Goal: Task Accomplishment & Management: Manage account settings

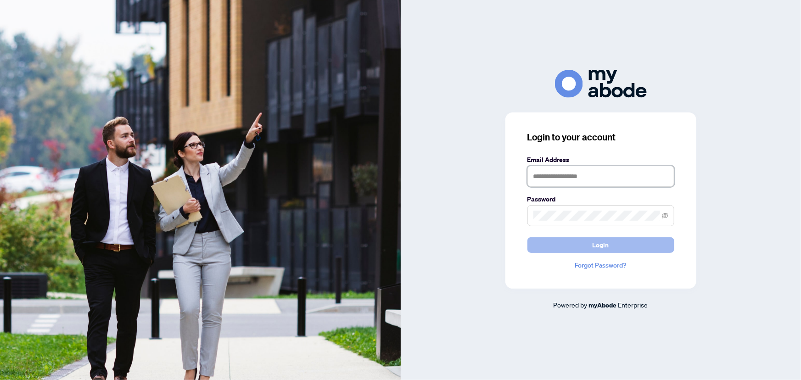
type input "**********"
click at [617, 252] on button "Login" at bounding box center [600, 245] width 147 height 16
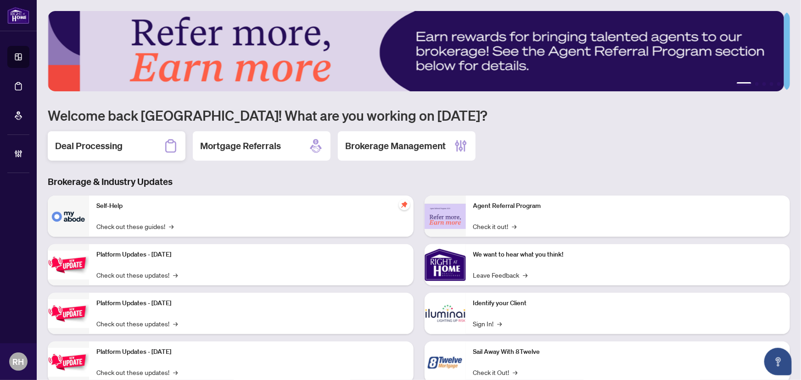
click at [94, 142] on h2 "Deal Processing" at bounding box center [88, 146] width 67 height 13
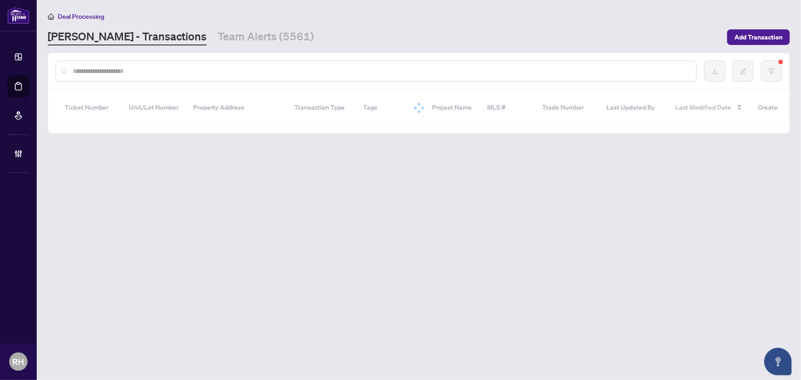
click at [219, 50] on main "Deal Processing [PERSON_NAME] - Transactions Team Alerts (5561) Add Transaction…" at bounding box center [419, 190] width 764 height 380
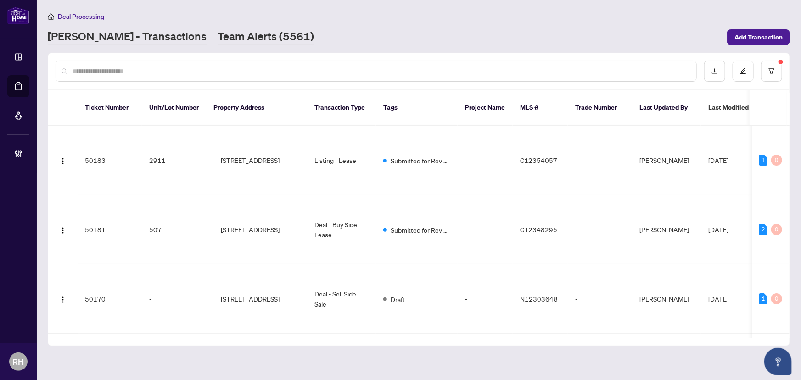
click at [220, 40] on link "Team Alerts (5561)" at bounding box center [266, 37] width 96 height 17
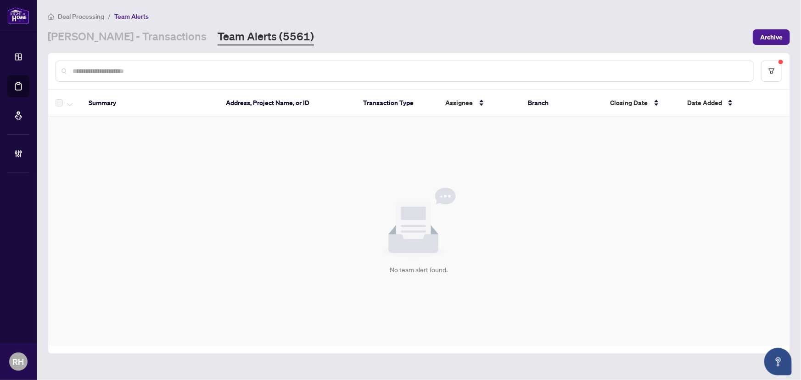
click at [92, 46] on main "Deal Processing / Team Alerts [PERSON_NAME] - Transactions Team Alerts (5561) A…" at bounding box center [419, 190] width 764 height 380
click at [97, 41] on link "[PERSON_NAME] - Transactions" at bounding box center [127, 37] width 159 height 17
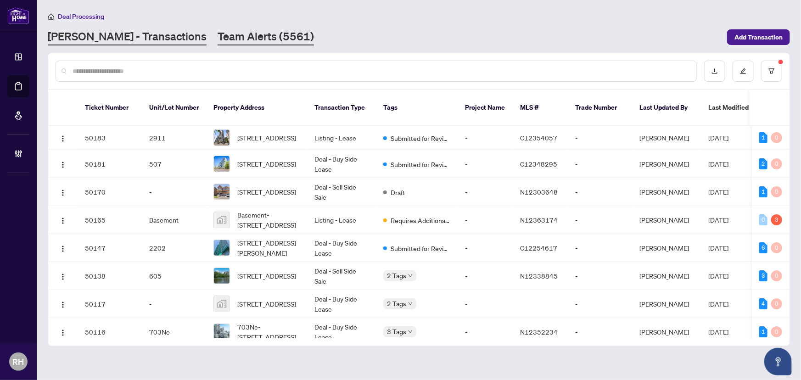
click at [218, 39] on link "Team Alerts (5561)" at bounding box center [266, 37] width 96 height 17
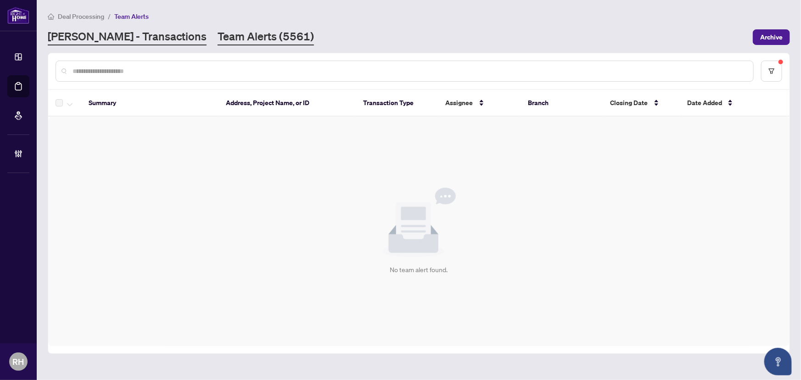
click at [92, 39] on link "[PERSON_NAME] - Transactions" at bounding box center [127, 37] width 159 height 17
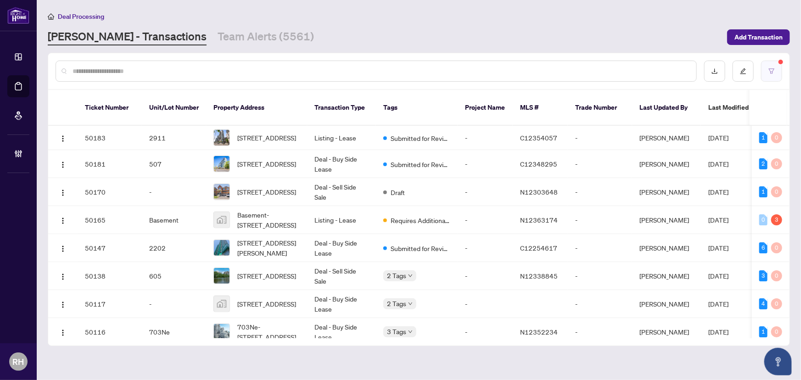
click at [771, 72] on icon "filter" at bounding box center [772, 70] width 6 height 5
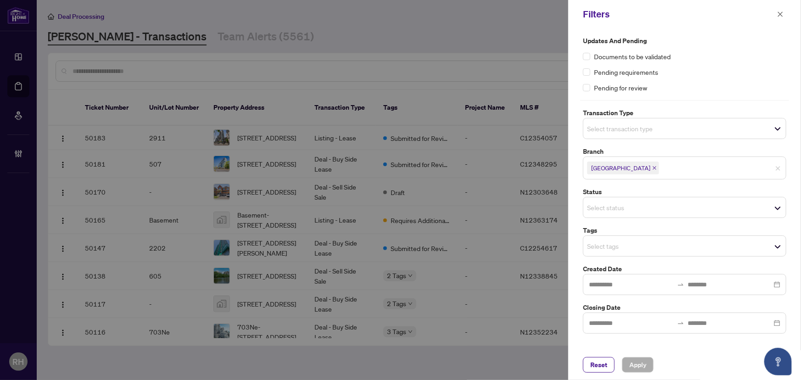
click at [633, 199] on div "Select status" at bounding box center [684, 207] width 203 height 21
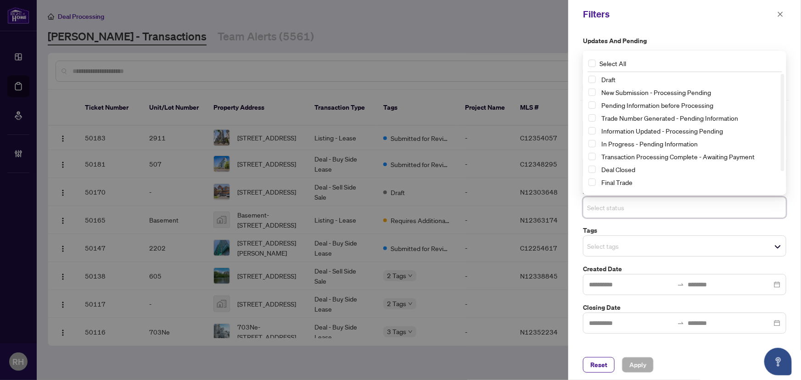
click at [612, 246] on input "search" at bounding box center [619, 246] width 64 height 11
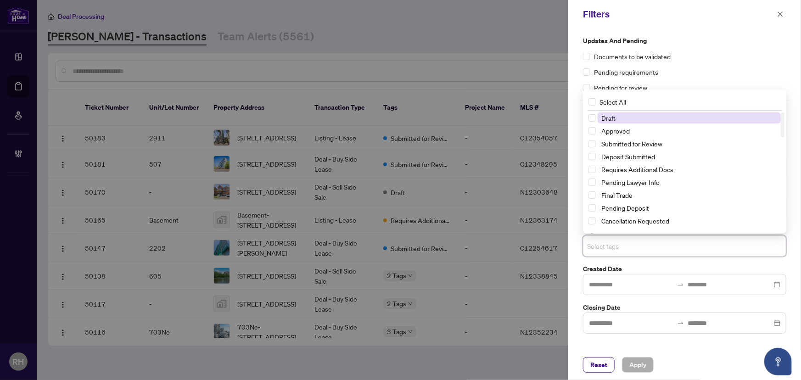
click at [612, 246] on input "search" at bounding box center [619, 246] width 64 height 11
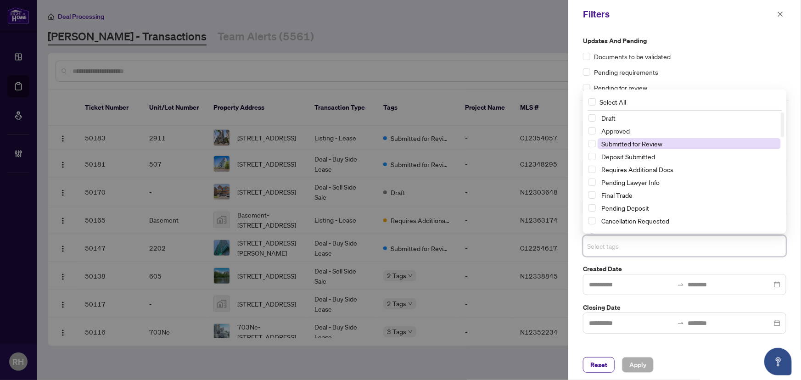
click at [633, 144] on span "Submitted for Review" at bounding box center [631, 144] width 61 height 8
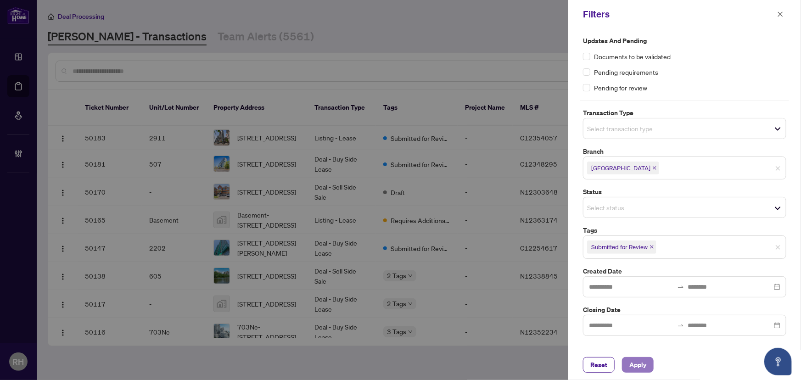
click at [638, 367] on span "Apply" at bounding box center [637, 365] width 17 height 15
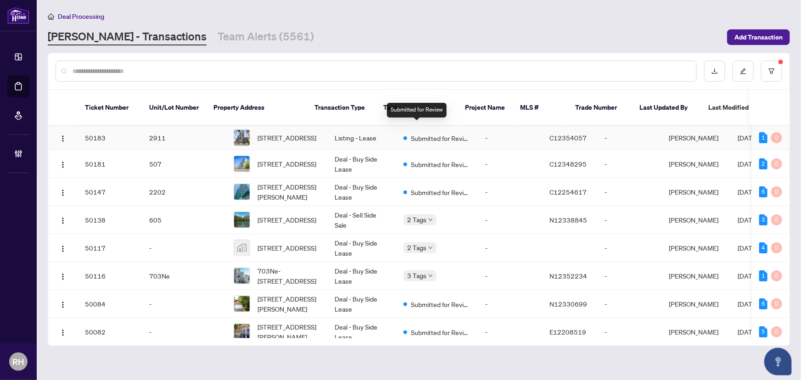
click at [448, 133] on span "Submitted for Review" at bounding box center [441, 138] width 60 height 10
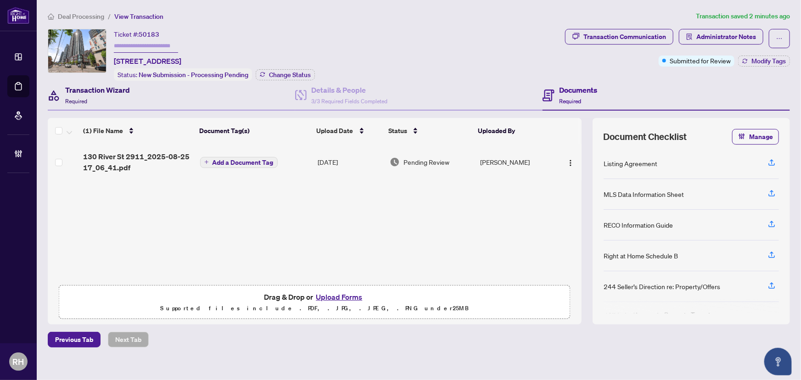
click at [122, 93] on h4 "Transaction Wizard" at bounding box center [97, 89] width 65 height 11
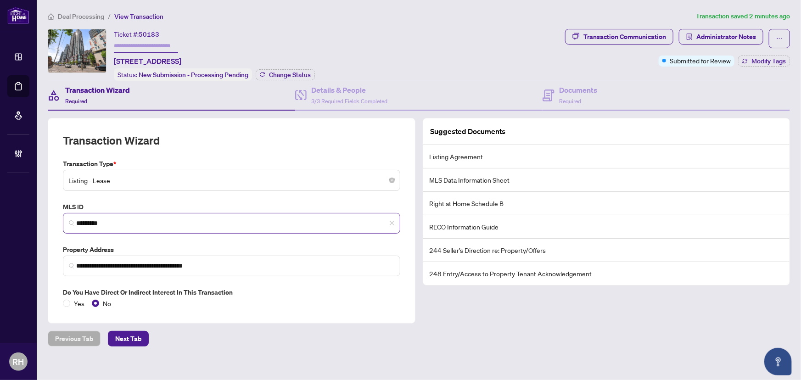
click at [108, 227] on span "*********" at bounding box center [231, 223] width 337 height 21
click at [103, 224] on input "*********" at bounding box center [235, 223] width 318 height 10
click at [112, 215] on span "*********" at bounding box center [231, 223] width 337 height 21
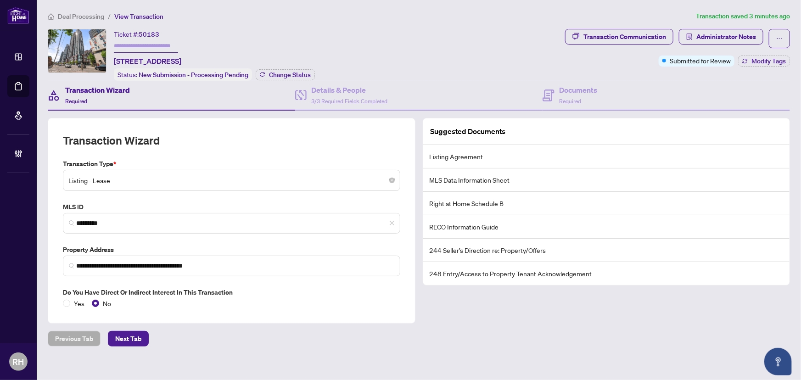
drag, startPoint x: 112, startPoint y: 215, endPoint x: 85, endPoint y: 232, distance: 32.4
click at [85, 232] on div "**********" at bounding box center [231, 234] width 345 height 150
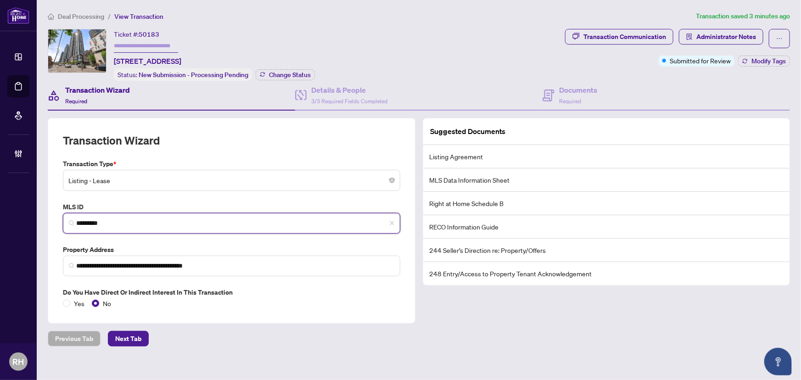
click at [90, 223] on input "*********" at bounding box center [235, 223] width 318 height 10
click at [84, 223] on input "*********" at bounding box center [235, 223] width 318 height 10
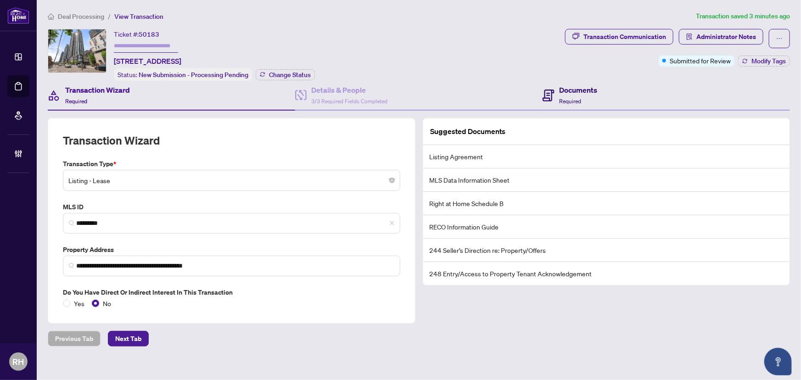
click at [580, 96] on div "Documents Required" at bounding box center [578, 95] width 38 height 22
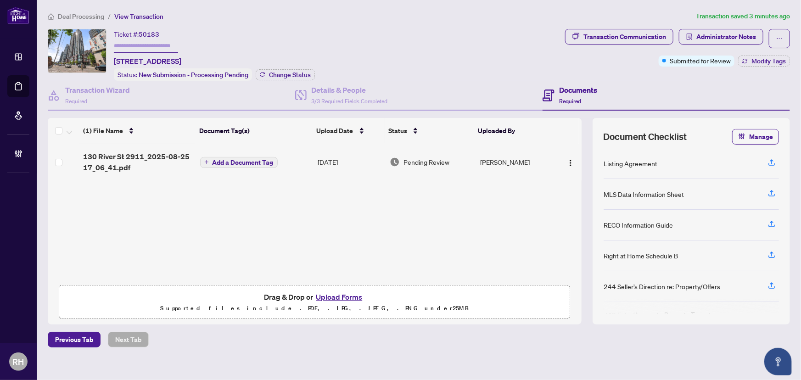
click at [120, 157] on span "130 River St 2911_2025-08-25 17_06_41.pdf" at bounding box center [137, 162] width 109 height 22
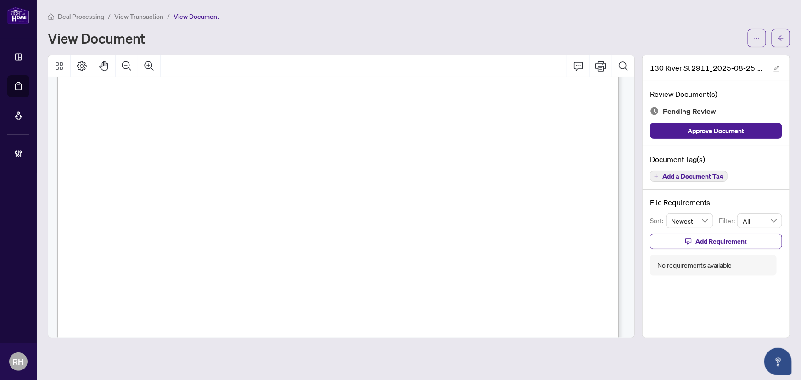
scroll to position [9782, 0]
click at [676, 175] on span "Add a Document Tag" at bounding box center [692, 176] width 61 height 6
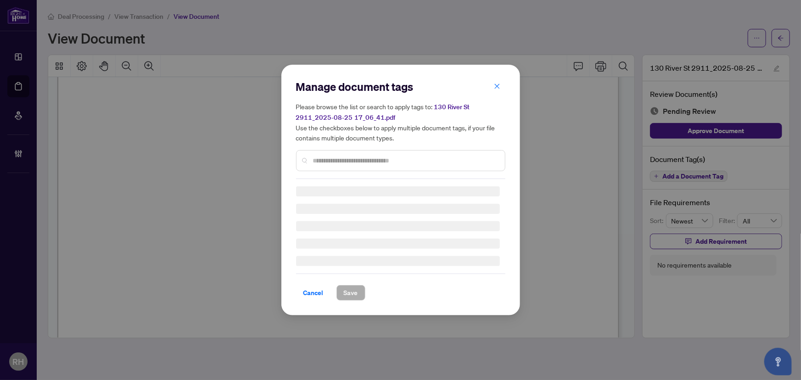
click at [325, 161] on div "Manage document tags Please browse the list or search to apply tags to: 130 Riv…" at bounding box center [400, 189] width 209 height 221
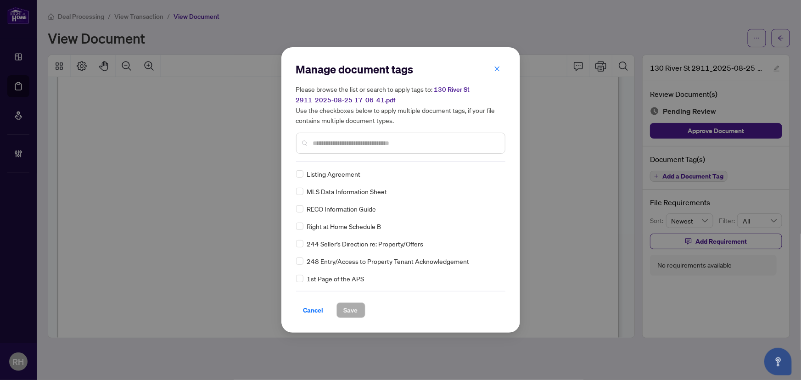
click at [341, 139] on input "text" at bounding box center [405, 143] width 185 height 10
type input "*"
type input "****"
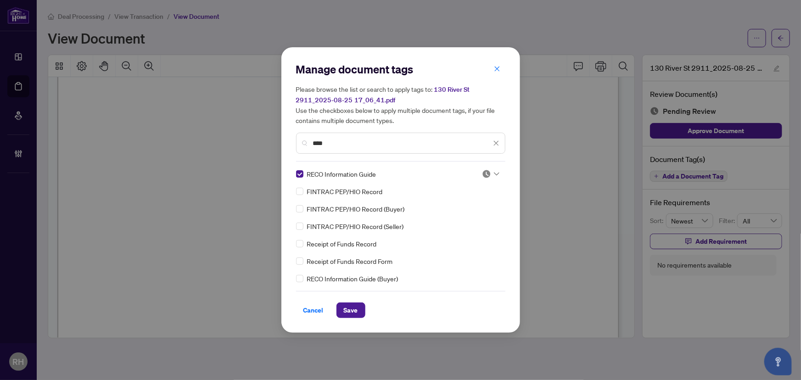
click at [478, 171] on div at bounding box center [487, 173] width 23 height 9
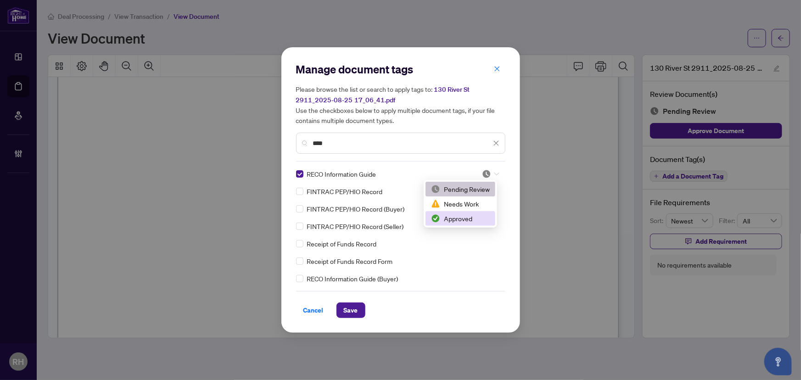
click at [478, 218] on div "Approved" at bounding box center [460, 218] width 59 height 10
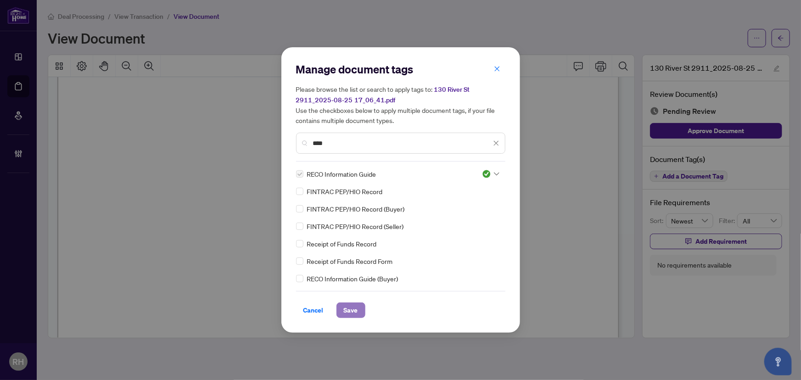
click at [346, 317] on span "Save" at bounding box center [351, 310] width 14 height 15
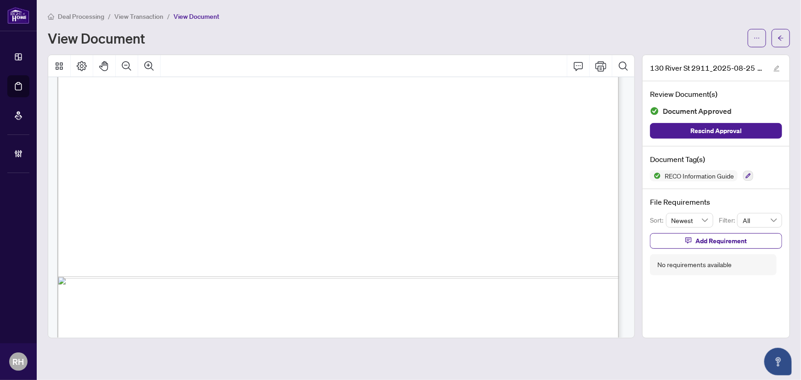
scroll to position [21299, 0]
click at [752, 174] on button "button" at bounding box center [748, 176] width 10 height 10
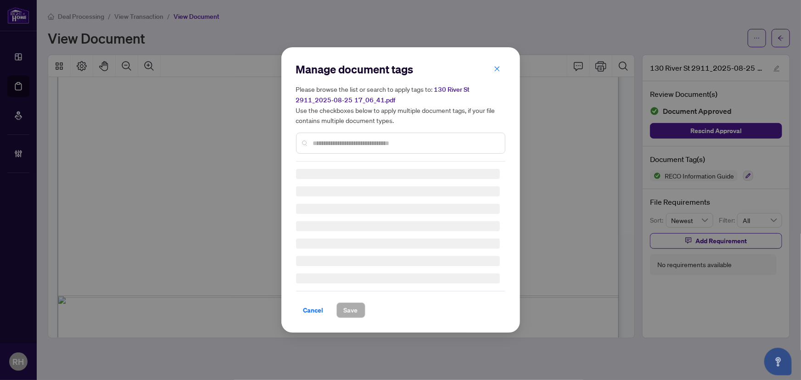
click at [371, 144] on input "text" at bounding box center [405, 143] width 185 height 10
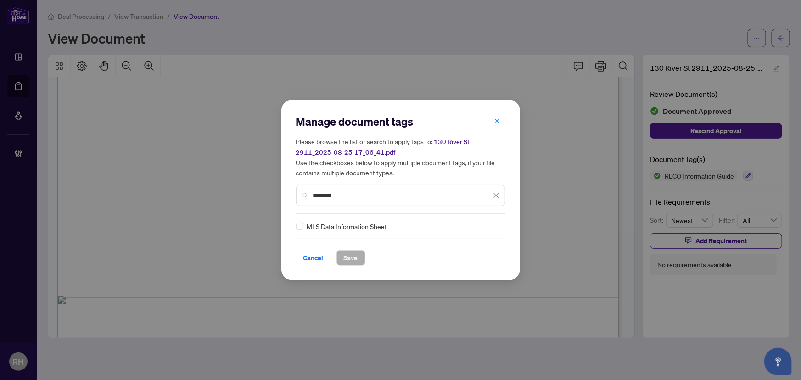
type input "********"
click at [484, 228] on img at bounding box center [486, 226] width 9 height 9
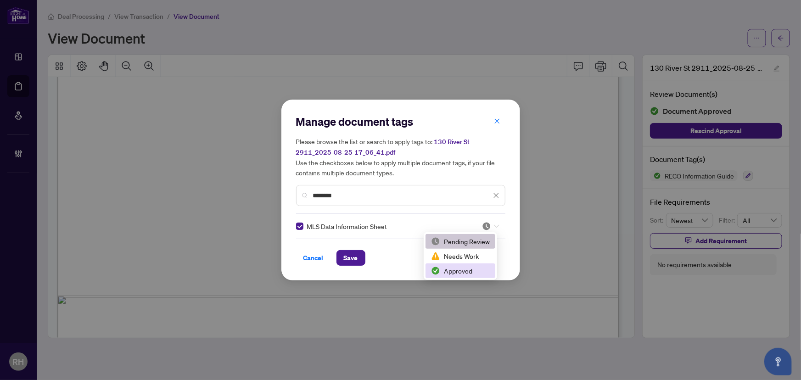
click at [462, 269] on div "Approved" at bounding box center [460, 271] width 59 height 10
click at [358, 266] on div "Manage document tags Please browse the list or search to apply tags to: 130 Riv…" at bounding box center [400, 190] width 239 height 181
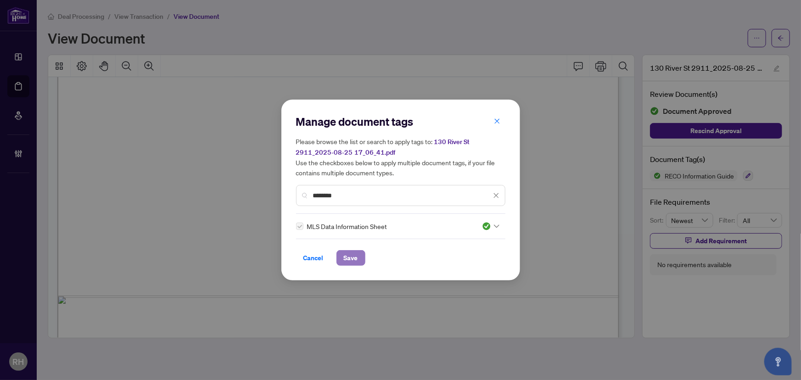
click at [355, 254] on span "Save" at bounding box center [351, 258] width 14 height 15
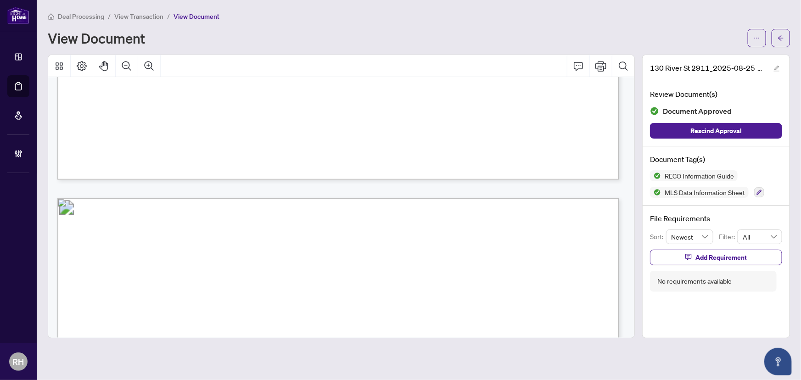
scroll to position [20591, 0]
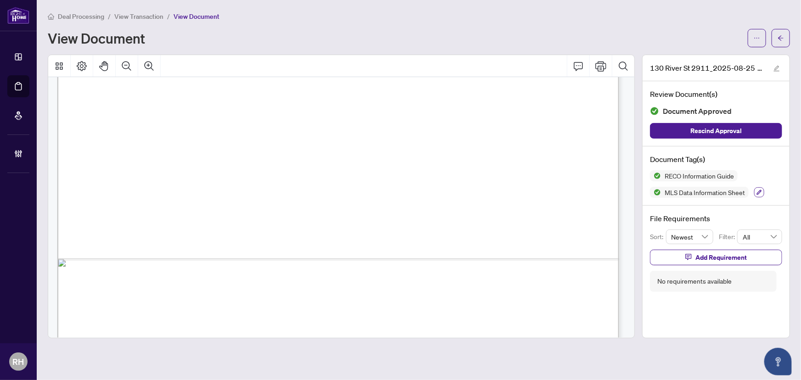
click at [761, 191] on icon "button" at bounding box center [759, 193] width 6 height 6
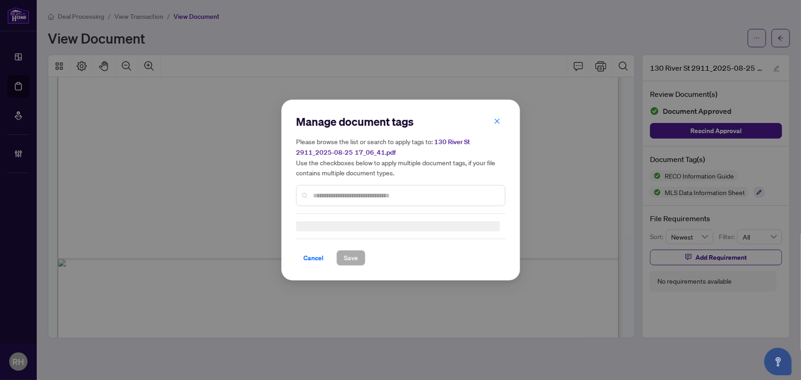
click at [332, 188] on div at bounding box center [400, 195] width 209 height 21
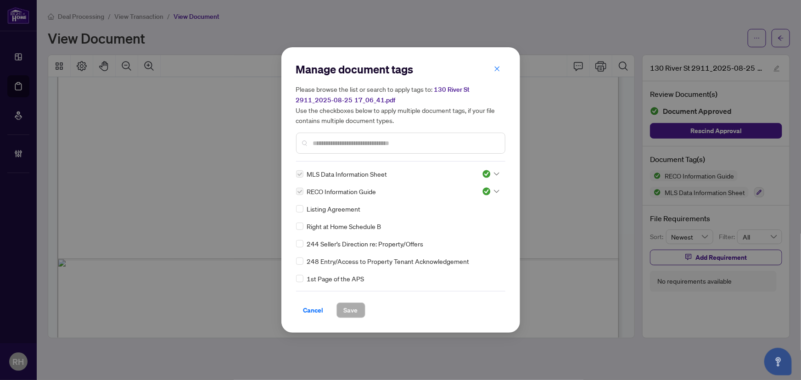
drag, startPoint x: 329, startPoint y: 159, endPoint x: 328, endPoint y: 148, distance: 11.1
click at [329, 156] on div "Manage document tags Please browse the list or search to apply tags to: 130 Riv…" at bounding box center [400, 112] width 209 height 100
click at [328, 148] on div at bounding box center [400, 143] width 209 height 21
click at [328, 145] on input "text" at bounding box center [405, 143] width 185 height 10
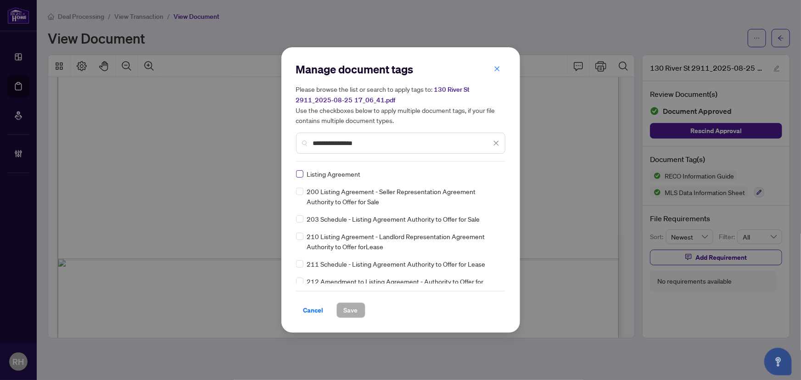
type input "**********"
click at [482, 170] on img at bounding box center [486, 173] width 9 height 9
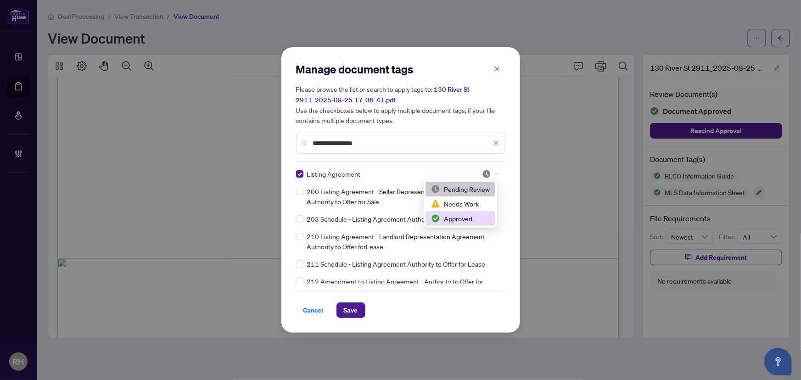
drag, startPoint x: 465, startPoint y: 219, endPoint x: 459, endPoint y: 219, distance: 6.0
click at [460, 219] on div "Approved" at bounding box center [460, 218] width 59 height 10
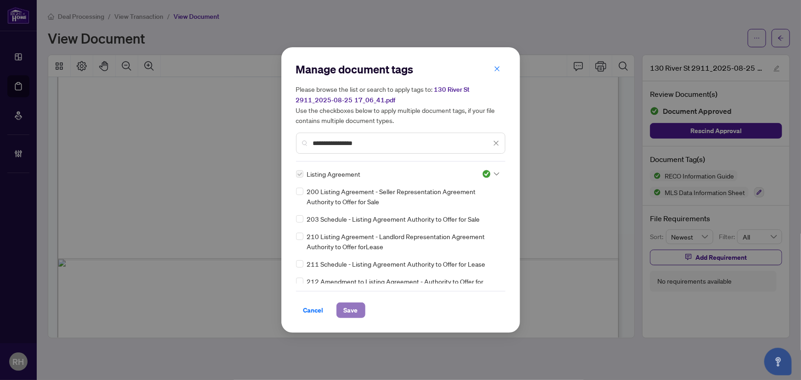
click at [354, 311] on span "Save" at bounding box center [351, 310] width 14 height 15
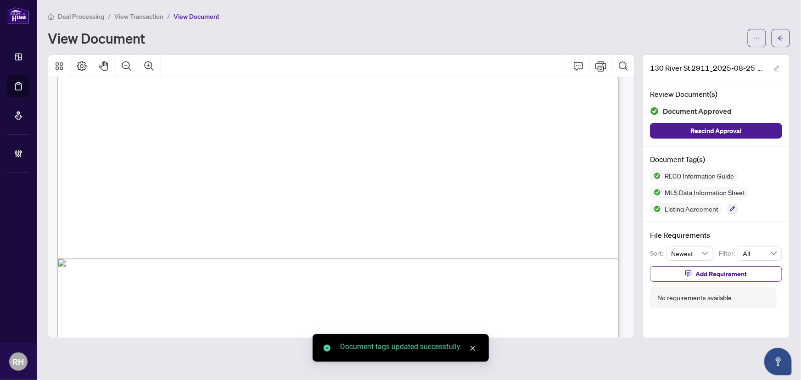
click at [780, 38] on icon "arrow-left" at bounding box center [781, 38] width 6 height 6
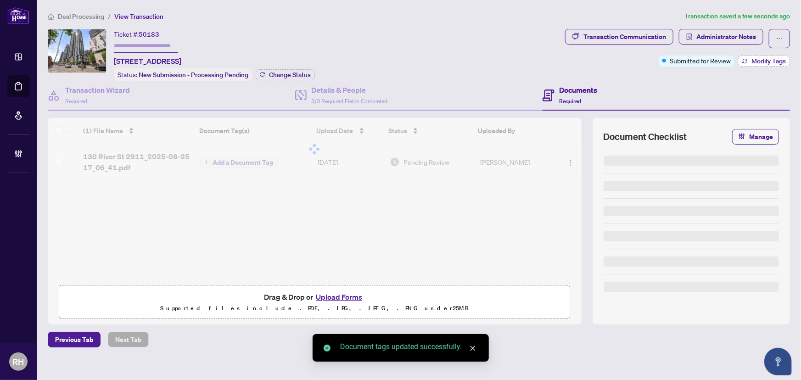
click at [739, 64] on button "Modify Tags" at bounding box center [764, 61] width 52 height 11
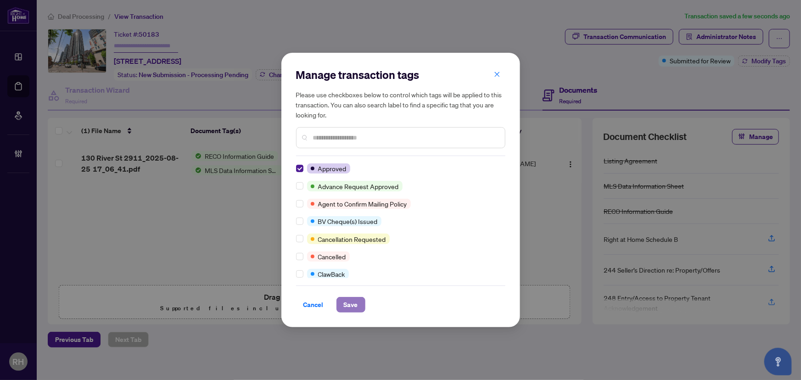
click at [353, 305] on span "Save" at bounding box center [351, 304] width 14 height 15
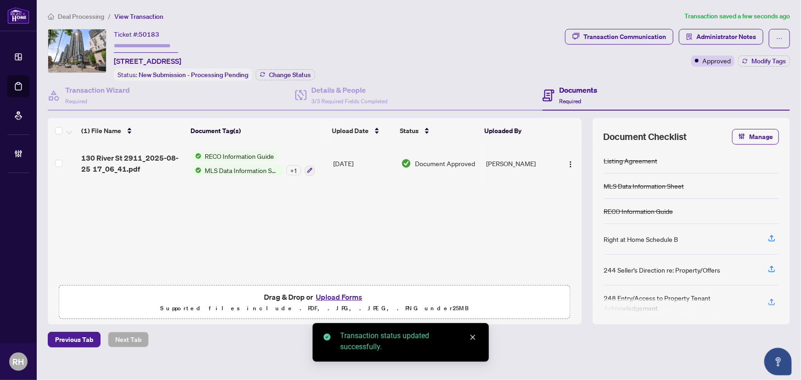
click at [73, 18] on span "Deal Processing" at bounding box center [81, 16] width 46 height 8
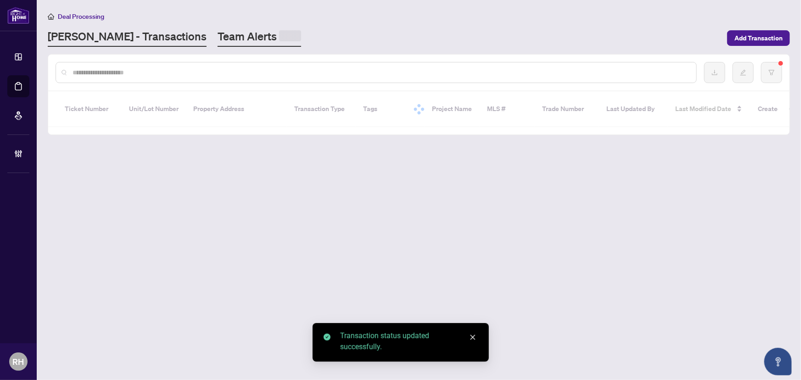
click at [218, 37] on link "Team Alerts" at bounding box center [260, 38] width 84 height 18
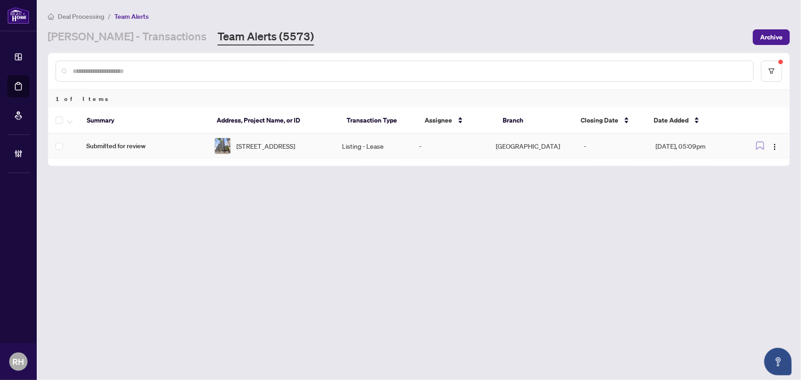
click at [170, 142] on span "Submitted for review" at bounding box center [142, 146] width 113 height 10
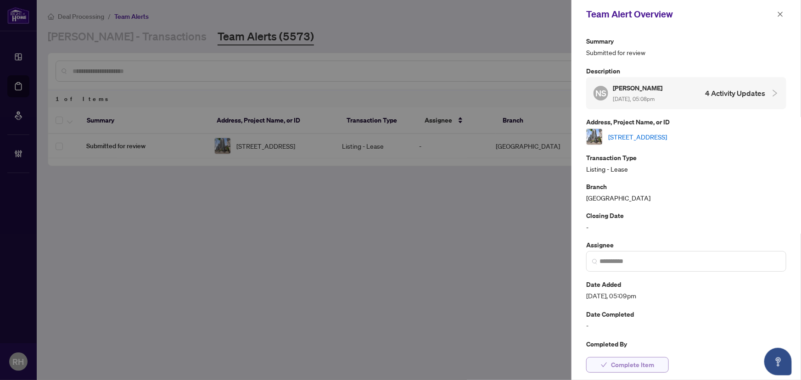
click at [627, 367] on span "Complete Item" at bounding box center [632, 365] width 43 height 15
click at [780, 11] on icon "close" at bounding box center [780, 14] width 6 height 6
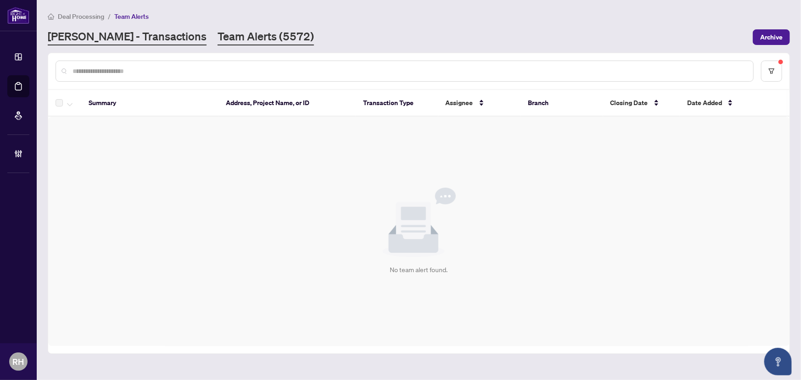
click at [120, 38] on link "RAHR - Transactions" at bounding box center [127, 37] width 159 height 17
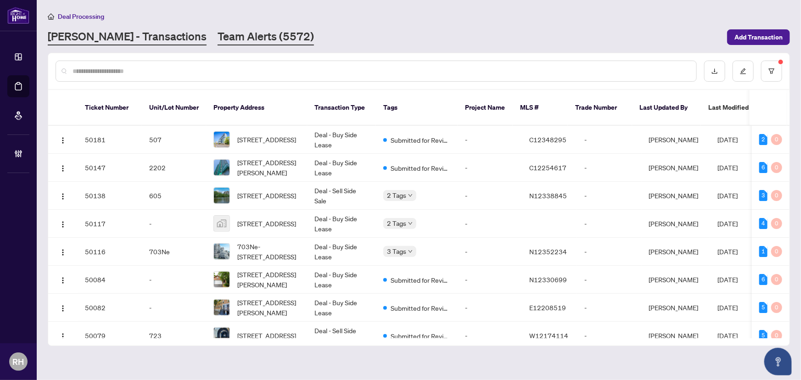
click at [218, 39] on link "Team Alerts (5572)" at bounding box center [266, 37] width 96 height 17
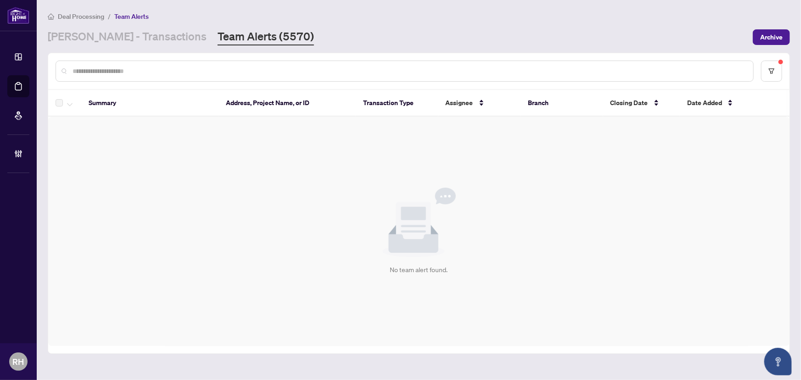
click at [94, 28] on div "Deal Processing / Team Alerts RAHR - Transactions Team Alerts (5570) Archive" at bounding box center [419, 28] width 742 height 34
click at [100, 44] on link "RAHR - Transactions" at bounding box center [127, 37] width 159 height 17
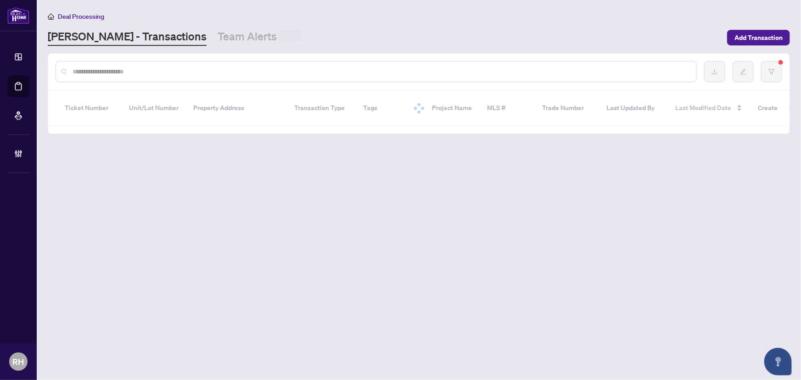
click at [196, 46] on main "Deal Processing RAHR - Transactions Team Alerts Add Transaction Ticket Number U…" at bounding box center [419, 190] width 764 height 380
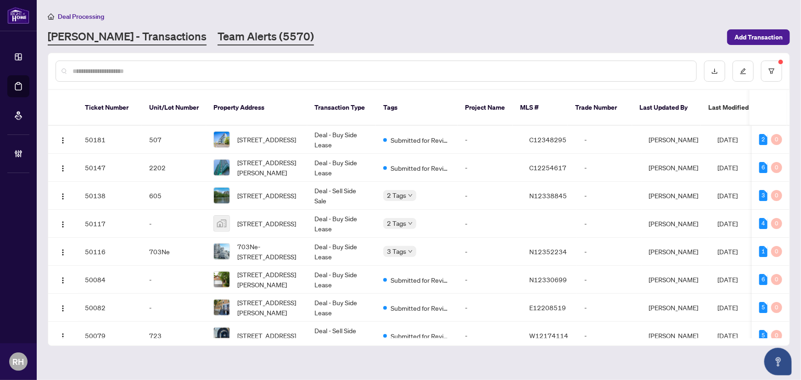
click at [218, 38] on link "Team Alerts (5570)" at bounding box center [266, 37] width 96 height 17
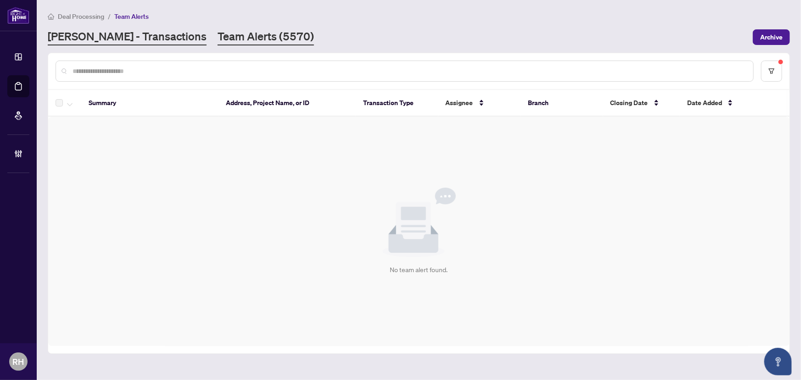
click at [109, 37] on link "RAHR - Transactions" at bounding box center [127, 37] width 159 height 17
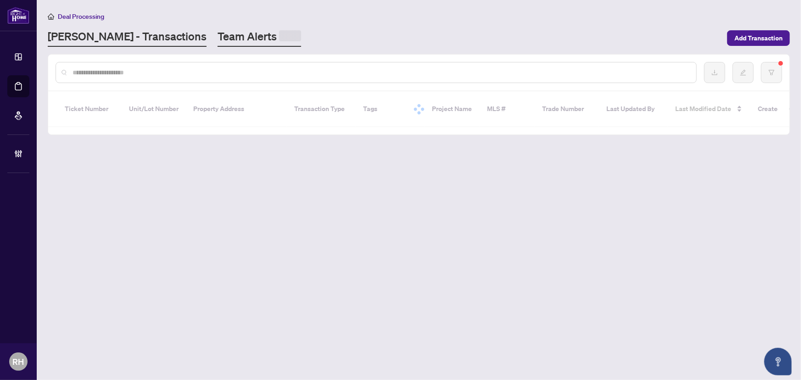
click at [218, 39] on link "Team Alerts" at bounding box center [260, 38] width 84 height 18
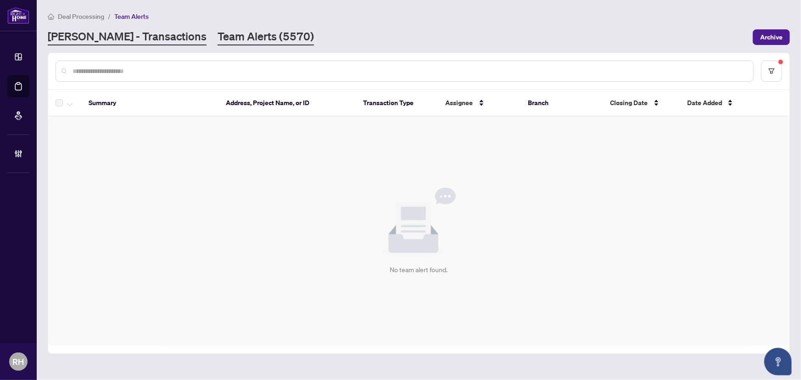
click at [92, 44] on link "RAHR - Transactions" at bounding box center [127, 37] width 159 height 17
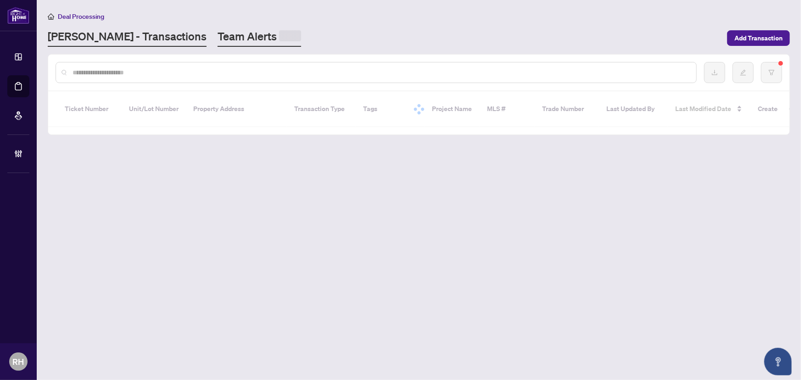
click at [218, 39] on link "Team Alerts" at bounding box center [260, 38] width 84 height 18
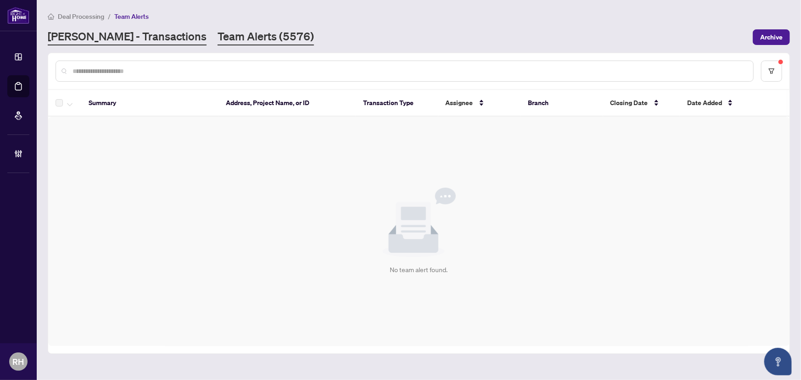
click at [82, 33] on link "RAHR - Transactions" at bounding box center [127, 37] width 159 height 17
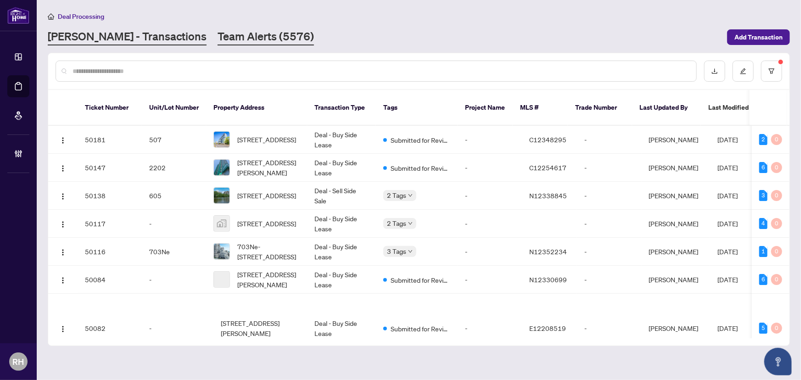
click at [233, 38] on link "Team Alerts (5576)" at bounding box center [266, 37] width 96 height 17
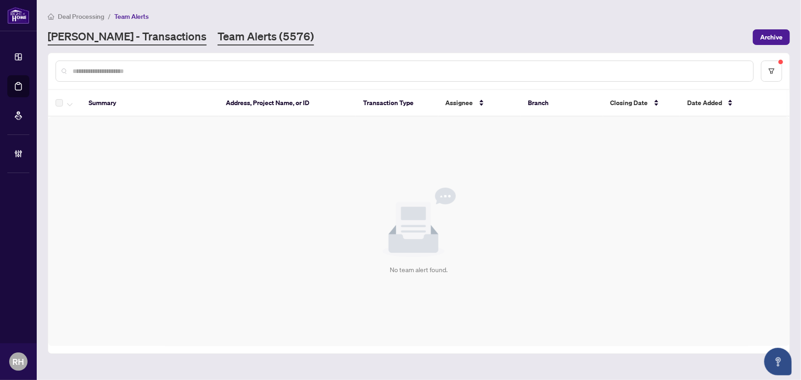
click at [118, 41] on link "RAHR - Transactions" at bounding box center [127, 37] width 159 height 17
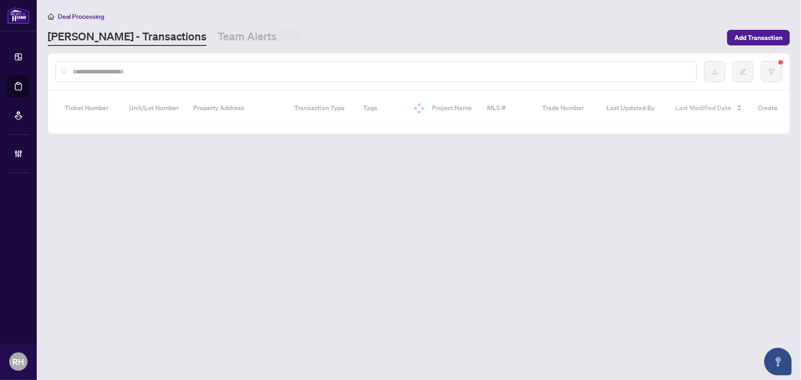
click at [218, 38] on link "Team Alerts" at bounding box center [260, 37] width 84 height 17
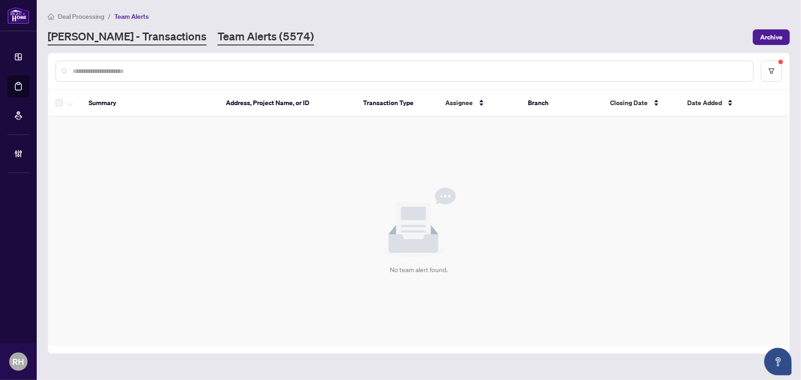
click at [91, 35] on link "RAHR - Transactions" at bounding box center [127, 37] width 159 height 17
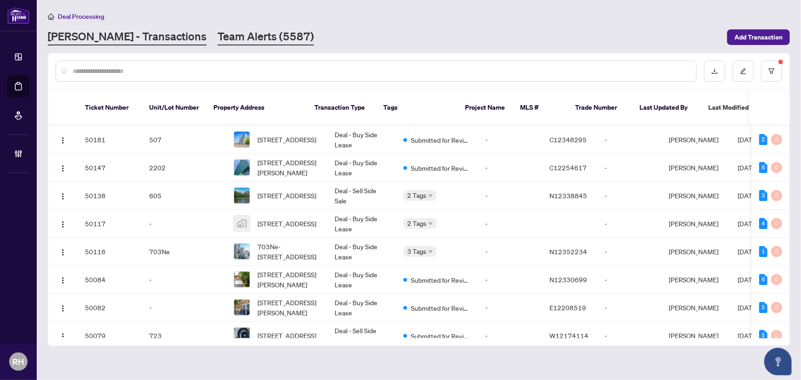
click at [218, 34] on link "Team Alerts (5587)" at bounding box center [266, 37] width 96 height 17
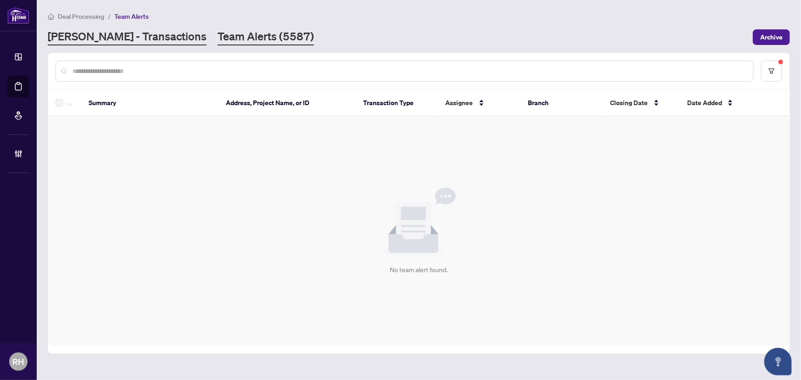
click at [123, 31] on link "RAHR - Transactions" at bounding box center [127, 37] width 159 height 17
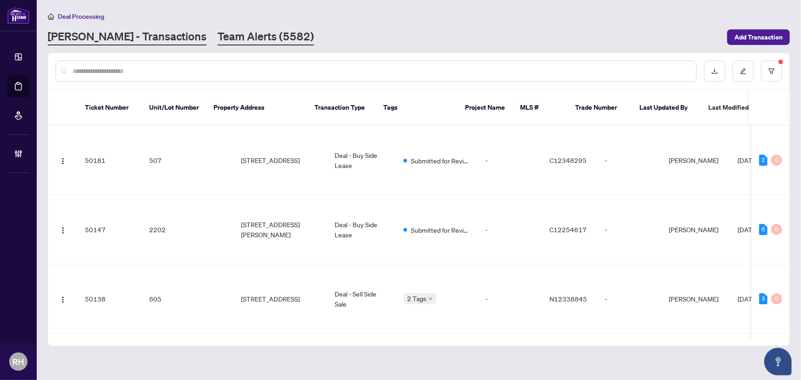
click at [218, 41] on link "Team Alerts (5582)" at bounding box center [266, 37] width 96 height 17
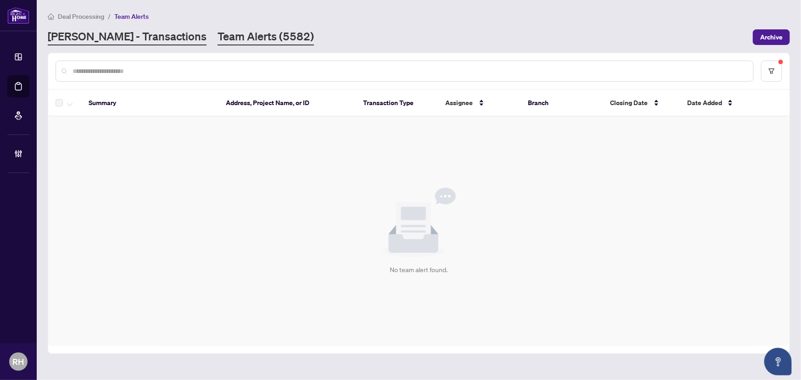
click at [123, 34] on link "RAHR - Transactions" at bounding box center [127, 37] width 159 height 17
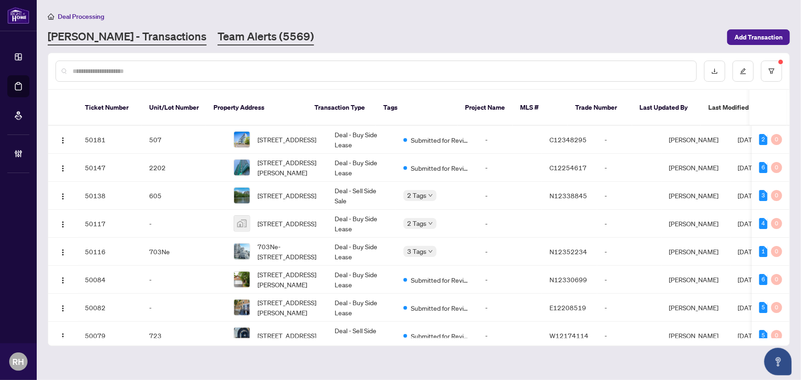
click at [218, 29] on link "Team Alerts (5569)" at bounding box center [266, 37] width 96 height 17
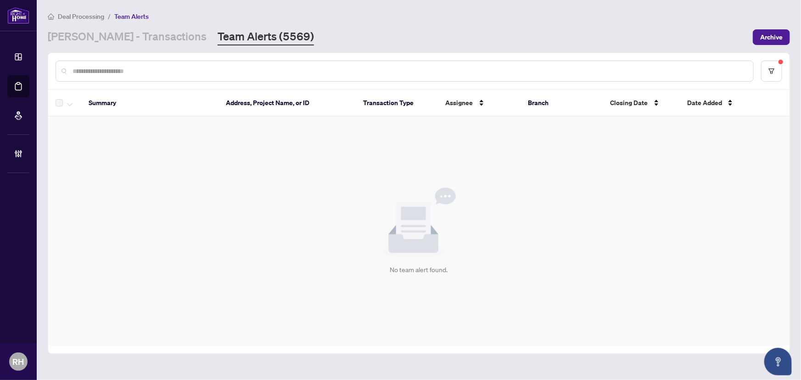
drag, startPoint x: 117, startPoint y: 36, endPoint x: 237, endPoint y: 46, distance: 120.2
click at [117, 36] on link "RAHR - Transactions" at bounding box center [127, 37] width 159 height 17
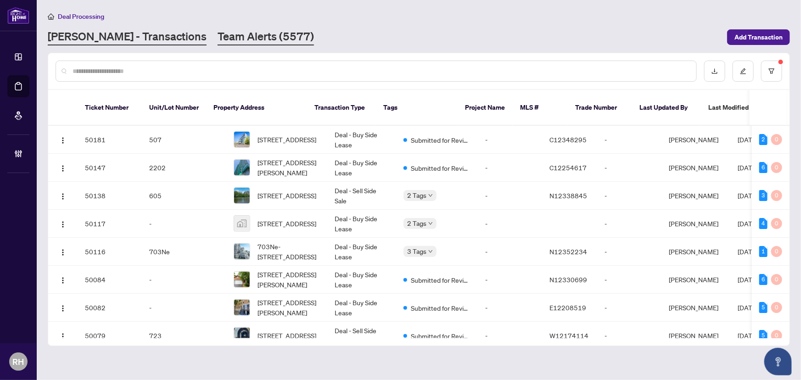
click at [218, 41] on link "Team Alerts (5577)" at bounding box center [266, 37] width 96 height 17
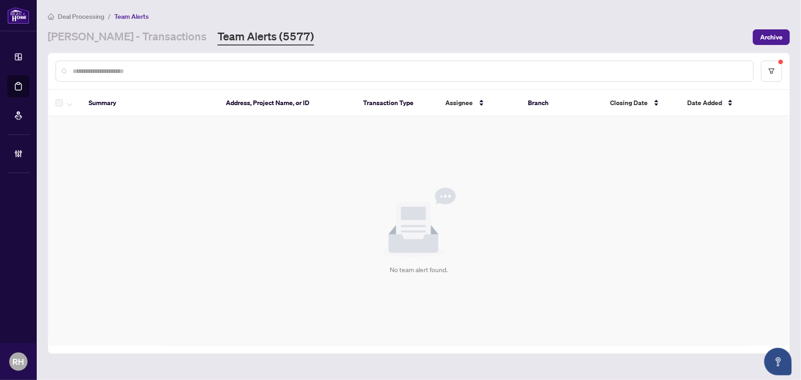
click at [63, 26] on div "Deal Processing / Team Alerts RAHR - Transactions Team Alerts (5577) Archive" at bounding box center [419, 28] width 742 height 34
click at [87, 44] on link "RAHR - Transactions" at bounding box center [127, 37] width 159 height 17
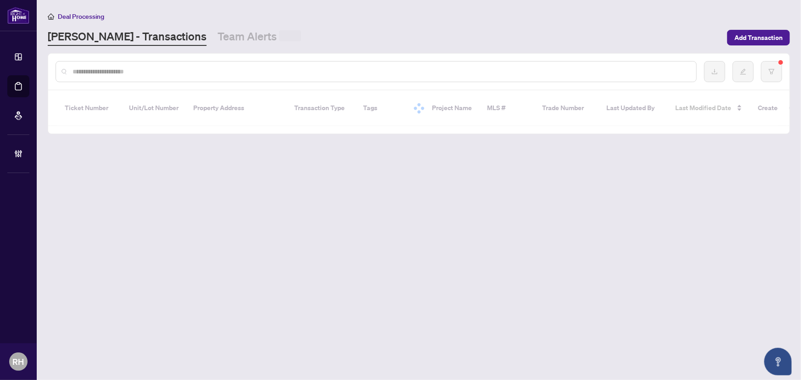
click at [106, 73] on input "text" at bounding box center [381, 72] width 616 height 10
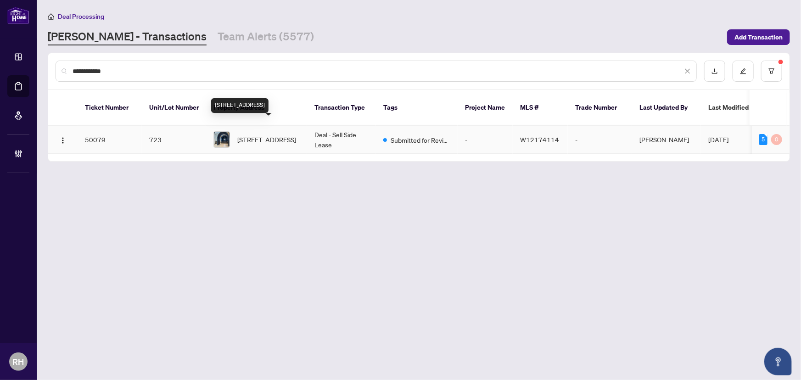
type input "**********"
click at [296, 134] on span "723-285 Dufferin St, Toronto, Ontario M6K 1Z7, Canada" at bounding box center [266, 139] width 59 height 10
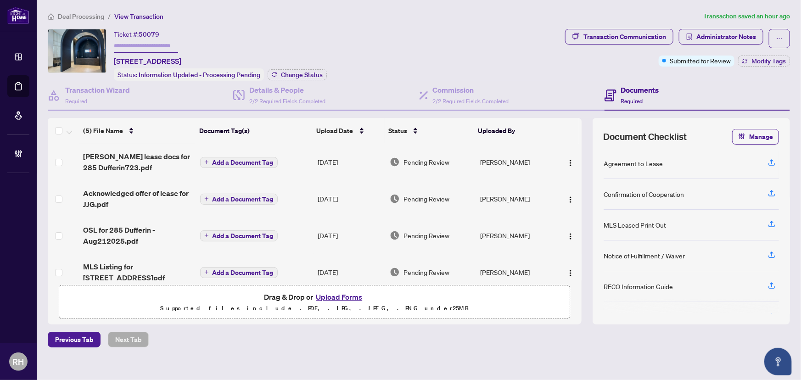
click at [602, 45] on span "Transaction Communication" at bounding box center [619, 38] width 108 height 19
click at [599, 37] on div "Transaction Communication" at bounding box center [624, 36] width 83 height 15
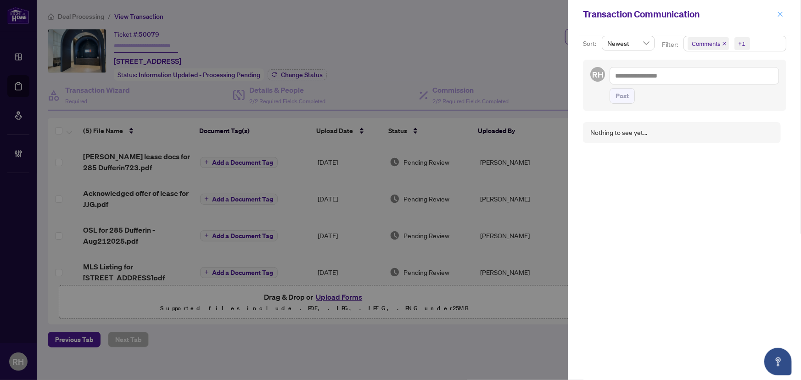
click at [781, 7] on span "button" at bounding box center [780, 14] width 6 height 15
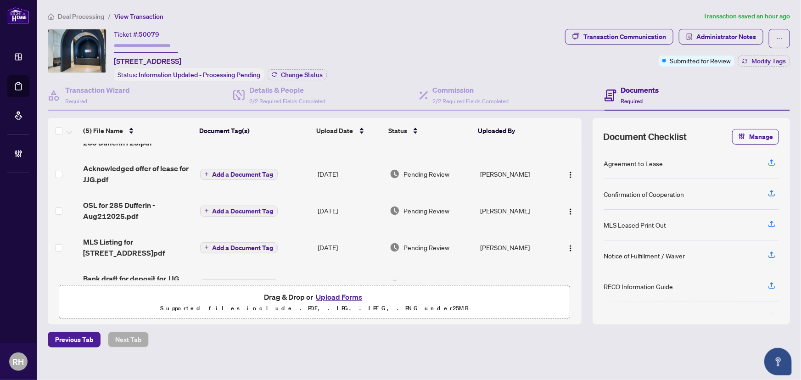
scroll to position [50, 0]
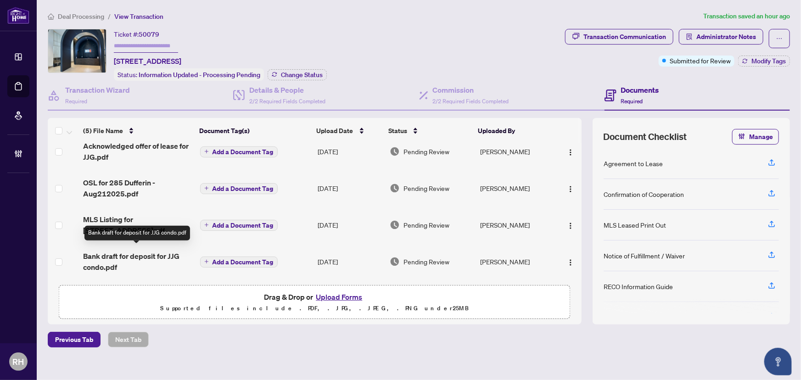
click at [134, 256] on span "Bank draft for deposit for JJG condo.pdf" at bounding box center [137, 262] width 109 height 22
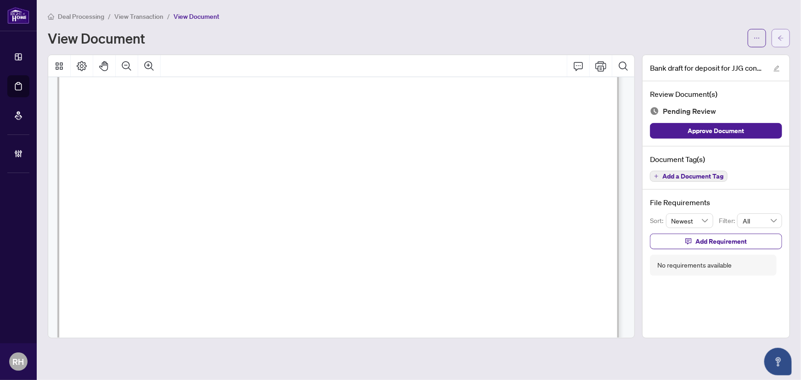
scroll to position [876, 0]
click at [783, 26] on div "Deal Processing / View Transaction / View Document View Document" at bounding box center [419, 29] width 742 height 36
click at [784, 28] on div "Deal Processing / View Transaction / View Document View Document" at bounding box center [419, 29] width 742 height 36
click at [780, 36] on icon "arrow-left" at bounding box center [781, 37] width 6 height 5
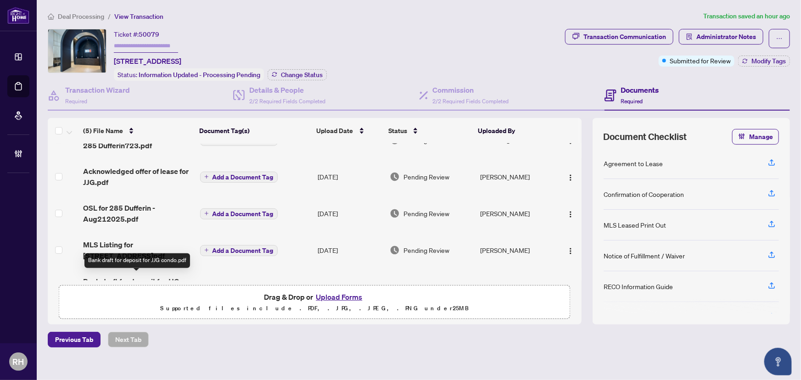
scroll to position [8, 0]
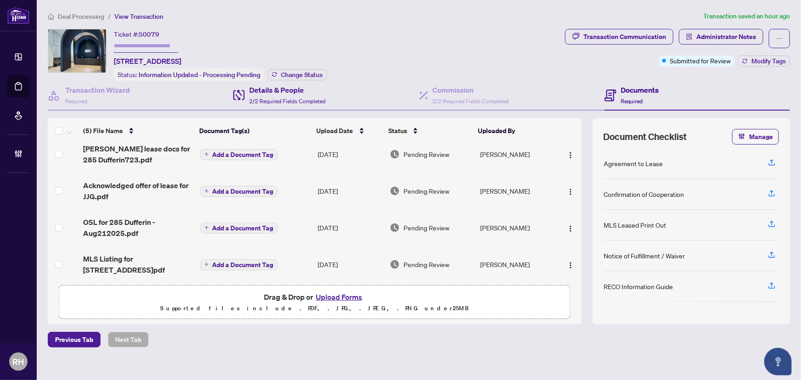
click at [286, 81] on div "Details & People 2/2 Required Fields Completed" at bounding box center [325, 96] width 185 height 30
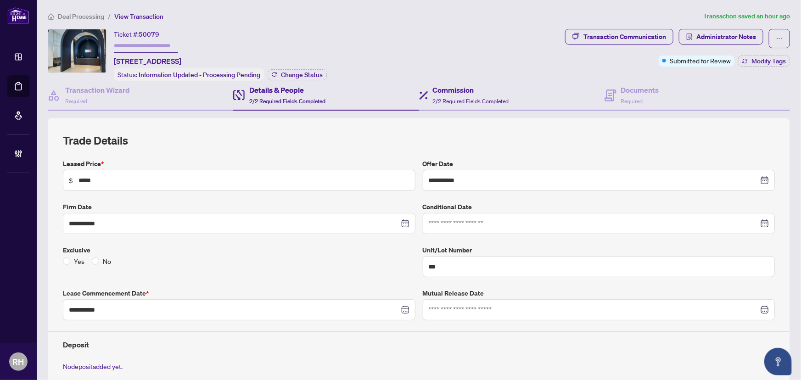
click at [587, 89] on div "Commission 2/2 Required Fields Completed" at bounding box center [511, 96] width 185 height 30
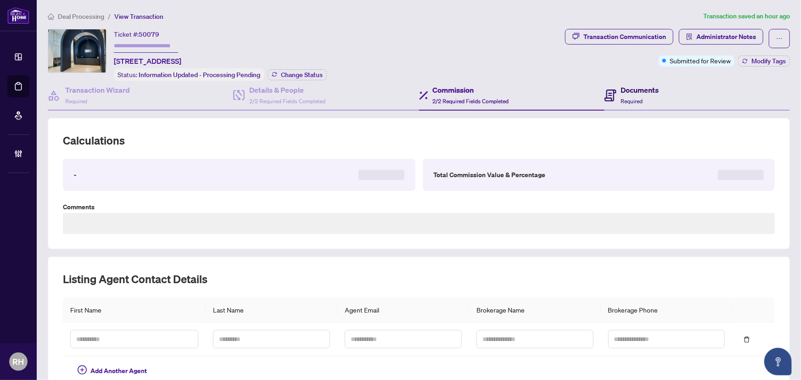
click at [649, 97] on div "Documents Required" at bounding box center [640, 95] width 38 height 22
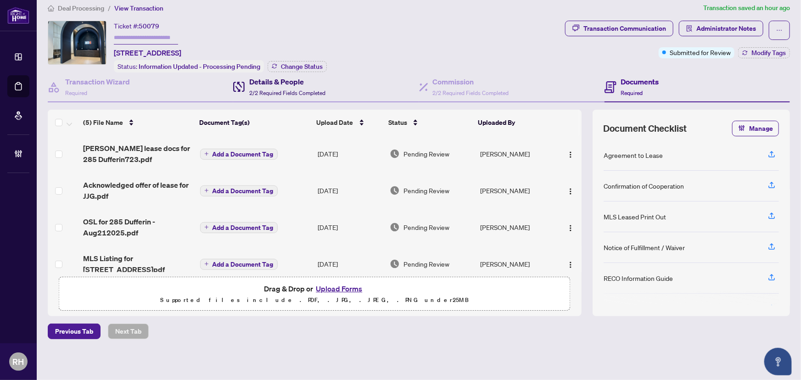
click at [283, 90] on span "2/2 Required Fields Completed" at bounding box center [287, 93] width 76 height 7
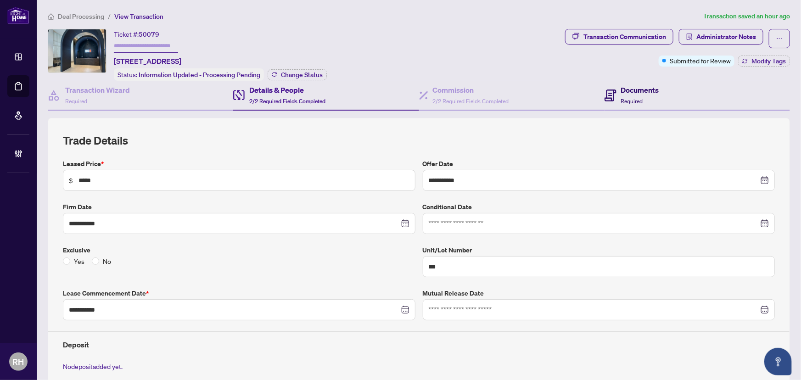
click at [621, 84] on h4 "Documents" at bounding box center [640, 89] width 38 height 11
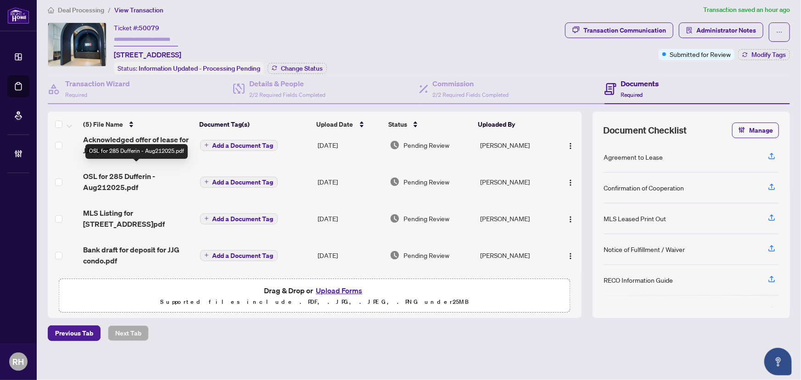
scroll to position [8, 0]
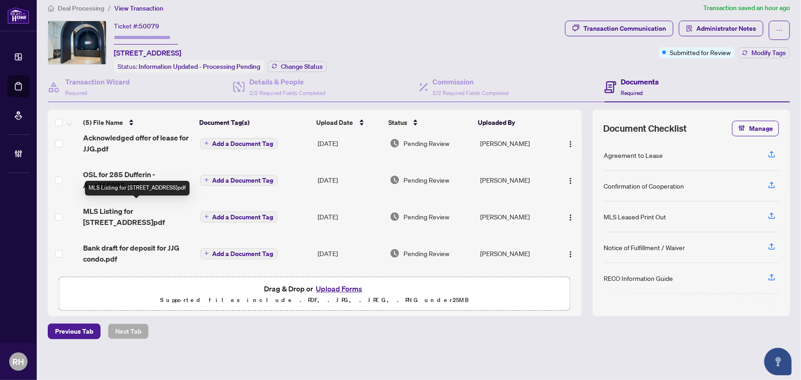
click at [142, 251] on span "Bank draft for deposit for JJG condo.pdf" at bounding box center [137, 253] width 109 height 22
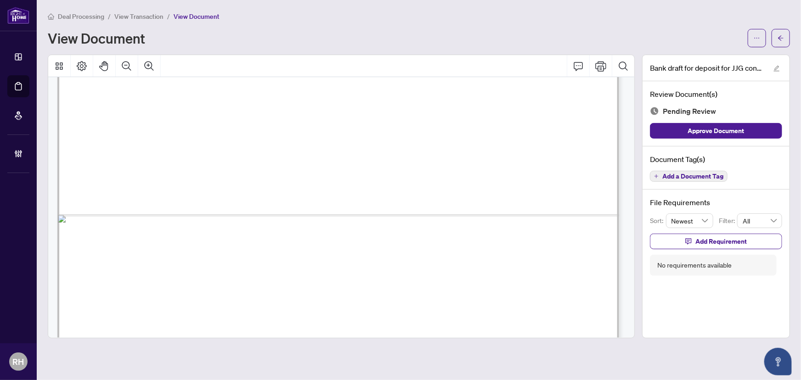
scroll to position [542, 0]
click at [782, 37] on icon "arrow-left" at bounding box center [781, 38] width 6 height 6
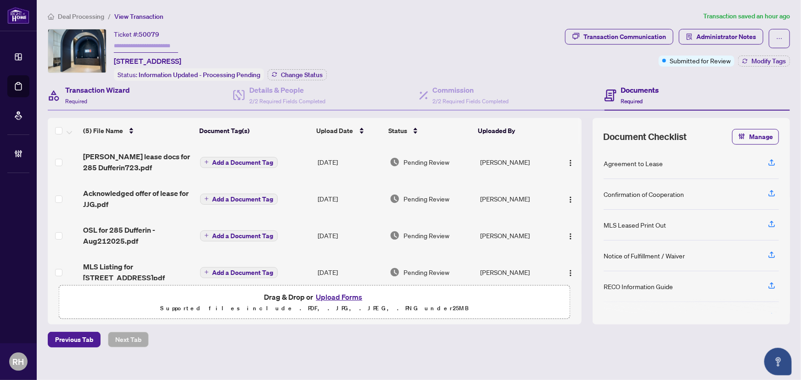
click at [229, 94] on div "Transaction Wizard Required" at bounding box center [140, 96] width 185 height 30
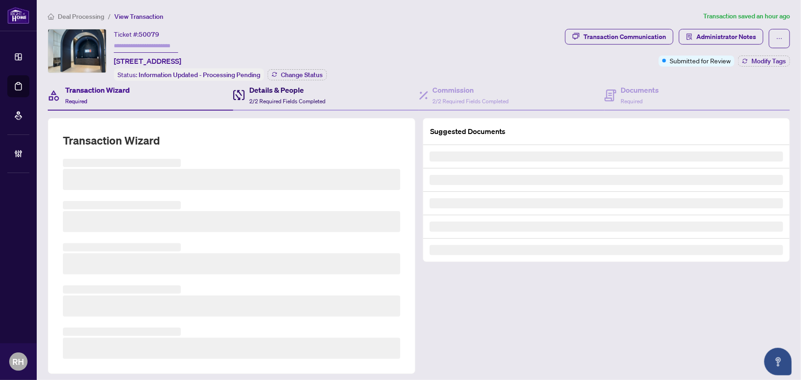
click at [255, 91] on h4 "Details & People" at bounding box center [287, 89] width 76 height 11
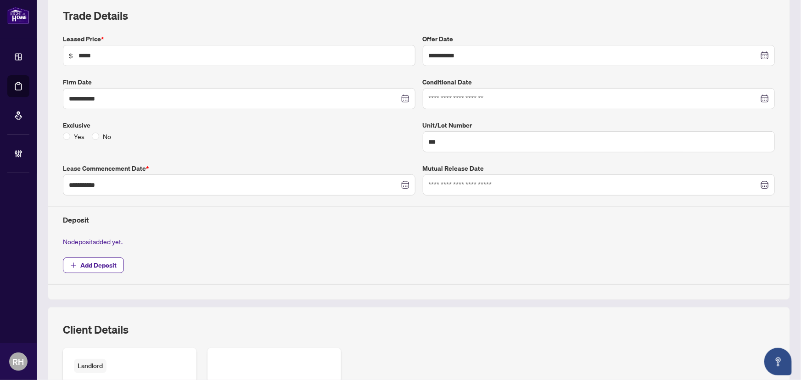
scroll to position [167, 0]
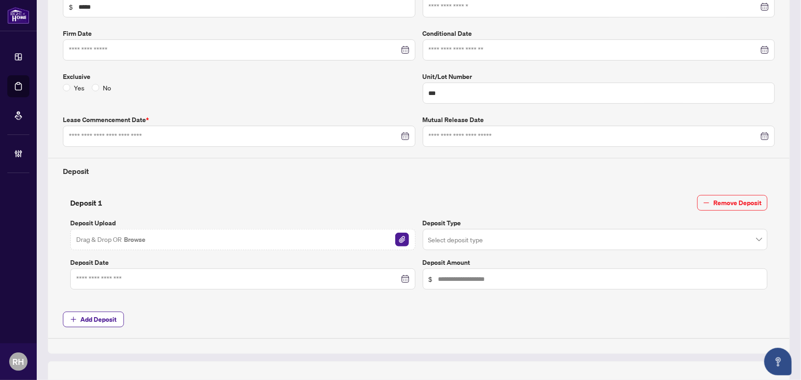
type input "**********"
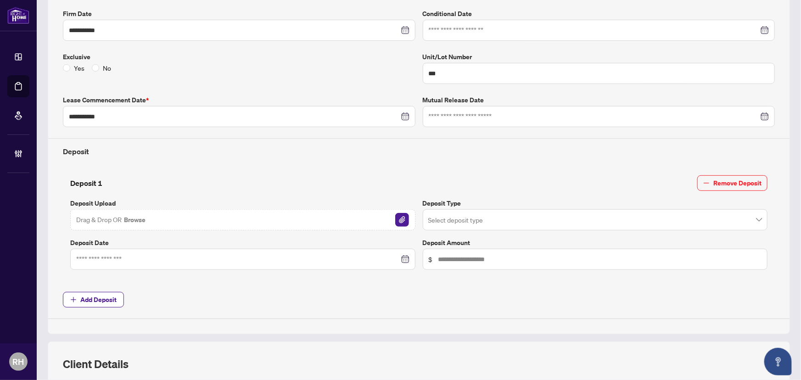
scroll to position [246, 0]
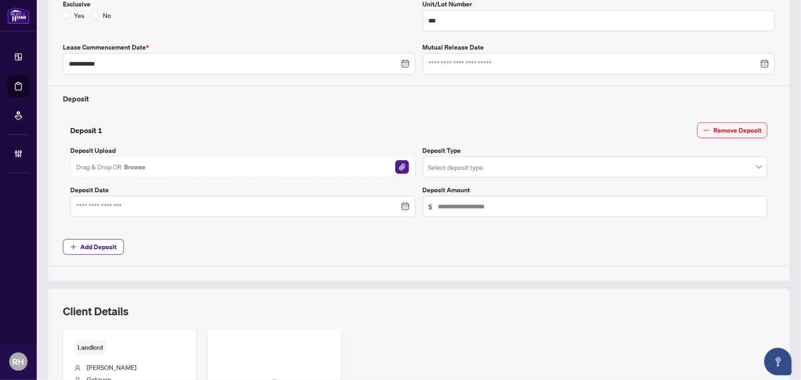
click at [489, 173] on input "search" at bounding box center [591, 168] width 326 height 20
click at [465, 283] on div "**********" at bounding box center [419, 176] width 750 height 608
drag, startPoint x: 109, startPoint y: 210, endPoint x: 247, endPoint y: 239, distance: 141.1
click at [247, 239] on span "Add Deposit" at bounding box center [419, 247] width 712 height 16
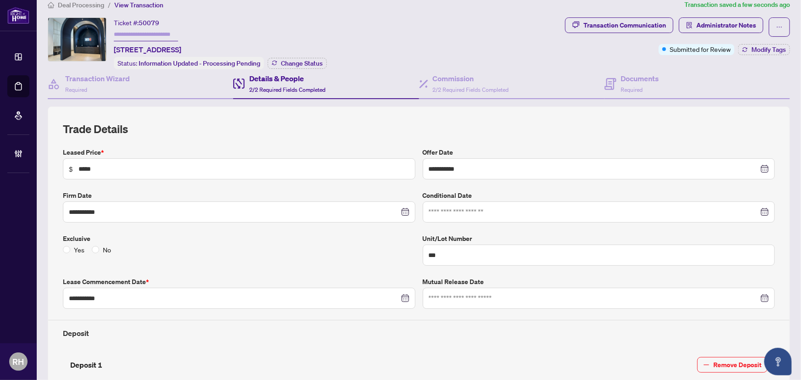
scroll to position [0, 0]
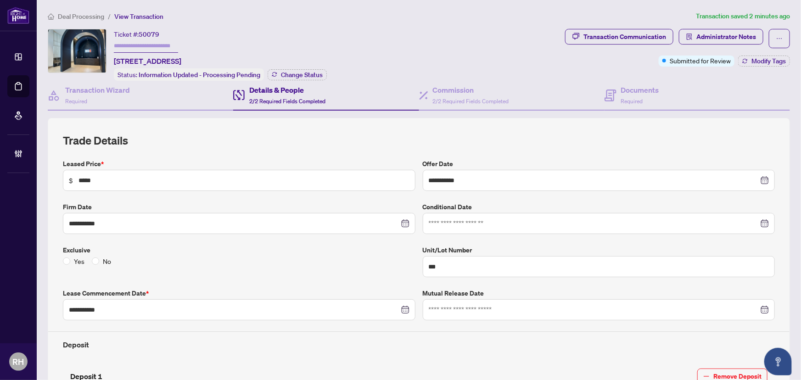
click at [77, 9] on main "**********" at bounding box center [419, 190] width 764 height 380
click at [79, 18] on span "Deal Processing" at bounding box center [81, 16] width 46 height 8
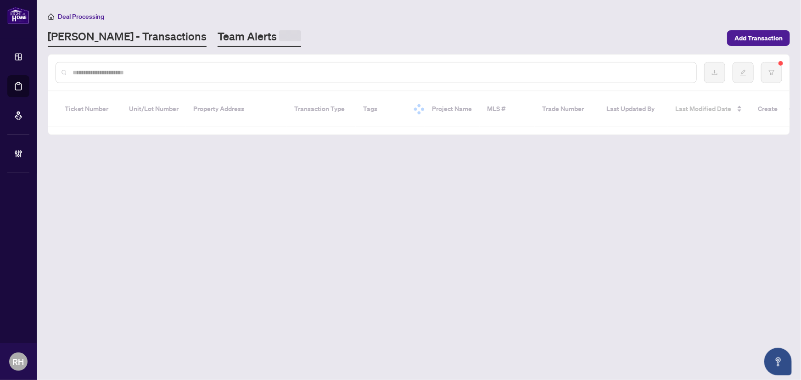
click at [218, 31] on link "Team Alerts" at bounding box center [260, 38] width 84 height 18
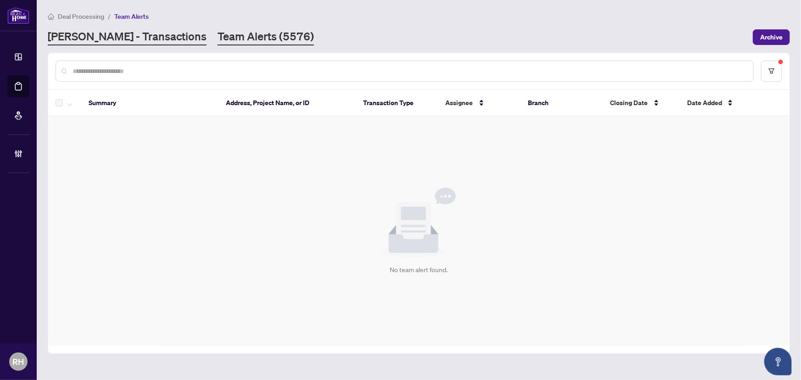
click at [73, 30] on link "[PERSON_NAME] - Transactions" at bounding box center [127, 37] width 159 height 17
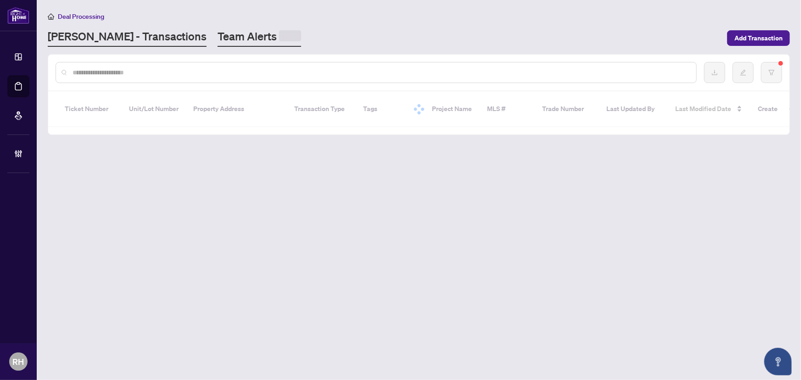
click at [218, 36] on link "Team Alerts" at bounding box center [260, 38] width 84 height 18
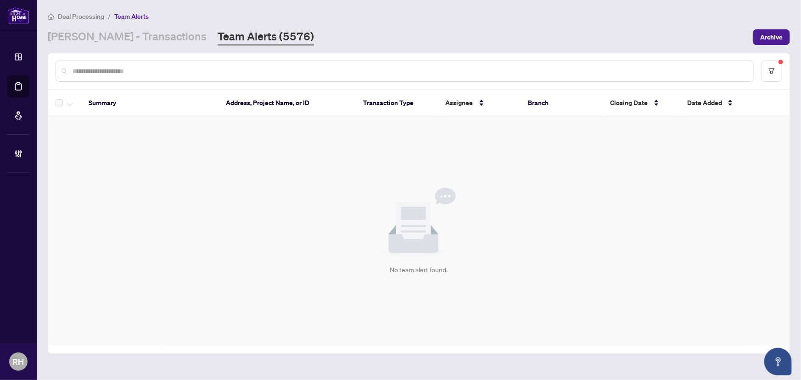
click at [74, 22] on div "Deal Processing / Team Alerts RAHR - Transactions Team Alerts (5576) Archive" at bounding box center [419, 28] width 742 height 34
click at [77, 30] on link "[PERSON_NAME] - Transactions" at bounding box center [127, 37] width 159 height 17
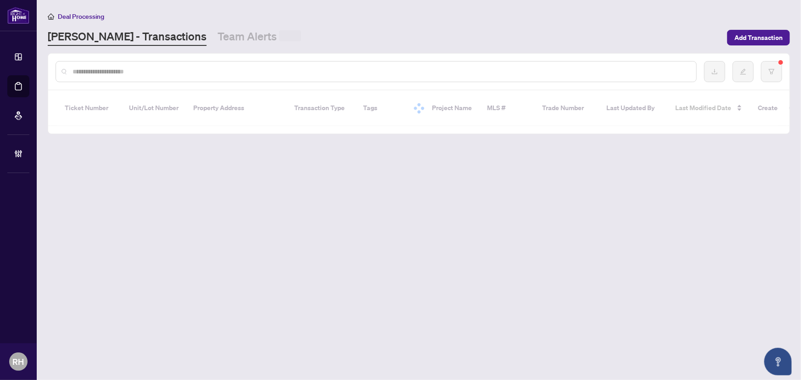
drag, startPoint x: 100, startPoint y: 68, endPoint x: 100, endPoint y: 74, distance: 5.5
click at [100, 72] on input "text" at bounding box center [381, 72] width 616 height 10
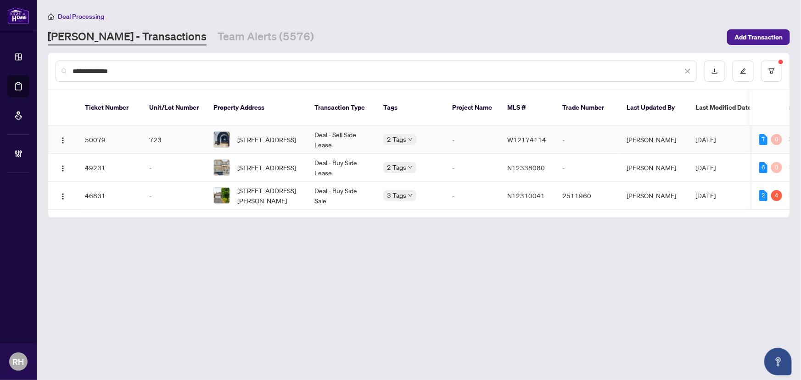
type input "**********"
click at [469, 129] on td "-" at bounding box center [472, 140] width 55 height 28
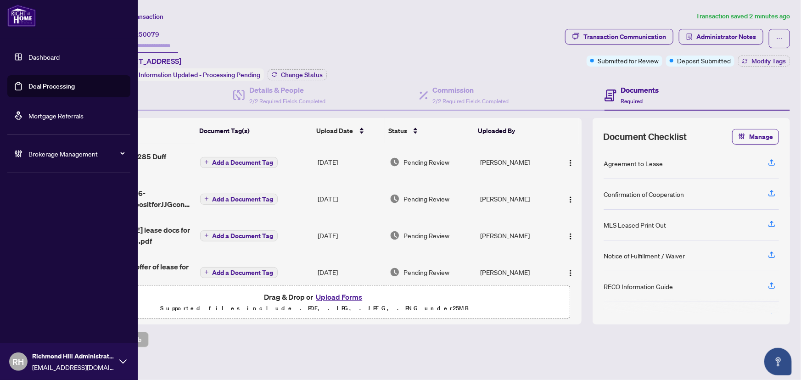
click at [123, 366] on div "RH Richmond Hill Administrator adminsrh@rightathomerealty.com" at bounding box center [69, 361] width 138 height 37
click at [75, 213] on div "Dashboard Deal Processing Mortgage Referrals Brokerage Management RH Richmond H…" at bounding box center [69, 190] width 138 height 380
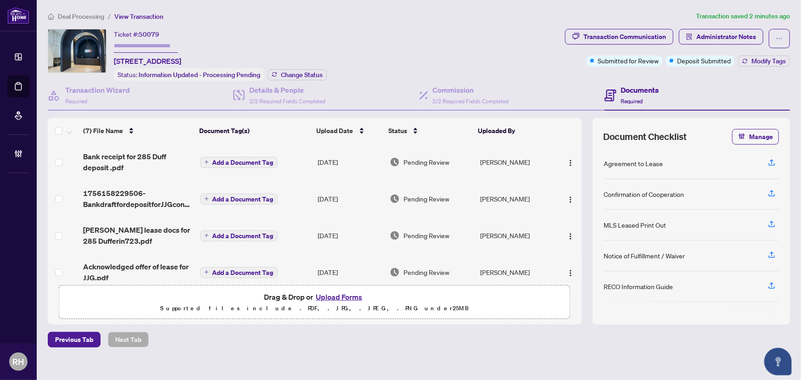
click at [118, 157] on span "Bank receipt for 285 Duff deposit .pdf" at bounding box center [137, 162] width 109 height 22
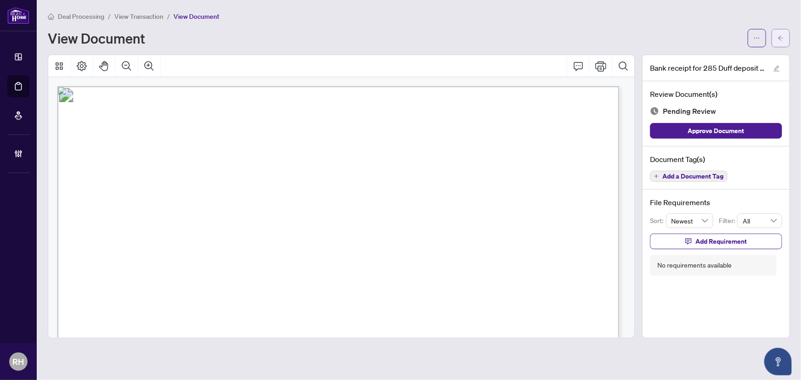
click at [789, 35] on button "button" at bounding box center [781, 38] width 18 height 18
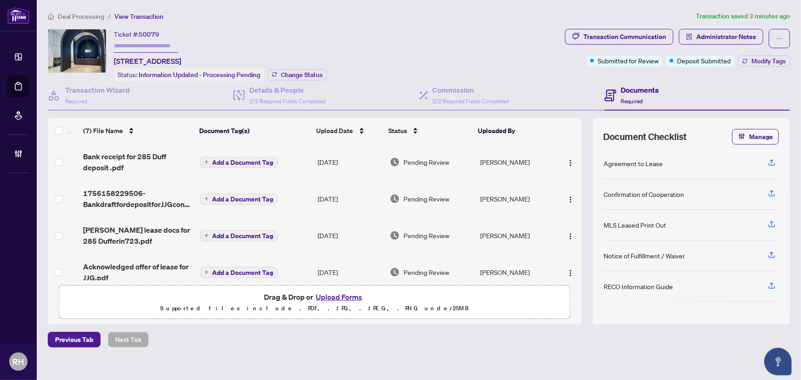
click at [98, 13] on span "Deal Processing" at bounding box center [81, 16] width 46 height 8
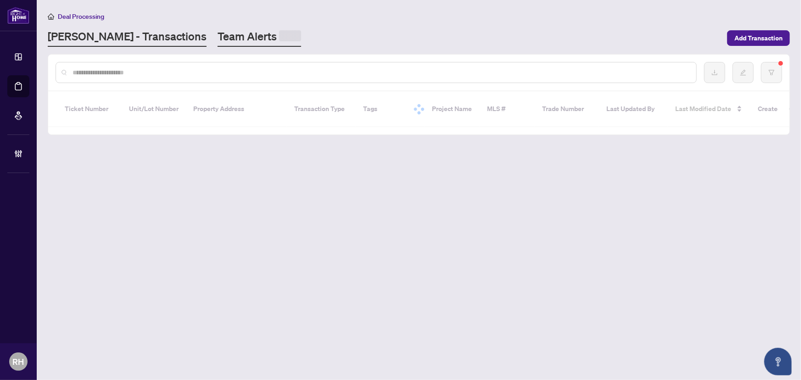
click at [218, 42] on link "Team Alerts" at bounding box center [260, 38] width 84 height 18
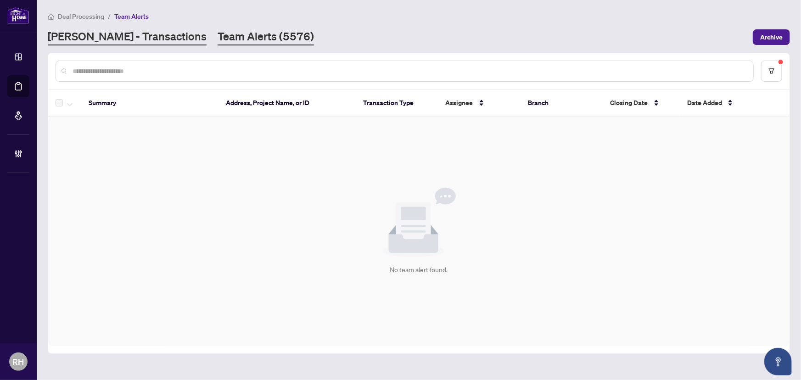
click at [118, 38] on link "[PERSON_NAME] - Transactions" at bounding box center [127, 37] width 159 height 17
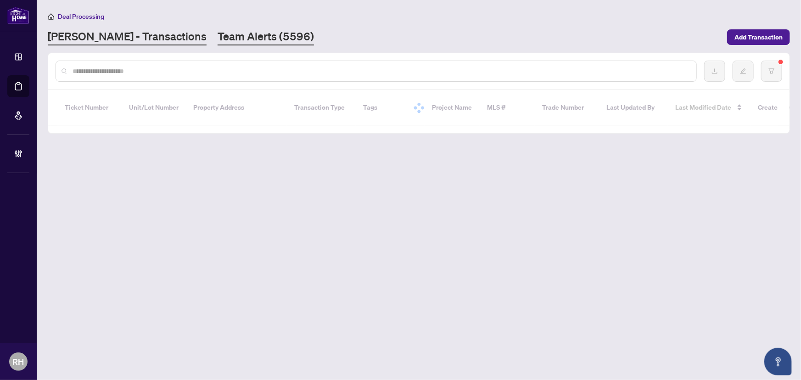
click at [218, 40] on link "Team Alerts (5596)" at bounding box center [266, 37] width 96 height 17
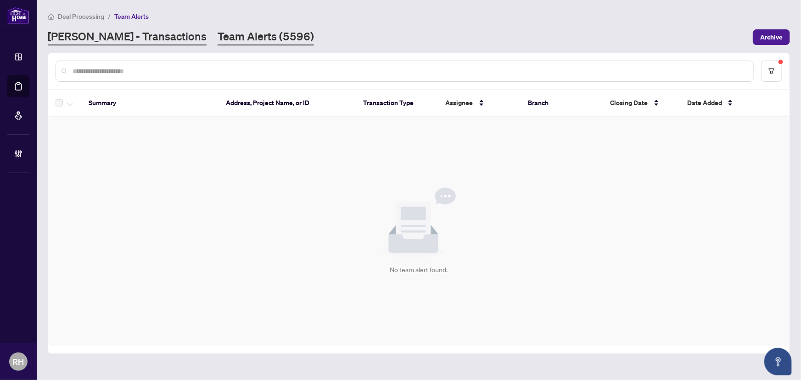
click at [143, 34] on link "[PERSON_NAME] - Transactions" at bounding box center [127, 37] width 159 height 17
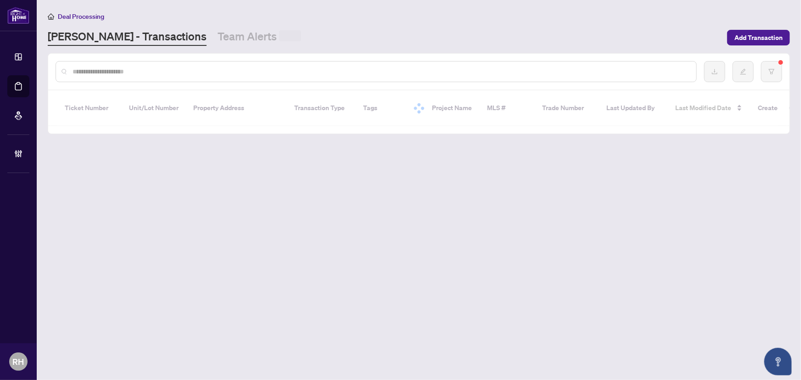
click at [218, 35] on link "Team Alerts" at bounding box center [260, 37] width 84 height 17
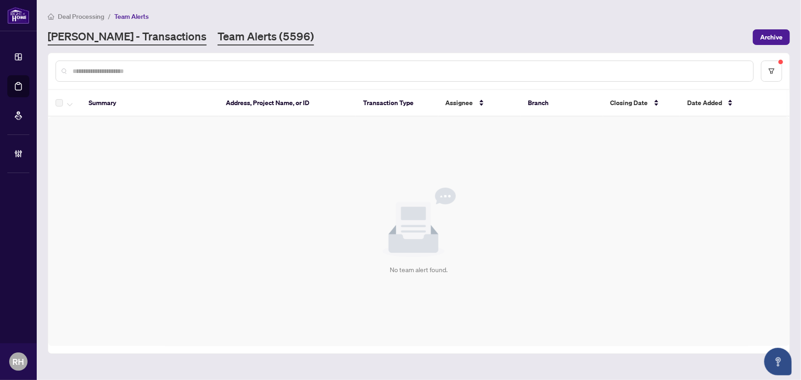
click at [74, 32] on link "[PERSON_NAME] - Transactions" at bounding box center [127, 37] width 159 height 17
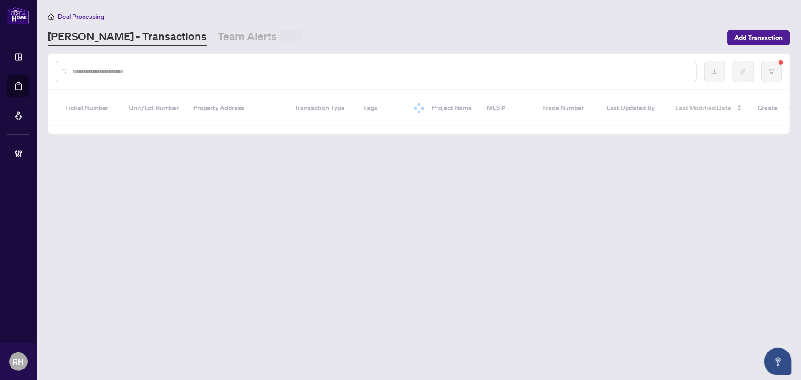
click at [107, 73] on input "text" at bounding box center [381, 72] width 616 height 10
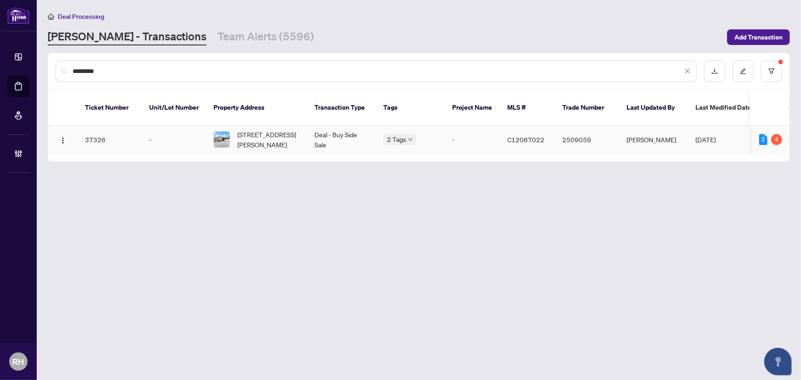
type input "*********"
click at [325, 131] on td "Deal - Buy Side Sale" at bounding box center [341, 140] width 69 height 28
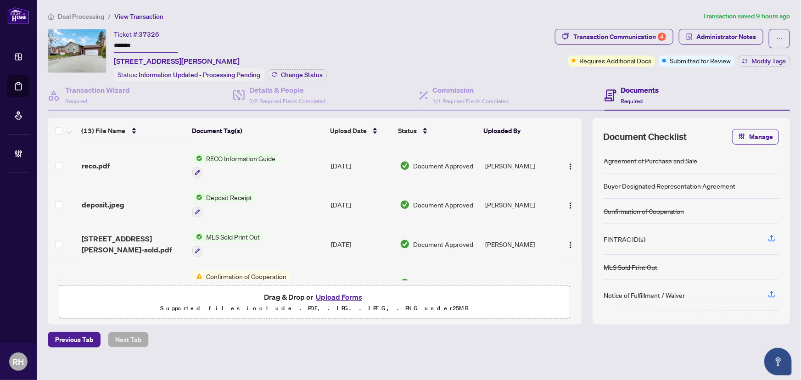
scroll to position [334, 0]
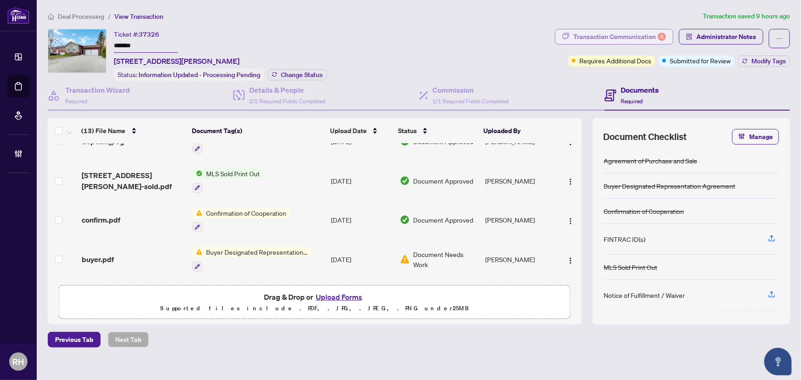
click at [638, 36] on div "Transaction Communication 4" at bounding box center [619, 36] width 93 height 15
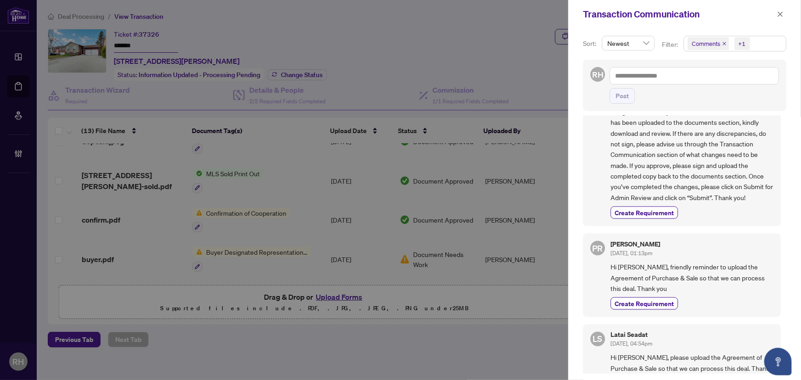
scroll to position [1, 0]
click at [757, 41] on span "Comments +1" at bounding box center [735, 43] width 102 height 15
click at [728, 79] on span "Comments" at bounding box center [718, 82] width 32 height 8
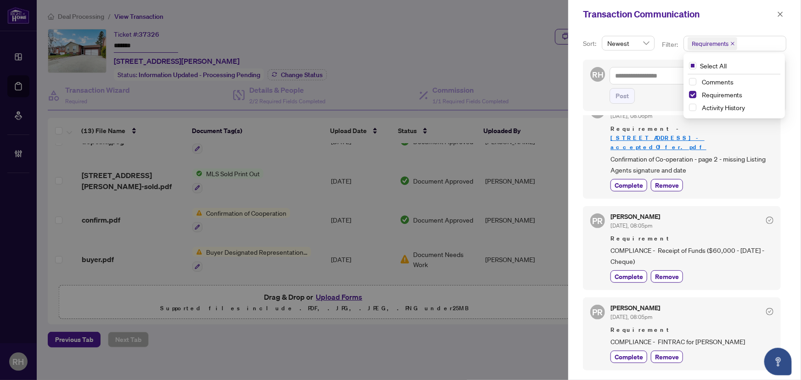
scroll to position [0, 0]
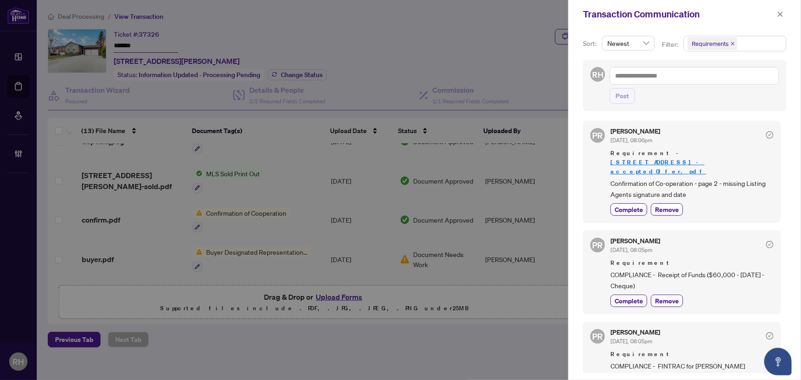
click at [661, 105] on div "RH Post" at bounding box center [684, 85] width 203 height 51
click at [780, 9] on span "button" at bounding box center [780, 14] width 6 height 15
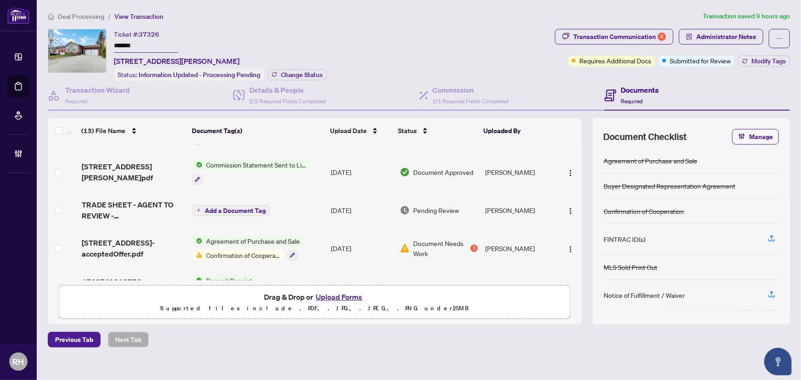
scroll to position [0, 0]
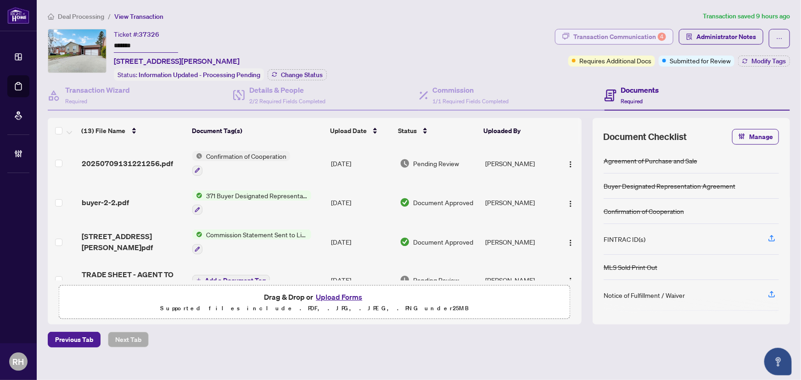
click at [616, 30] on div "Transaction Communication 4" at bounding box center [619, 36] width 93 height 15
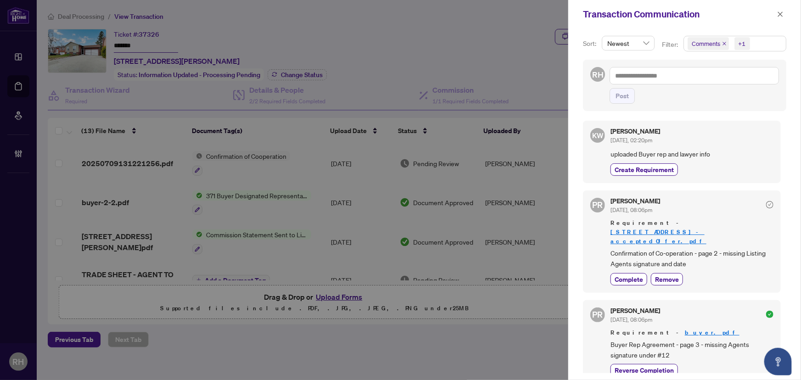
click at [768, 45] on span "Comments +1" at bounding box center [735, 43] width 102 height 15
click at [730, 79] on span "Comments" at bounding box center [718, 82] width 32 height 8
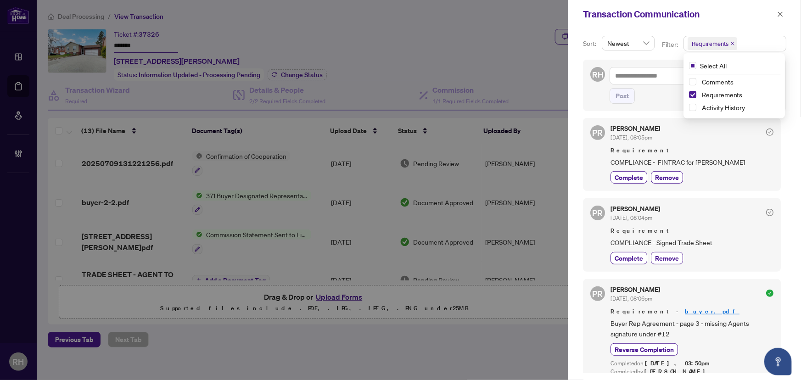
scroll to position [127, 0]
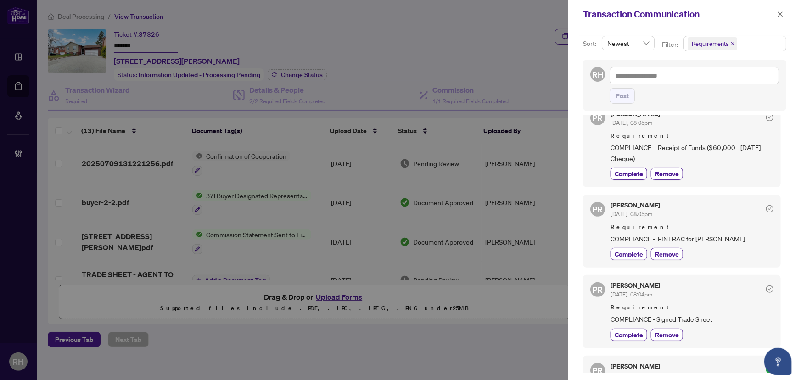
click at [710, 314] on span "COMPLIANCE - Signed Trade Sheet" at bounding box center [691, 319] width 163 height 11
copy div "COMPLIANCE - Signed Trade Sheet Complete Remove"
click at [707, 224] on div "Puvitha Ramachandran Jun/25/2025, 08:05pm Requirement COMPLIANCE - FINTRAC for …" at bounding box center [691, 231] width 163 height 58
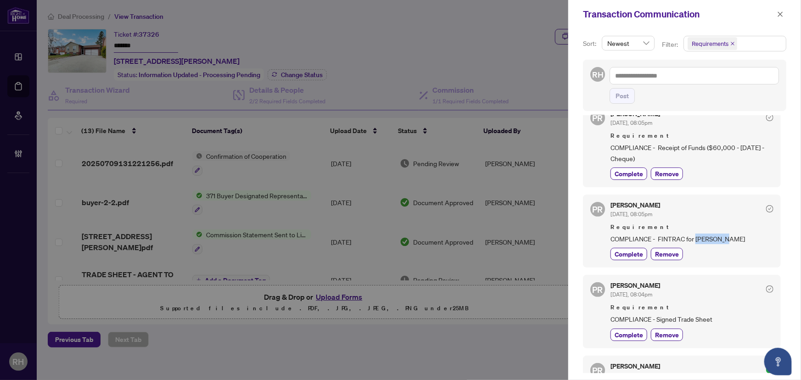
click at [707, 224] on div "Puvitha Ramachandran Jun/25/2025, 08:05pm Requirement COMPLIANCE - FINTRAC for …" at bounding box center [691, 231] width 163 height 58
copy div "COMPLIANCE - FINTRAC for Yuejiang Cai Complete Remove"
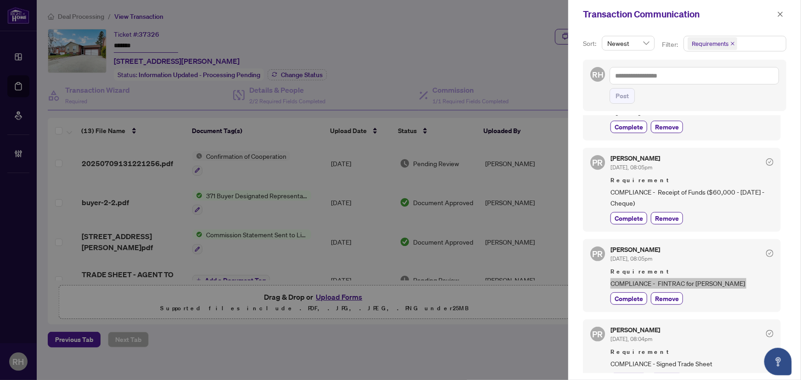
scroll to position [44, 0]
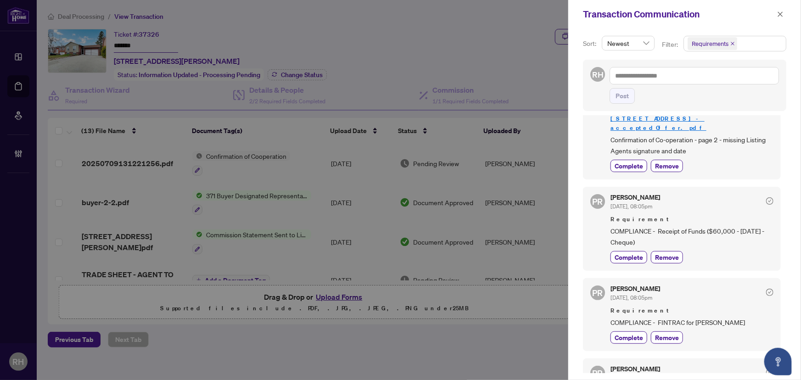
click at [653, 226] on span "COMPLIANCE - Receipt of Funds ($60,000 - May 20th - Cheque)" at bounding box center [691, 237] width 163 height 22
copy div "COMPLIANCE - Receipt of Funds ($60,000 - May 20th - Cheque) Complete Remove"
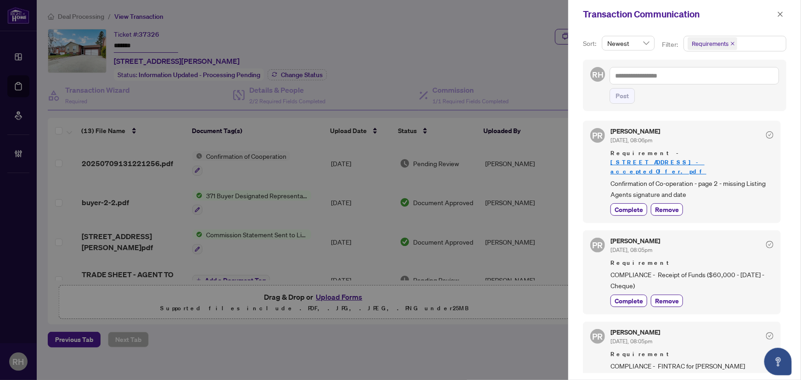
click at [649, 178] on span "Confirmation of Co-operation - page 2 - missing Listing Agents signature and da…" at bounding box center [691, 189] width 163 height 22
copy div "Confirmation of Co-operation - page 2 - missing Listing Agents signature and da…"
click at [779, 9] on span "button" at bounding box center [780, 14] width 6 height 15
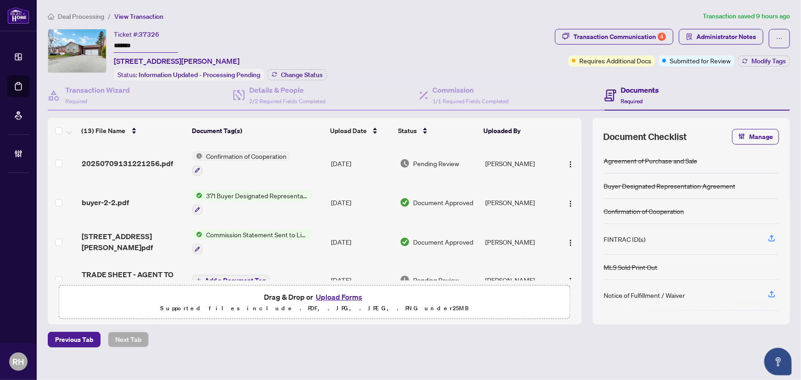
click at [87, 16] on span "Deal Processing" at bounding box center [81, 16] width 46 height 8
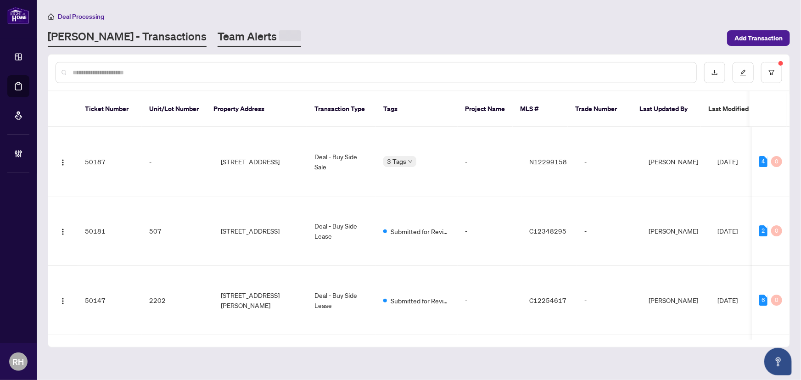
click at [219, 38] on link "Team Alerts" at bounding box center [260, 38] width 84 height 18
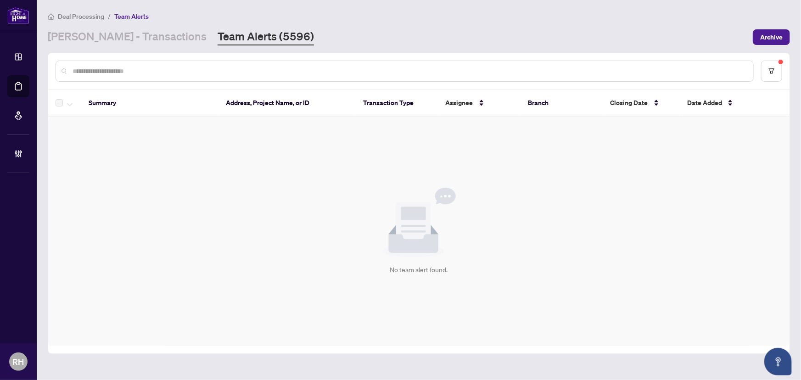
click at [129, 15] on span "Team Alerts" at bounding box center [131, 16] width 34 height 8
click at [115, 35] on link "RAHR - Transactions" at bounding box center [127, 37] width 159 height 17
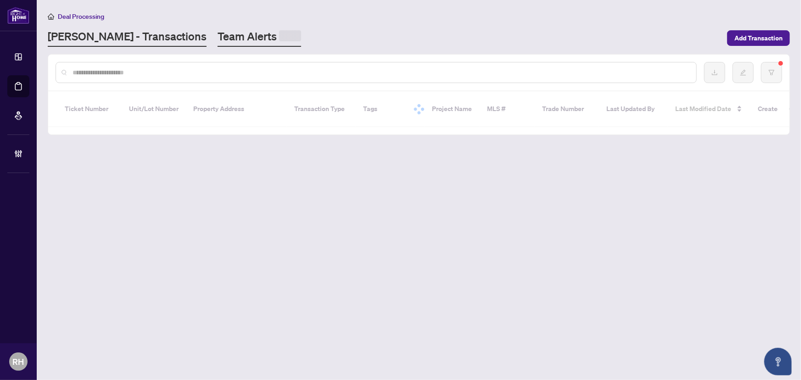
click at [218, 35] on link "Team Alerts" at bounding box center [260, 38] width 84 height 18
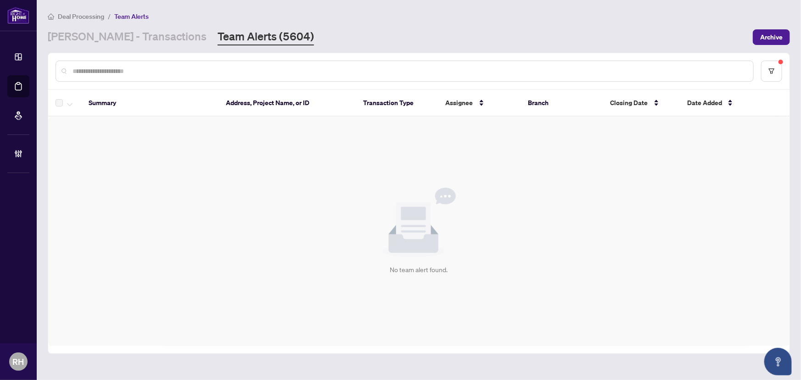
click at [111, 47] on main "Deal Processing / Team Alerts RAHR - Transactions Team Alerts (5604) Archive Su…" at bounding box center [419, 190] width 764 height 380
click at [123, 39] on link "RAHR - Transactions" at bounding box center [127, 37] width 159 height 17
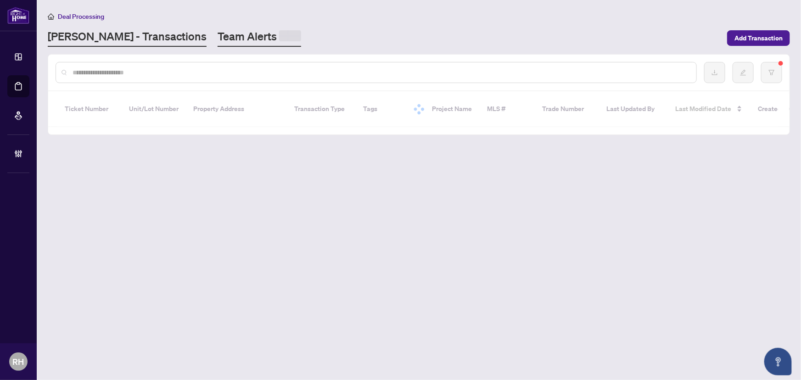
click at [218, 38] on link "Team Alerts" at bounding box center [260, 38] width 84 height 18
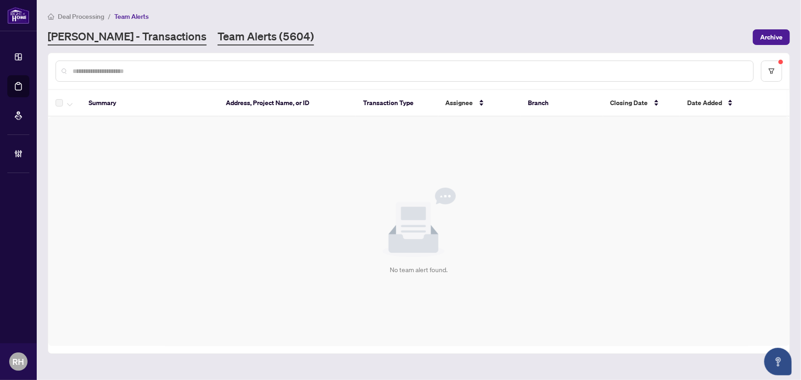
click at [133, 41] on link "RAHR - Transactions" at bounding box center [127, 37] width 159 height 17
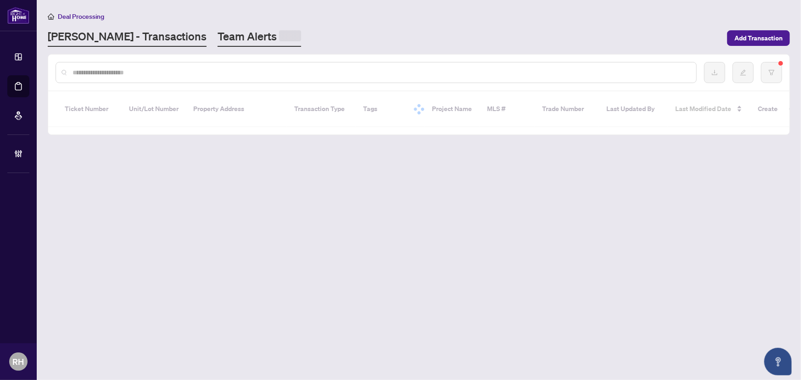
click at [279, 40] on span at bounding box center [290, 35] width 22 height 11
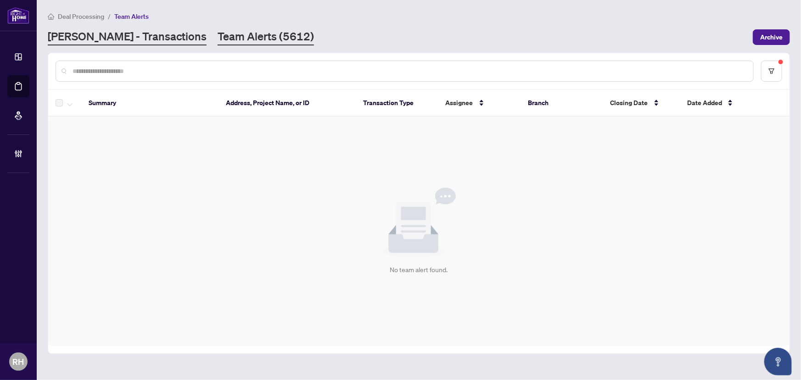
click at [146, 40] on link "RAHR - Transactions" at bounding box center [127, 37] width 159 height 17
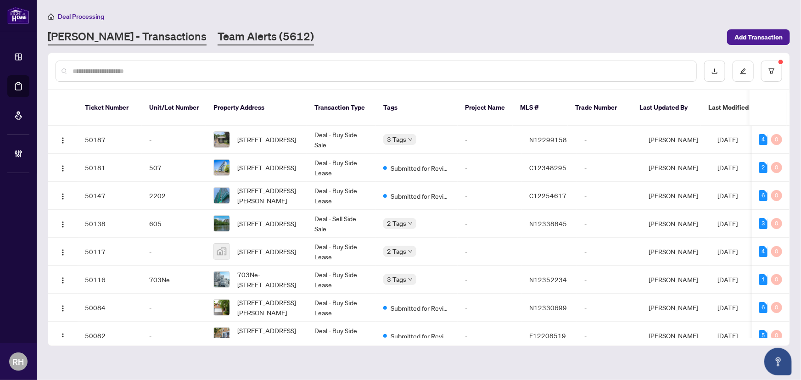
click at [241, 45] on link "Team Alerts (5612)" at bounding box center [266, 37] width 96 height 17
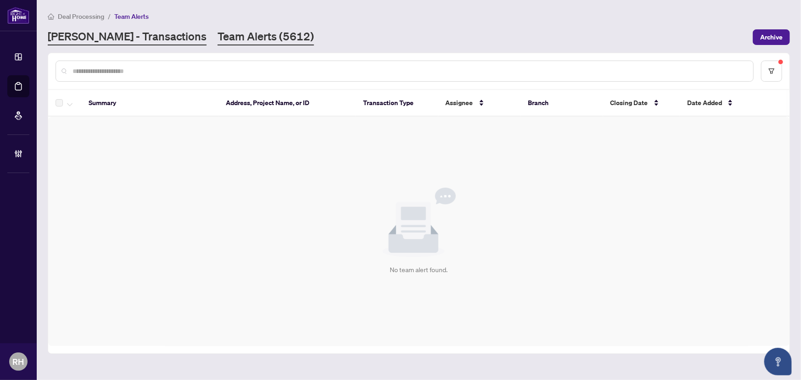
click at [75, 35] on link "RAHR - Transactions" at bounding box center [127, 37] width 159 height 17
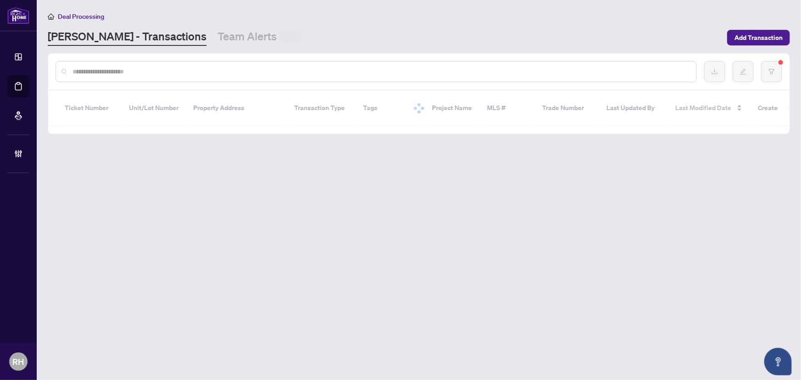
click at [218, 42] on link "Team Alerts" at bounding box center [260, 37] width 84 height 17
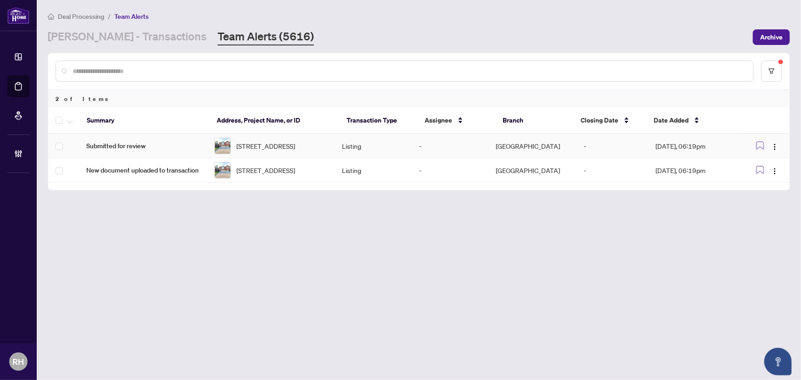
click at [179, 145] on span "Submitted for review" at bounding box center [142, 146] width 113 height 10
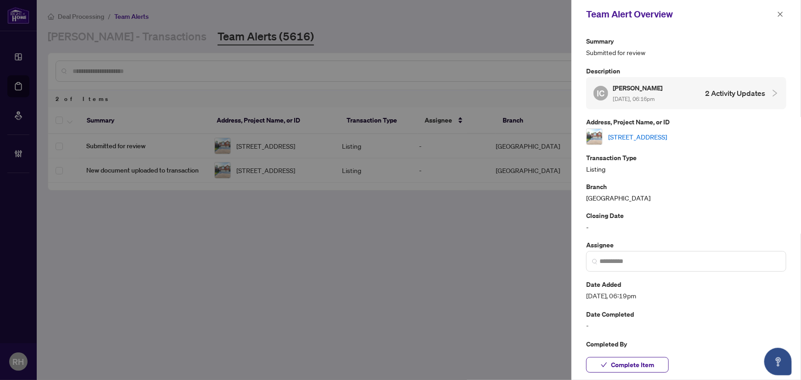
click at [657, 132] on link "95 Westbury Crt, Richmond Hill, Ontario L4S 2L3, Canada" at bounding box center [637, 137] width 59 height 10
drag, startPoint x: 644, startPoint y: 369, endPoint x: 648, endPoint y: 337, distance: 31.5
click at [644, 369] on span "Complete Item" at bounding box center [632, 365] width 43 height 15
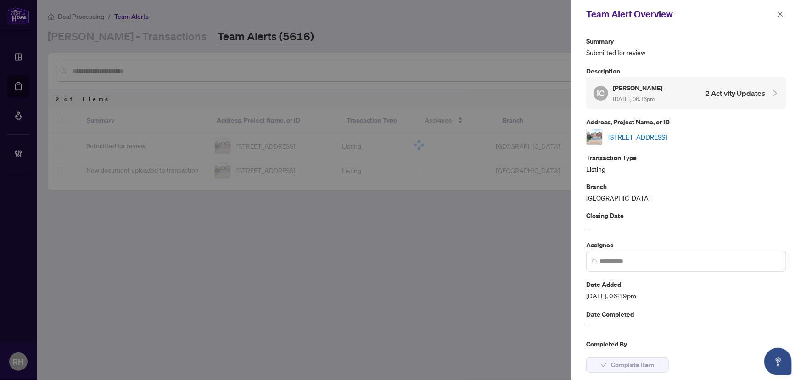
click at [787, 13] on div "Team Alert Overview" at bounding box center [686, 14] width 230 height 28
click at [776, 10] on button "button" at bounding box center [780, 14] width 12 height 11
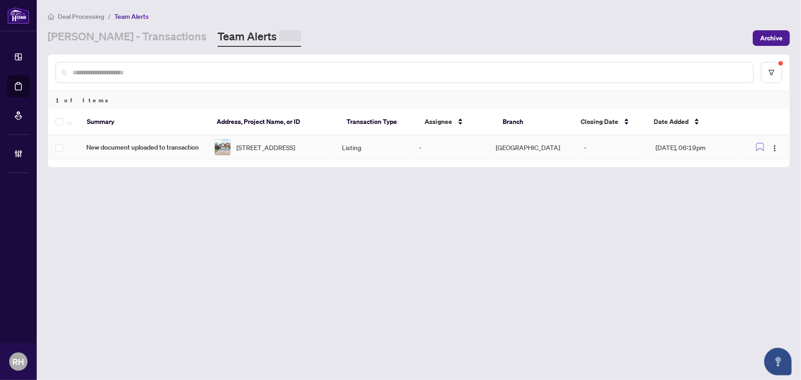
click at [147, 152] on td "New document uploaded to transaction" at bounding box center [143, 147] width 128 height 24
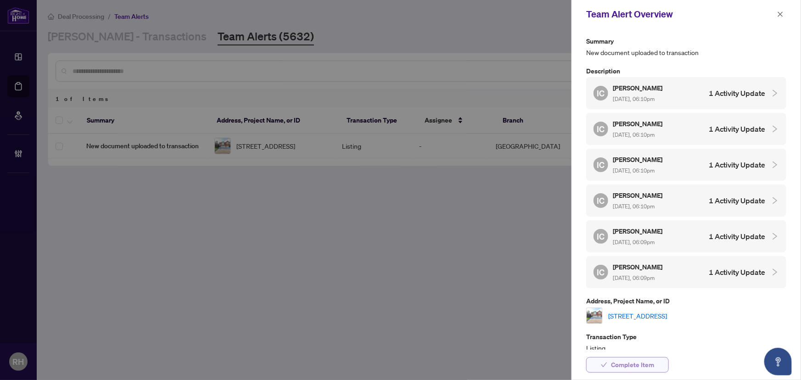
click at [619, 362] on span "Complete Item" at bounding box center [632, 365] width 43 height 15
click at [781, 13] on icon "close" at bounding box center [780, 13] width 5 height 5
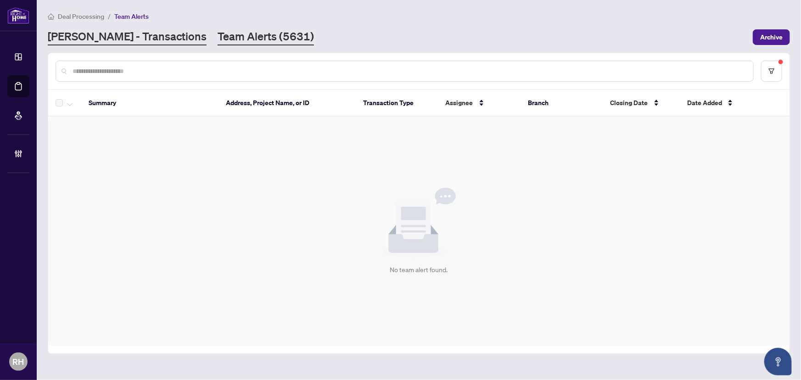
click at [124, 42] on link "RAHR - Transactions" at bounding box center [127, 37] width 159 height 17
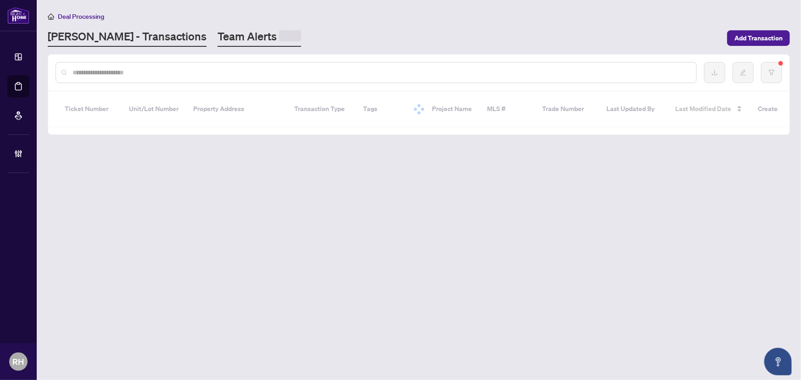
click at [218, 45] on link "Team Alerts" at bounding box center [260, 38] width 84 height 18
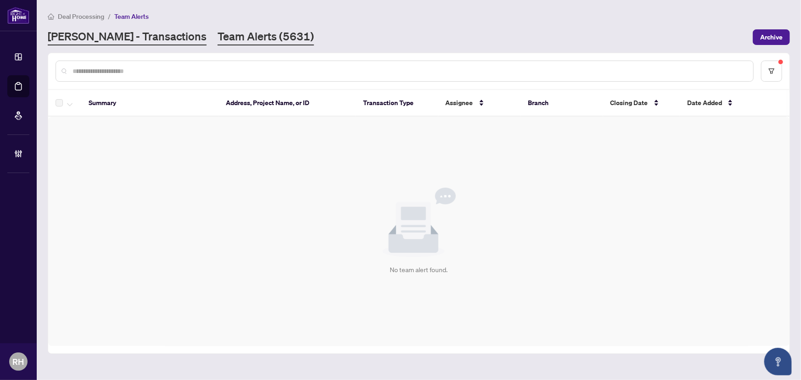
click at [118, 36] on link "RAHR - Transactions" at bounding box center [127, 37] width 159 height 17
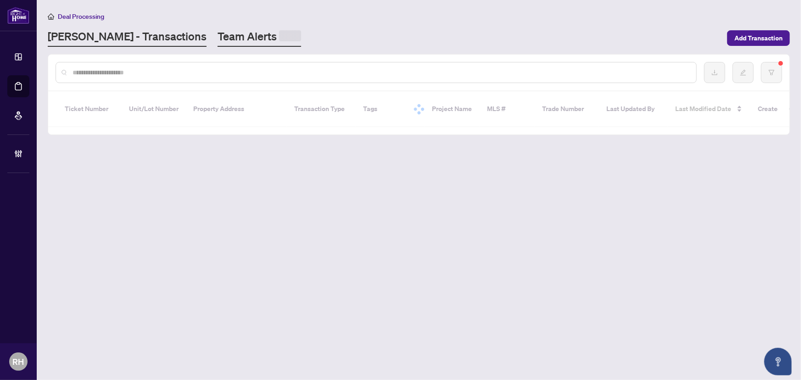
click at [218, 43] on link "Team Alerts" at bounding box center [260, 38] width 84 height 18
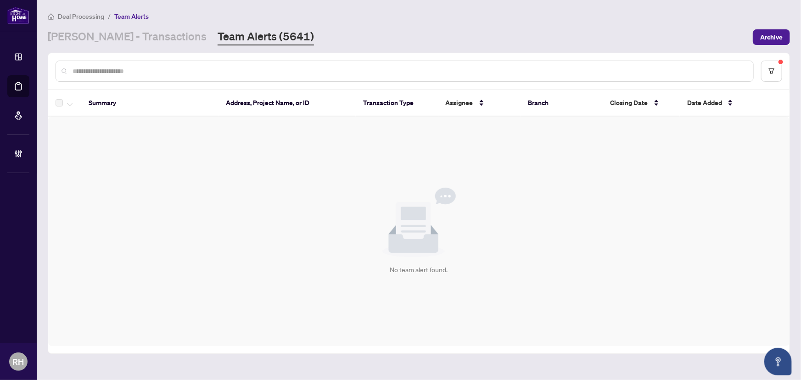
click at [126, 45] on main "Deal Processing / Team Alerts RAHR - Transactions Team Alerts (5641) Archive Su…" at bounding box center [419, 190] width 764 height 380
click at [145, 33] on link "RAHR - Transactions" at bounding box center [127, 37] width 159 height 17
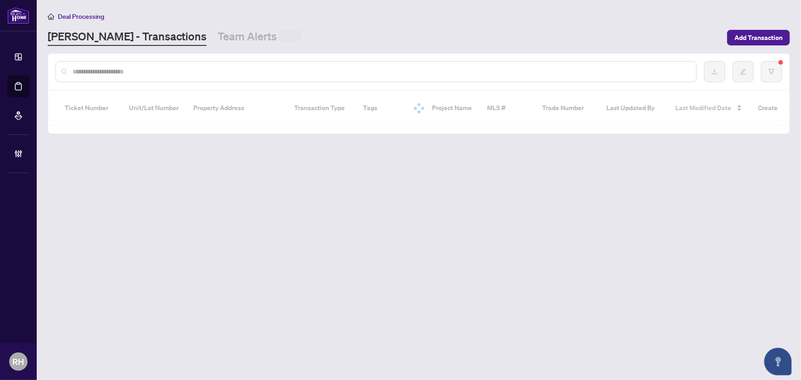
click at [221, 48] on main "Deal Processing RAHR - Transactions Team Alerts Add Transaction Ticket Number U…" at bounding box center [419, 190] width 764 height 380
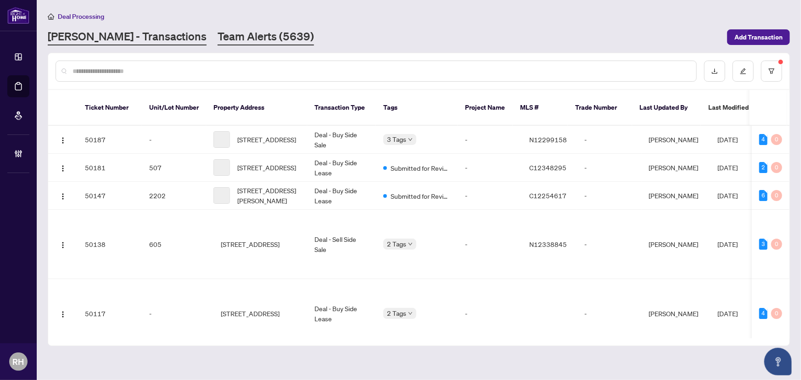
click at [223, 39] on link "Team Alerts (5639)" at bounding box center [266, 37] width 96 height 17
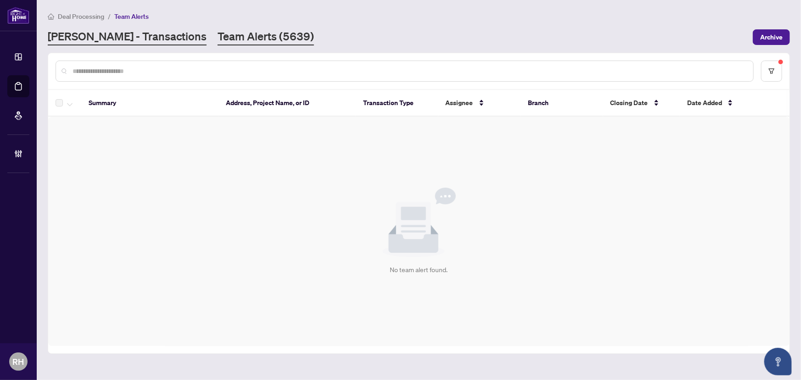
click at [96, 36] on link "RAHR - Transactions" at bounding box center [127, 37] width 159 height 17
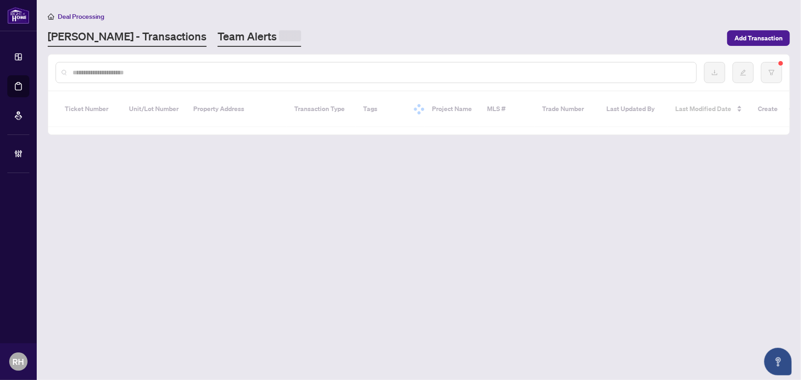
click at [218, 37] on link "Team Alerts" at bounding box center [260, 38] width 84 height 18
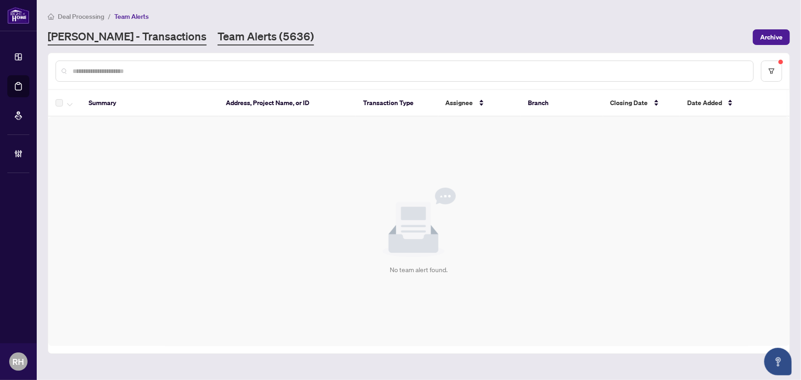
click at [133, 39] on link "RAHR - Transactions" at bounding box center [127, 37] width 159 height 17
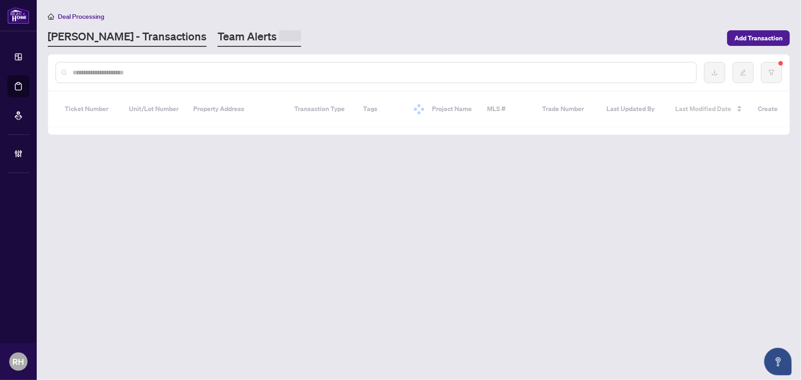
click at [218, 39] on link "Team Alerts" at bounding box center [260, 38] width 84 height 18
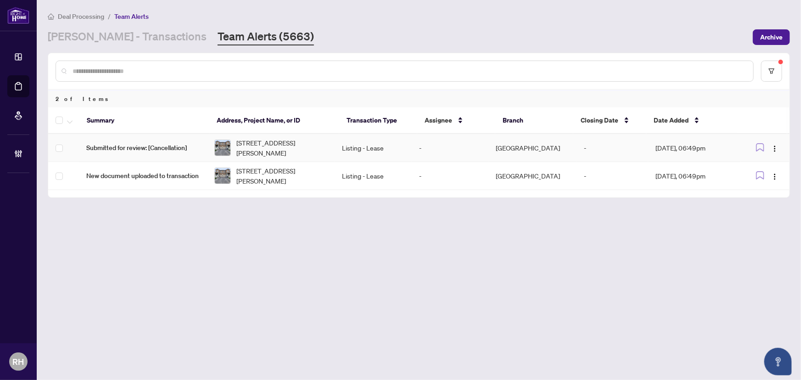
click at [156, 150] on span "Submitted for review: [Cancellation]" at bounding box center [142, 148] width 113 height 10
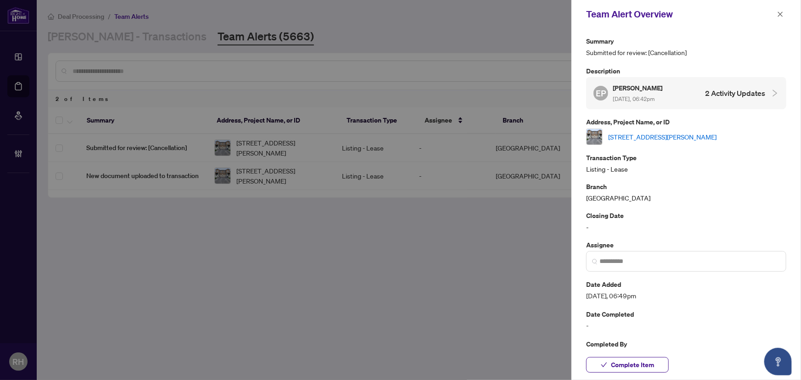
click at [659, 136] on link "27 Tegan Crt, Bissett Creek, Ontario K0H 2H0, Canada" at bounding box center [662, 137] width 108 height 10
click at [777, 9] on span "button" at bounding box center [780, 14] width 6 height 15
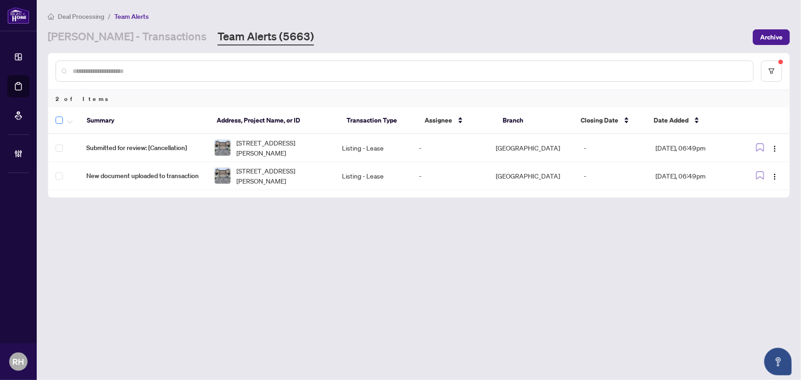
click at [56, 115] on label at bounding box center [59, 120] width 7 height 11
click at [72, 121] on icon "button" at bounding box center [70, 122] width 6 height 4
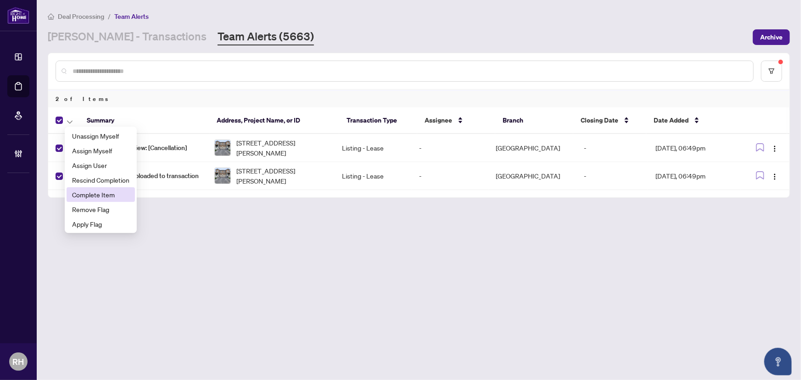
click at [109, 191] on span "Complete Item" at bounding box center [100, 195] width 57 height 10
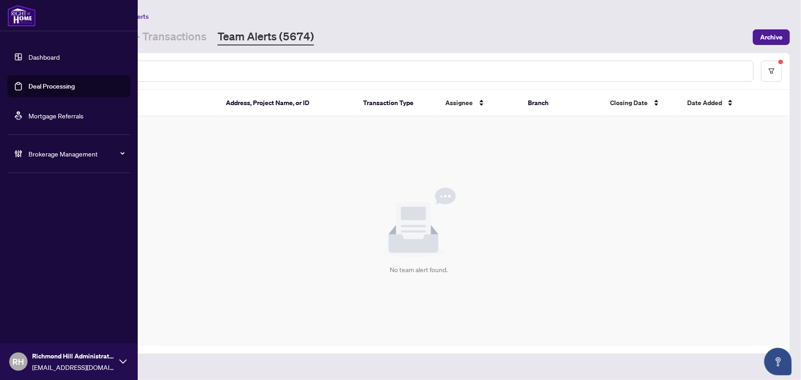
click at [91, 40] on li "Dashboard Deal Processing Mortgage Referrals" at bounding box center [68, 86] width 123 height 95
click at [132, 38] on div "Dashboard Deal Processing Mortgage Referrals Brokerage Management RH Richmond H…" at bounding box center [69, 190] width 138 height 380
click at [158, 37] on div "RAHR - Transactions Team Alerts (5674)" at bounding box center [181, 37] width 266 height 17
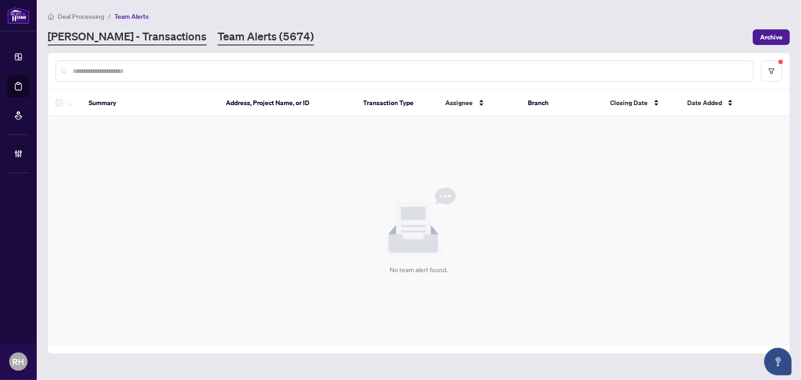
click at [114, 32] on link "RAHR - Transactions" at bounding box center [127, 37] width 159 height 17
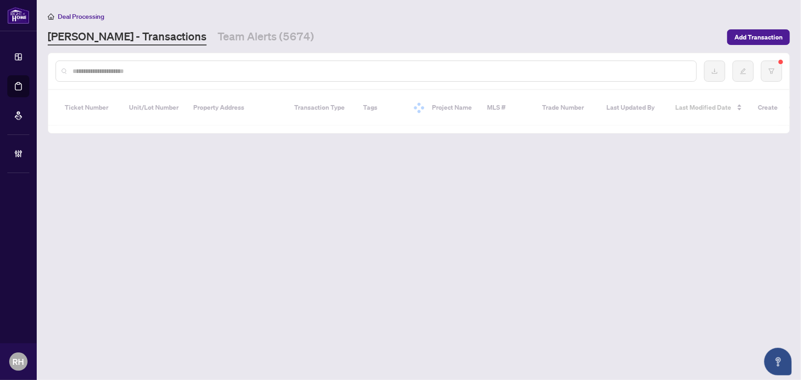
click at [118, 73] on input "text" at bounding box center [381, 71] width 616 height 10
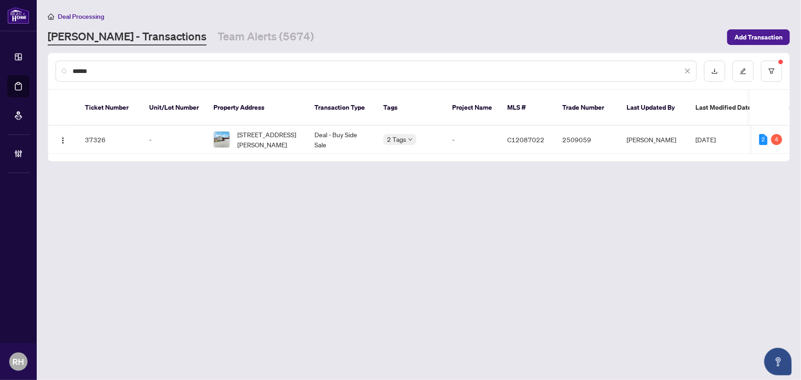
type input "******"
click at [266, 129] on span "62 Ernest Ave, Toronto, Ontario M2J 3T5, Canada" at bounding box center [268, 139] width 62 height 20
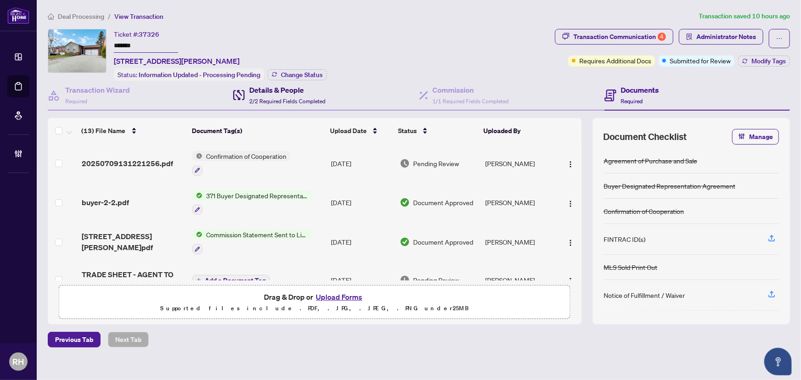
click at [303, 98] on span "2/2 Required Fields Completed" at bounding box center [287, 101] width 76 height 7
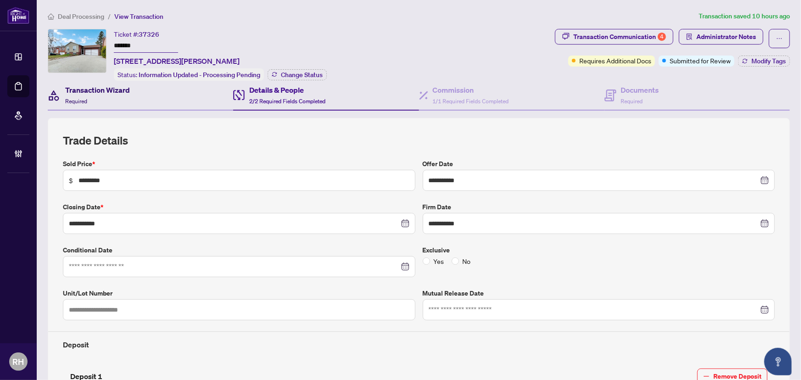
click at [125, 101] on div "Transaction Wizard Required" at bounding box center [97, 95] width 65 height 22
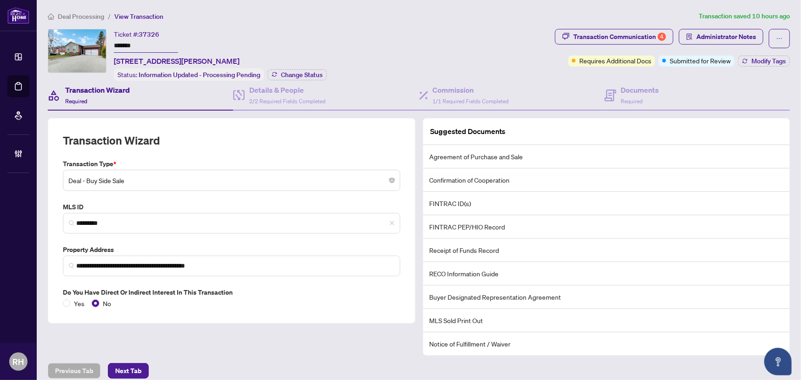
click at [78, 23] on div "**********" at bounding box center [419, 211] width 750 height 400
click at [78, 18] on span "Deal Processing" at bounding box center [81, 16] width 46 height 8
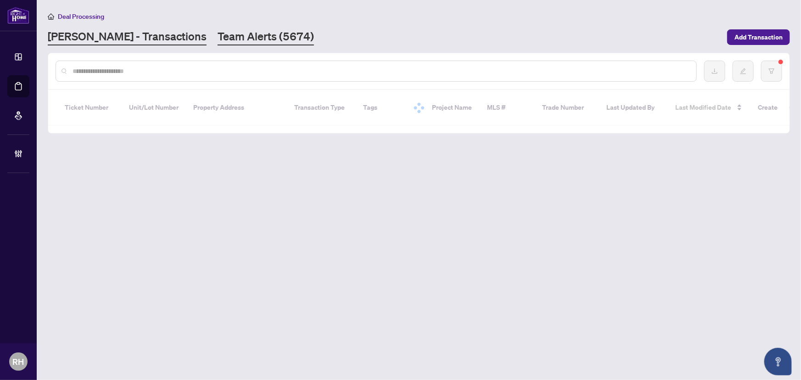
click at [218, 39] on link "Team Alerts (5674)" at bounding box center [266, 37] width 96 height 17
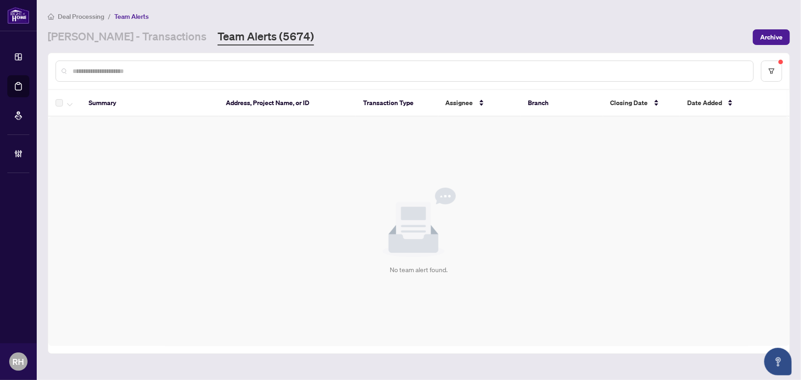
drag, startPoint x: 80, startPoint y: 60, endPoint x: 81, endPoint y: 51, distance: 9.3
click at [80, 61] on div at bounding box center [405, 71] width 698 height 21
click at [84, 44] on link "RAHR - Transactions" at bounding box center [127, 37] width 159 height 17
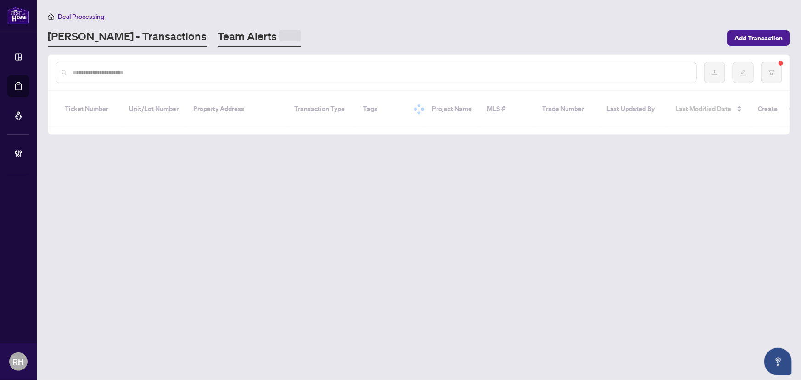
click at [218, 37] on link "Team Alerts" at bounding box center [260, 38] width 84 height 18
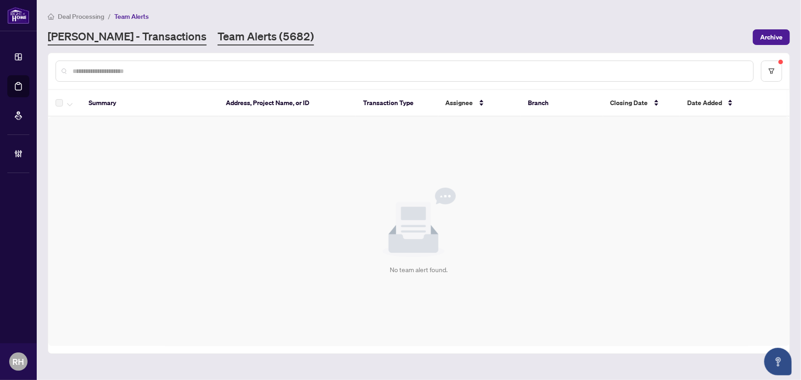
click at [119, 32] on link "RAHR - Transactions" at bounding box center [127, 37] width 159 height 17
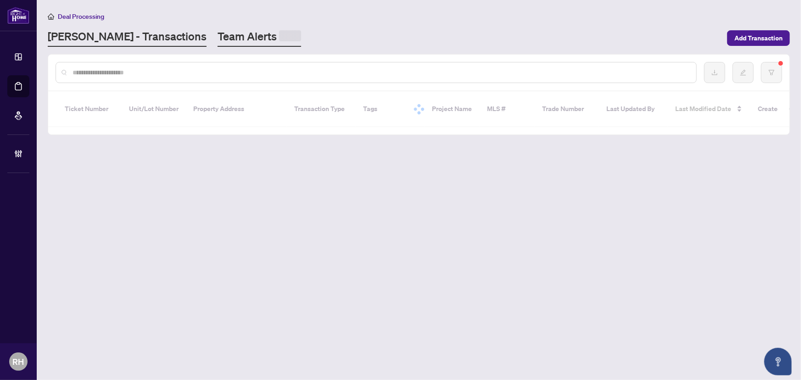
click at [218, 32] on link "Team Alerts" at bounding box center [260, 38] width 84 height 18
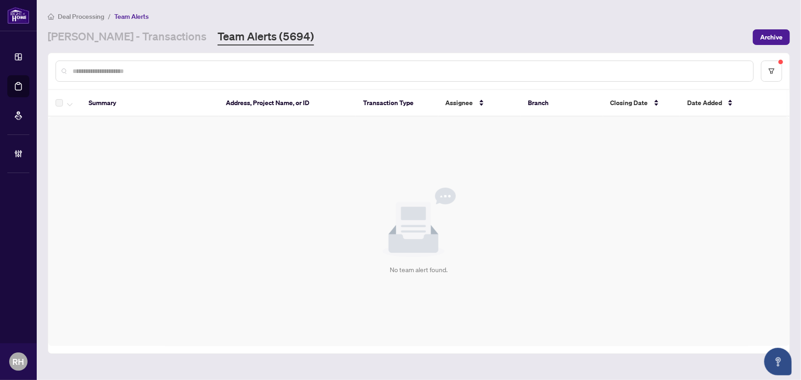
drag, startPoint x: 112, startPoint y: 41, endPoint x: 161, endPoint y: 46, distance: 48.9
click at [112, 41] on link "RAHR - Transactions" at bounding box center [127, 37] width 159 height 17
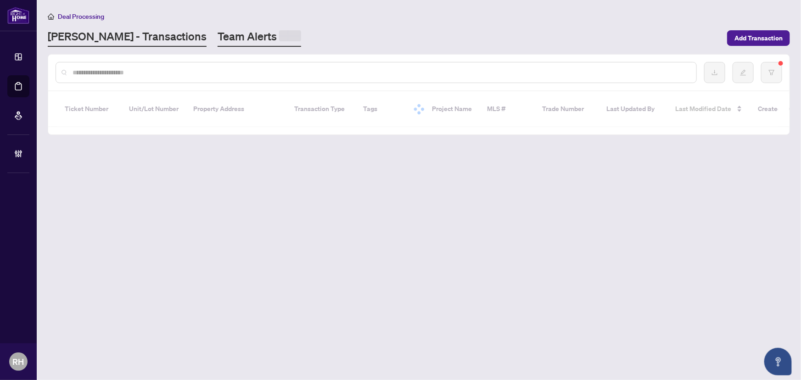
click at [218, 45] on link "Team Alerts" at bounding box center [260, 38] width 84 height 18
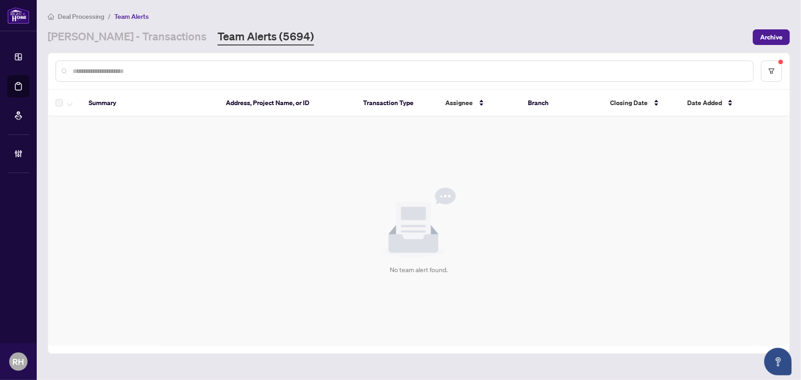
click at [98, 47] on main "Deal Processing / Team Alerts RAHR - Transactions Team Alerts (5694) Archive Su…" at bounding box center [419, 190] width 764 height 380
click at [104, 39] on link "RAHR - Transactions" at bounding box center [127, 37] width 159 height 17
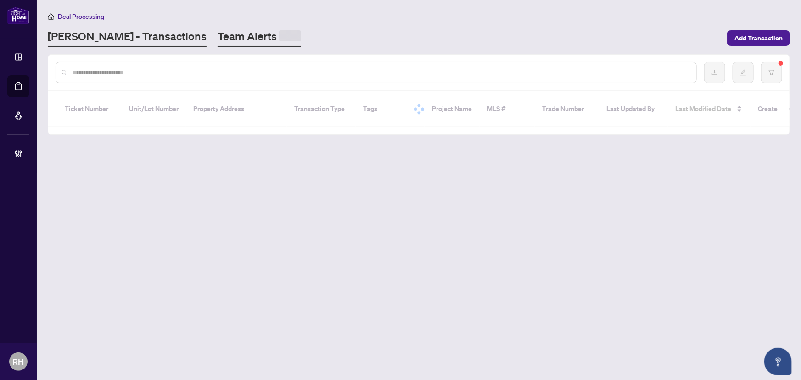
click at [218, 36] on link "Team Alerts" at bounding box center [260, 38] width 84 height 18
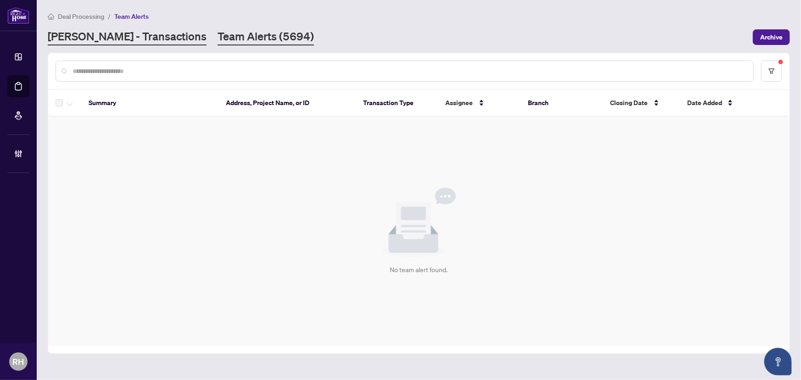
click at [137, 38] on link "RAHR - Transactions" at bounding box center [127, 37] width 159 height 17
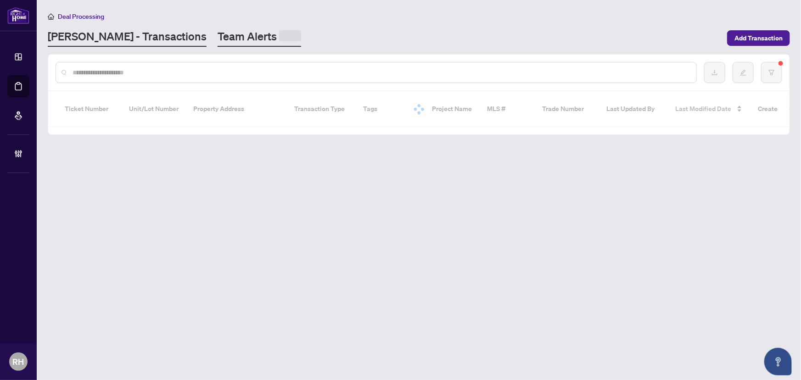
click at [197, 45] on main "Deal Processing RAHR - Transactions Team Alerts Add Transaction Ticket Number U…" at bounding box center [419, 190] width 764 height 380
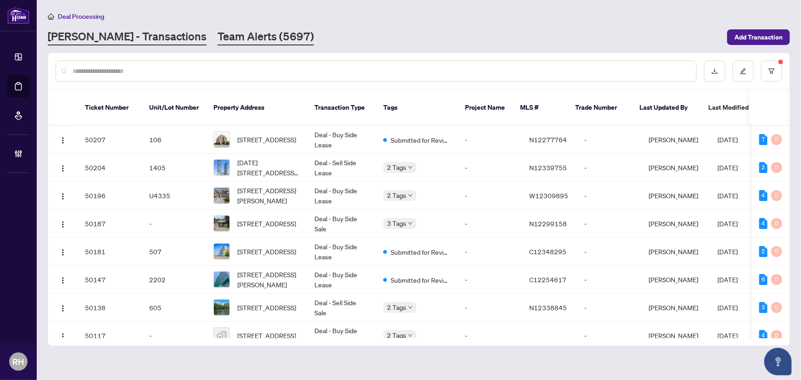
click at [218, 35] on link "Team Alerts (5697)" at bounding box center [266, 37] width 96 height 17
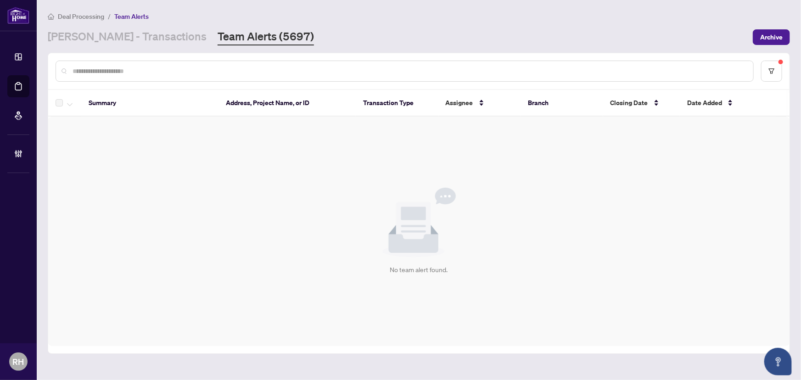
click at [82, 50] on main "Deal Processing / Team Alerts RAHR - Transactions Team Alerts (5697) Archive Su…" at bounding box center [419, 190] width 764 height 380
click at [96, 40] on link "RAHR - Transactions" at bounding box center [127, 37] width 159 height 17
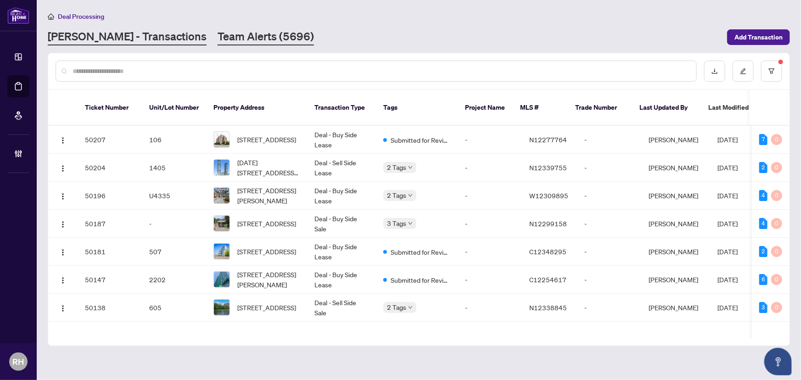
click at [218, 39] on link "Team Alerts (5696)" at bounding box center [266, 37] width 96 height 17
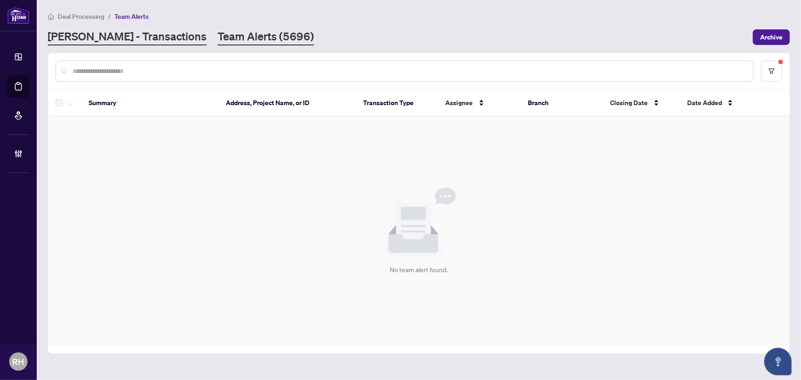
click at [116, 34] on link "RAHR - Transactions" at bounding box center [127, 37] width 159 height 17
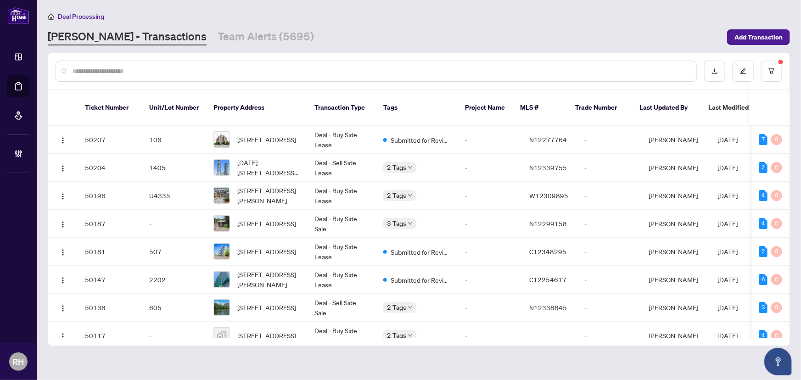
click at [243, 41] on link "Team Alerts (5695)" at bounding box center [266, 37] width 96 height 17
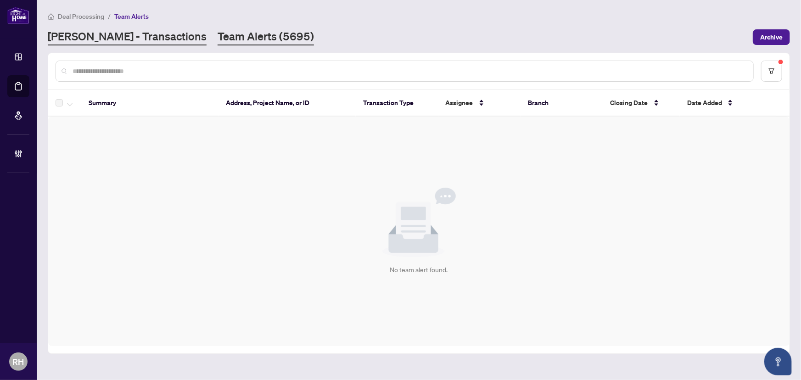
click at [124, 29] on link "RAHR - Transactions" at bounding box center [127, 37] width 159 height 17
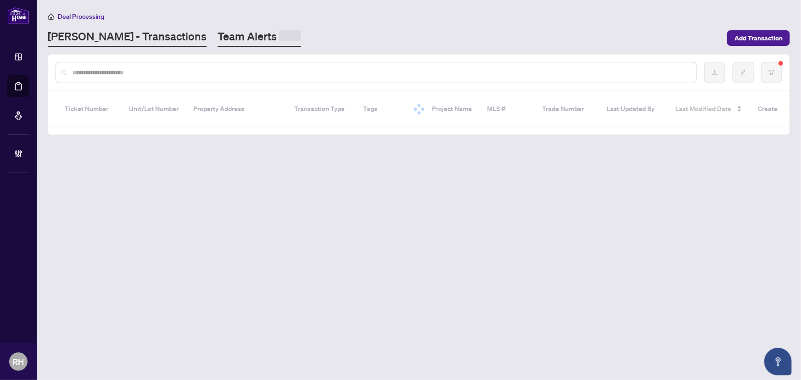
click at [218, 37] on link "Team Alerts" at bounding box center [260, 38] width 84 height 18
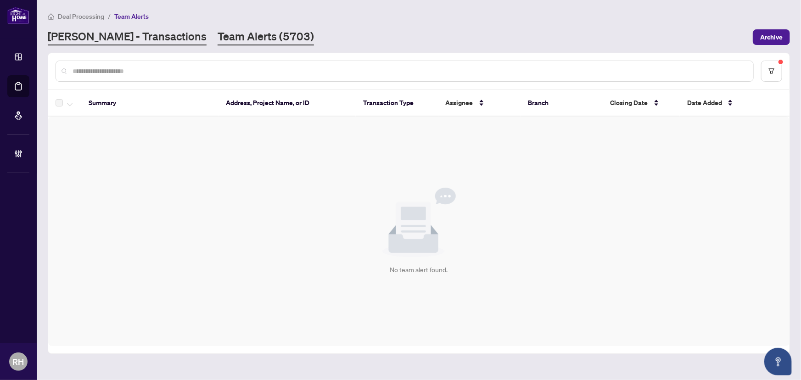
click at [136, 30] on link "RAHR - Transactions" at bounding box center [127, 37] width 159 height 17
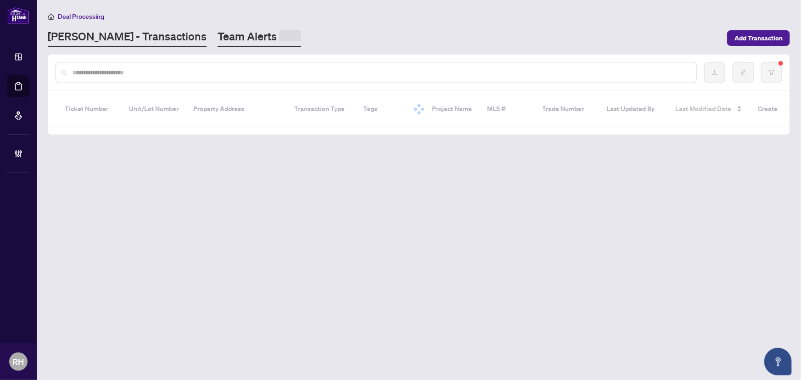
click at [218, 39] on link "Team Alerts" at bounding box center [260, 38] width 84 height 18
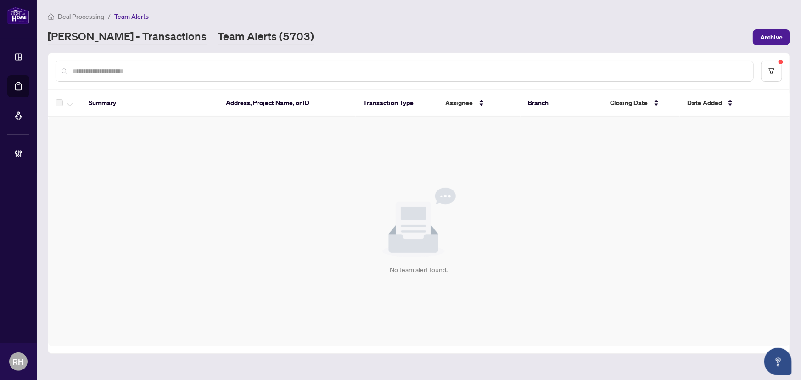
click at [133, 45] on link "RAHR - Transactions" at bounding box center [127, 37] width 159 height 17
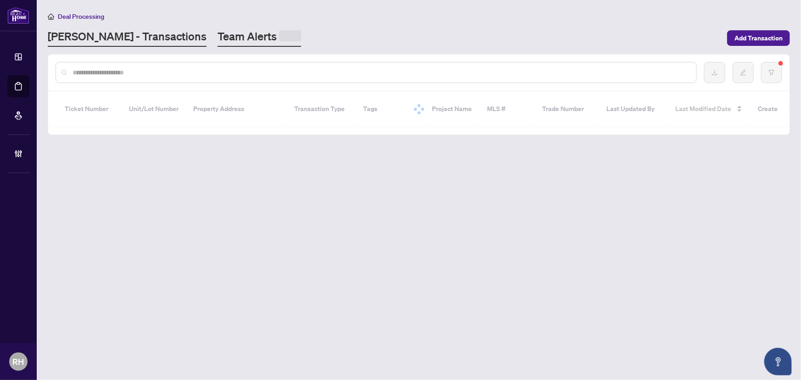
click at [218, 37] on link "Team Alerts" at bounding box center [260, 38] width 84 height 18
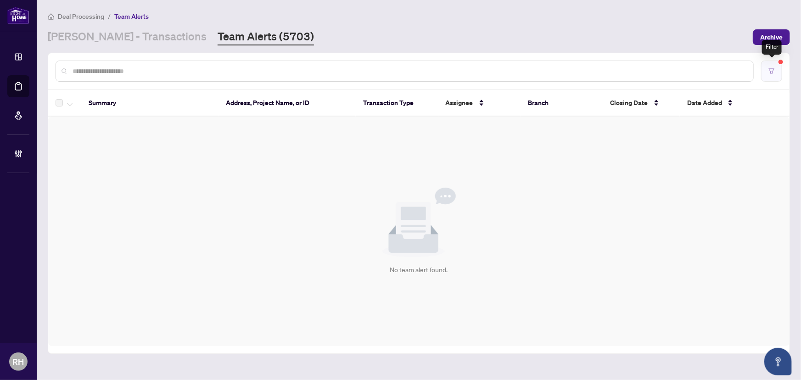
click at [775, 73] on button "button" at bounding box center [771, 71] width 21 height 21
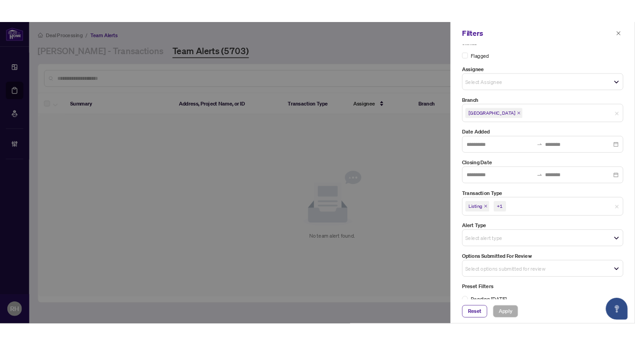
scroll to position [24, 0]
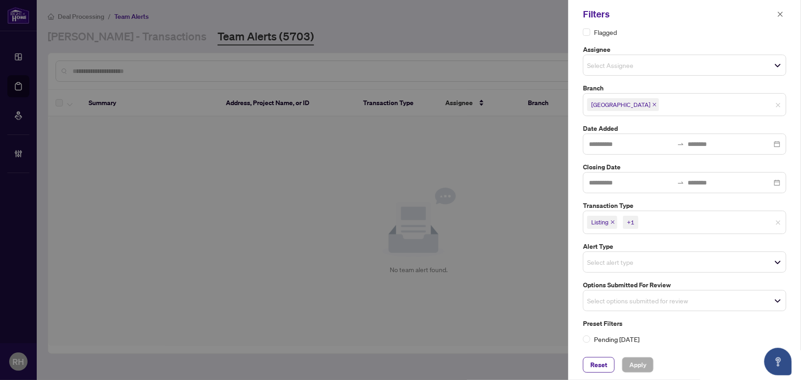
click at [644, 295] on input "search" at bounding box center [619, 300] width 64 height 11
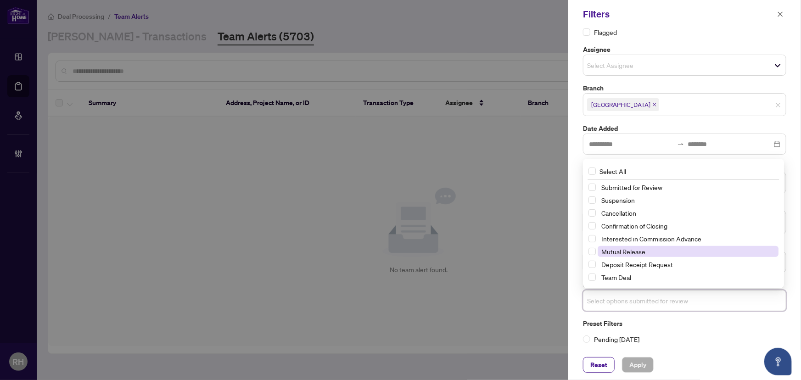
click at [637, 248] on span "Mutual Release" at bounding box center [623, 251] width 44 height 8
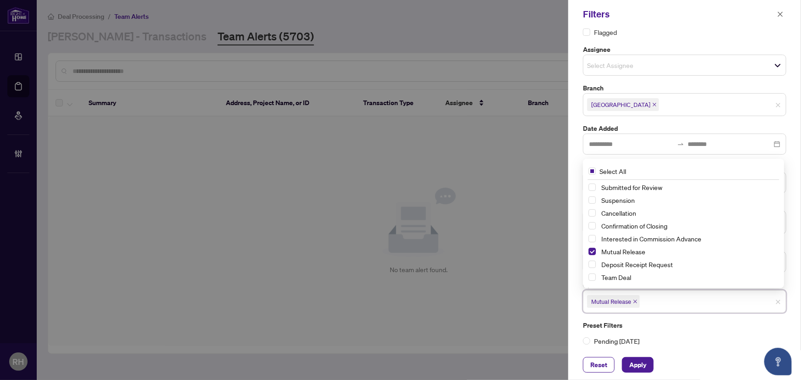
click at [576, 253] on div "Status Flagged Assignee Select Assignee Branch Richmond Hill Date Added Closing…" at bounding box center [684, 188] width 233 height 321
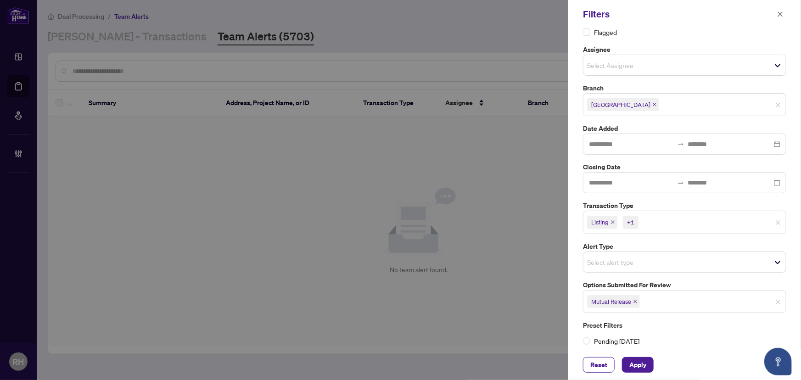
click at [612, 223] on icon "close" at bounding box center [612, 222] width 5 height 5
click at [635, 221] on icon "close" at bounding box center [633, 222] width 5 height 5
drag, startPoint x: 644, startPoint y: 364, endPoint x: 663, endPoint y: 326, distance: 42.7
click at [644, 364] on span "Apply" at bounding box center [637, 365] width 17 height 15
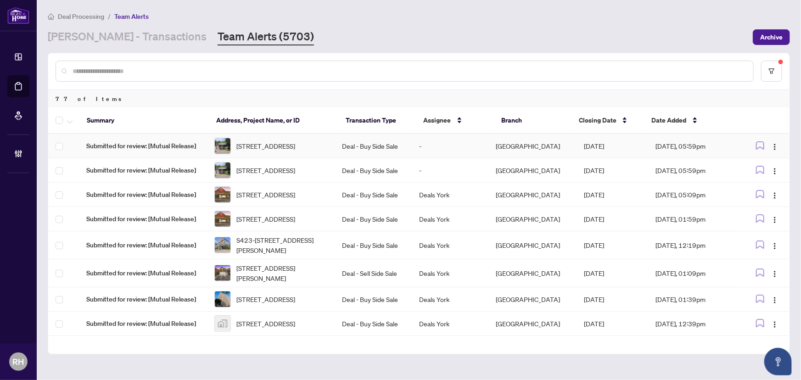
click at [399, 146] on td "Deal - Buy Side Sale" at bounding box center [373, 146] width 77 height 24
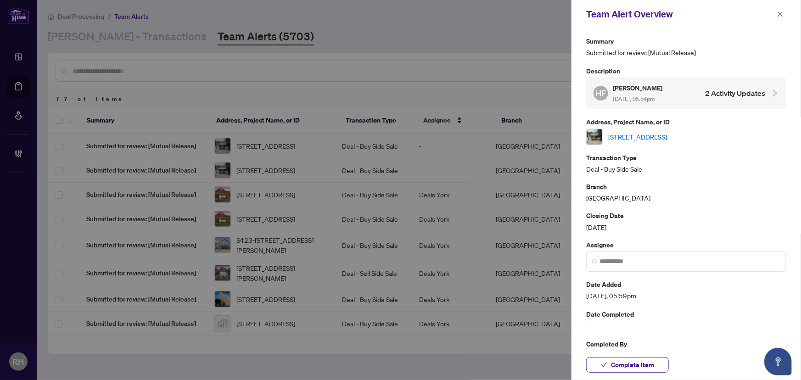
click at [646, 133] on link "433 Fernleigh Circ, Richmond Hill, Ontario L4C 1E7, Canada" at bounding box center [637, 137] width 59 height 10
click at [782, 12] on icon "close" at bounding box center [780, 14] width 6 height 6
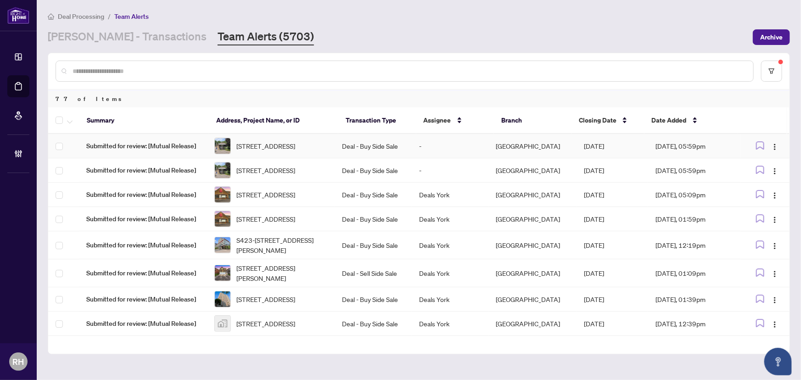
click at [283, 151] on span "433 Fernleigh Circ, Richmond Hill, Ontario L4C 1E7, Canada" at bounding box center [265, 146] width 59 height 10
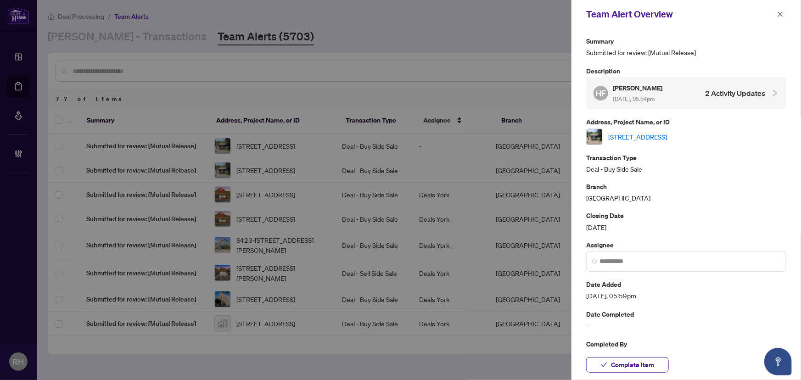
click at [667, 133] on link "433 Fernleigh Circ, Richmond Hill, Ontario L4C 1E7, Canada" at bounding box center [637, 137] width 59 height 10
drag, startPoint x: 777, startPoint y: 14, endPoint x: 484, endPoint y: 68, distance: 298.3
click at [778, 14] on icon "close" at bounding box center [780, 14] width 6 height 6
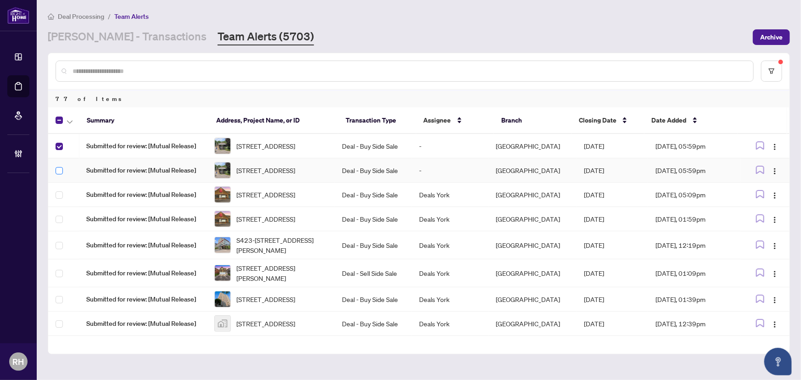
click at [56, 176] on label at bounding box center [59, 171] width 7 height 10
click at [67, 121] on icon "button" at bounding box center [70, 122] width 6 height 4
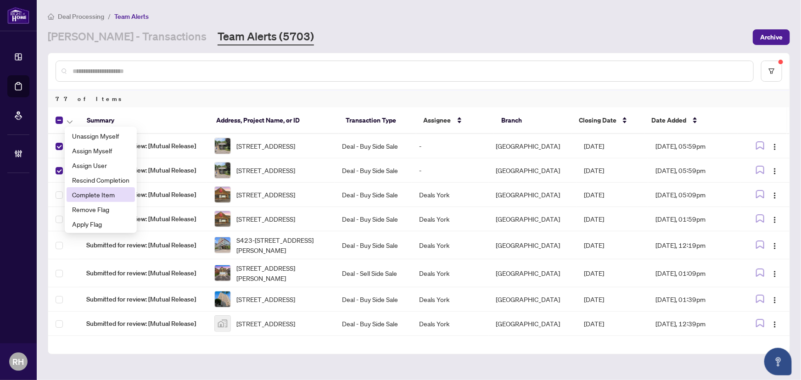
click at [92, 190] on span "Complete Item" at bounding box center [100, 195] width 57 height 10
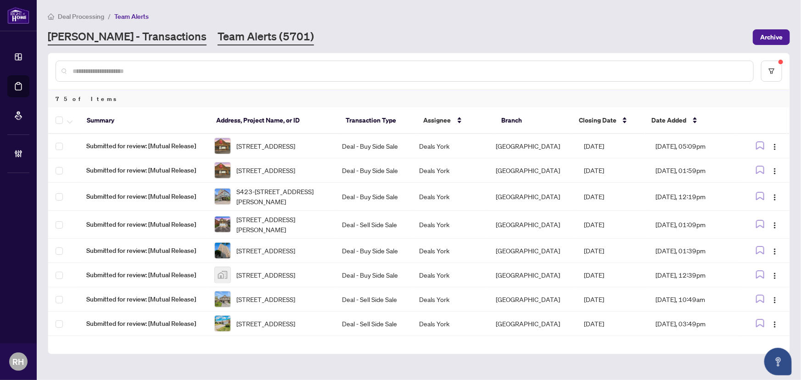
click at [119, 35] on link "RAHR - Transactions" at bounding box center [127, 37] width 159 height 17
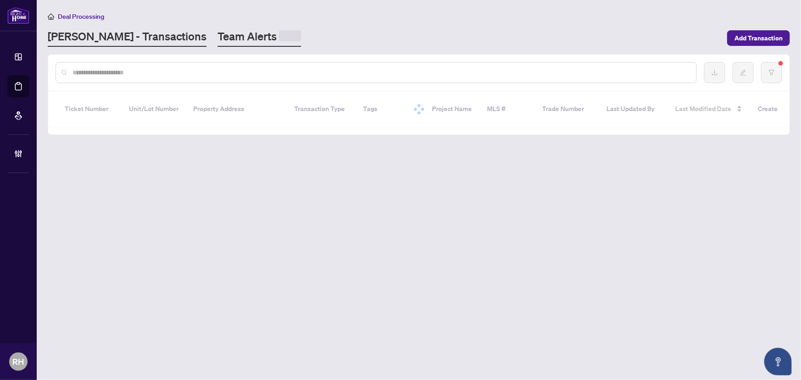
click at [218, 34] on link "Team Alerts" at bounding box center [260, 38] width 84 height 18
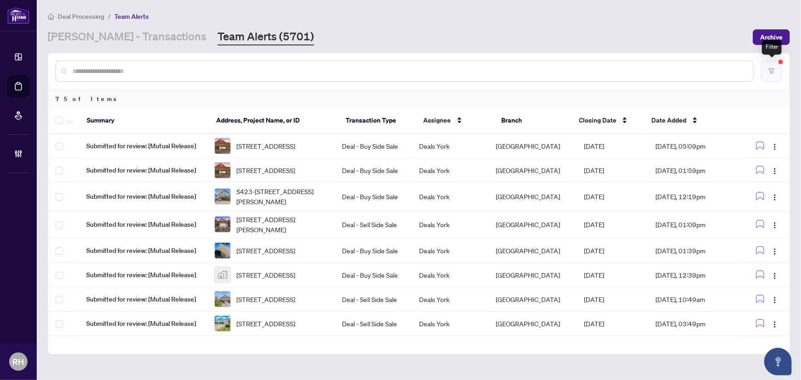
click at [775, 77] on button "button" at bounding box center [771, 71] width 21 height 21
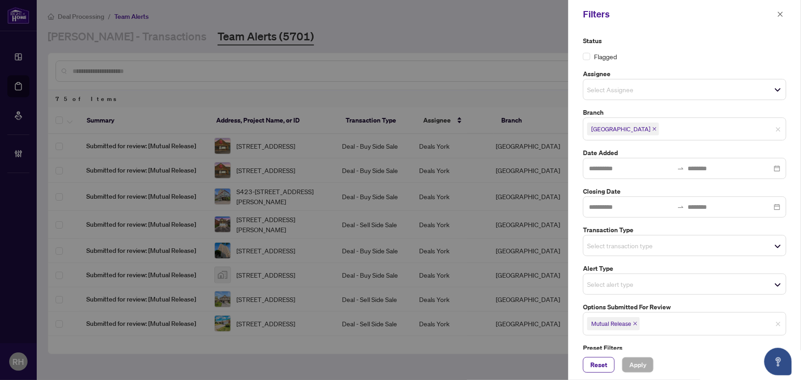
click at [634, 321] on icon "close" at bounding box center [635, 323] width 5 height 5
click at [604, 246] on input "search" at bounding box center [619, 245] width 64 height 11
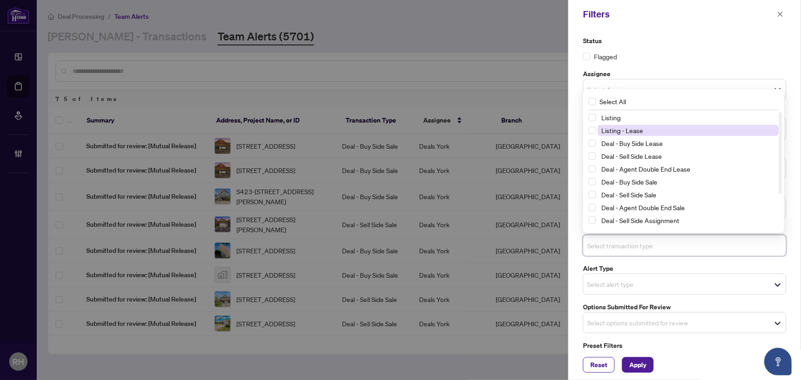
click at [631, 132] on span "Listing - Lease" at bounding box center [622, 130] width 42 height 8
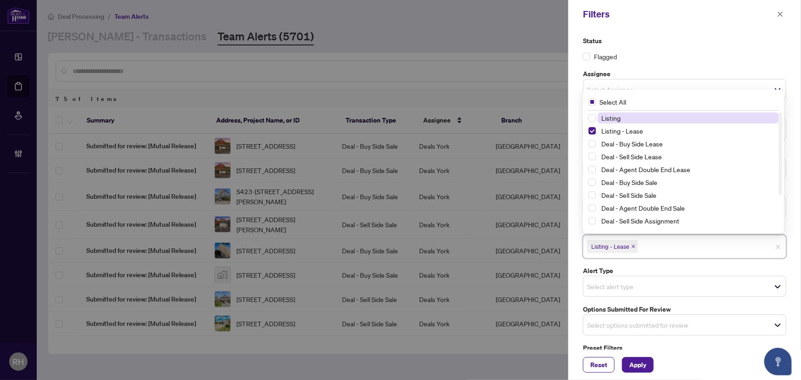
click at [631, 122] on span "Listing" at bounding box center [688, 117] width 181 height 11
click at [642, 366] on span "Apply" at bounding box center [637, 365] width 17 height 15
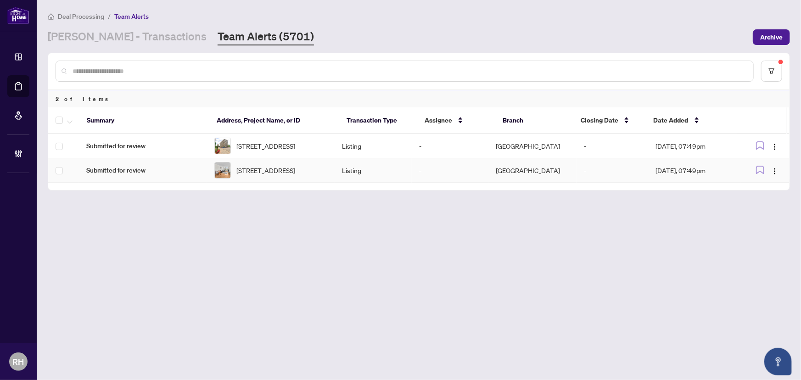
click at [224, 175] on img at bounding box center [223, 170] width 16 height 16
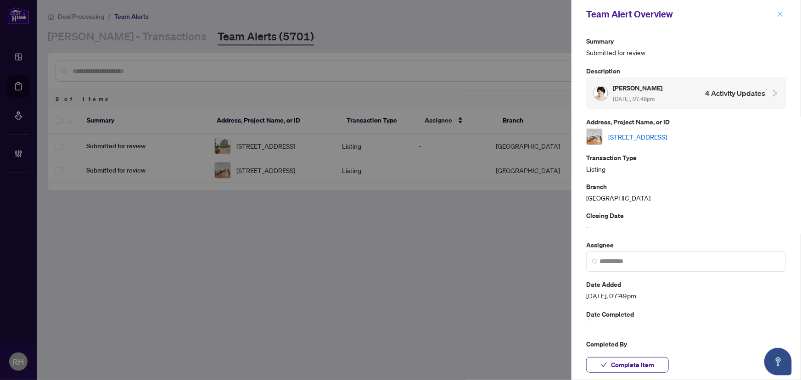
click at [781, 11] on icon "close" at bounding box center [780, 14] width 6 height 6
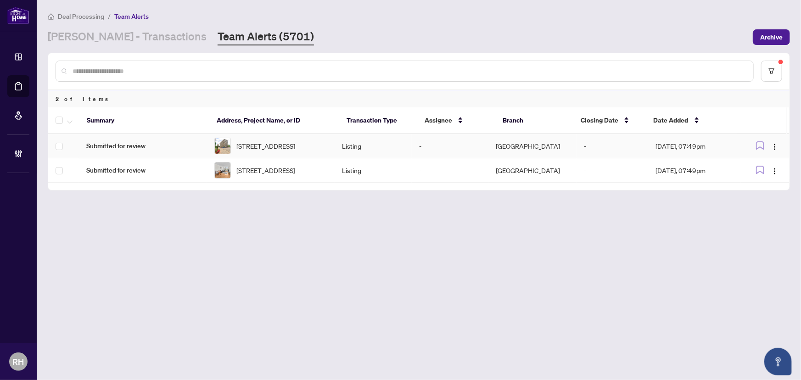
click at [335, 153] on td "806-60 Inverlochy Blvd, Markham, Ontario L3T 4T7, Canada" at bounding box center [271, 146] width 128 height 24
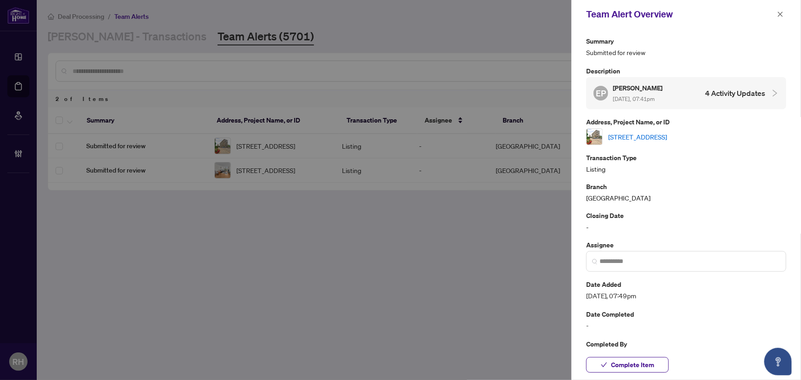
click at [667, 137] on link "806-60 Inverlochy Blvd, Markham, Ontario L3T 4T7, Canada" at bounding box center [637, 137] width 59 height 10
drag, startPoint x: 780, startPoint y: 7, endPoint x: 737, endPoint y: 26, distance: 47.3
click at [780, 8] on span "button" at bounding box center [780, 14] width 6 height 15
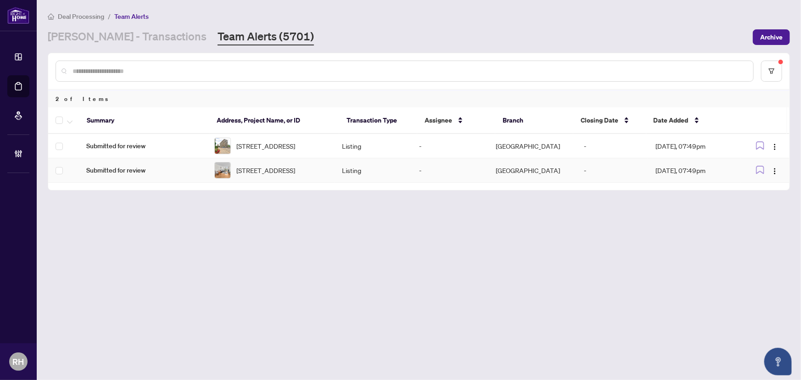
click at [450, 175] on td "-" at bounding box center [450, 170] width 77 height 24
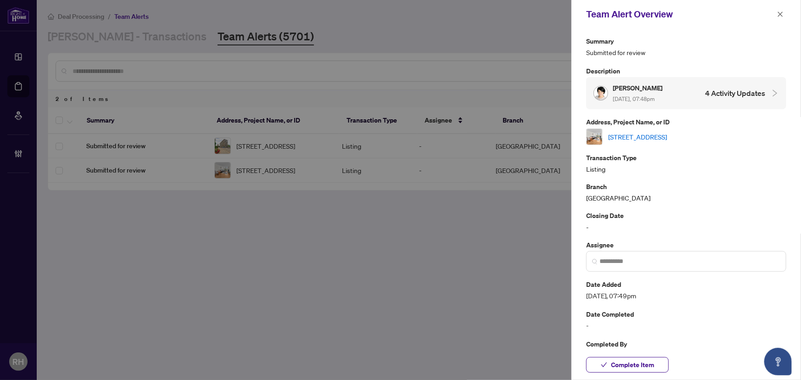
click at [667, 132] on link "[STREET_ADDRESS]" at bounding box center [637, 137] width 59 height 10
click at [315, 40] on div at bounding box center [400, 190] width 801 height 380
click at [157, 35] on div at bounding box center [400, 190] width 801 height 380
click at [786, 13] on button "button" at bounding box center [780, 14] width 12 height 11
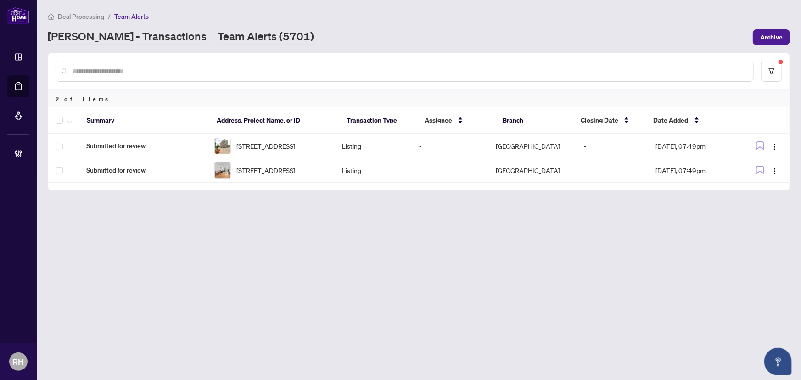
click at [138, 39] on link "RAHR - Transactions" at bounding box center [127, 37] width 159 height 17
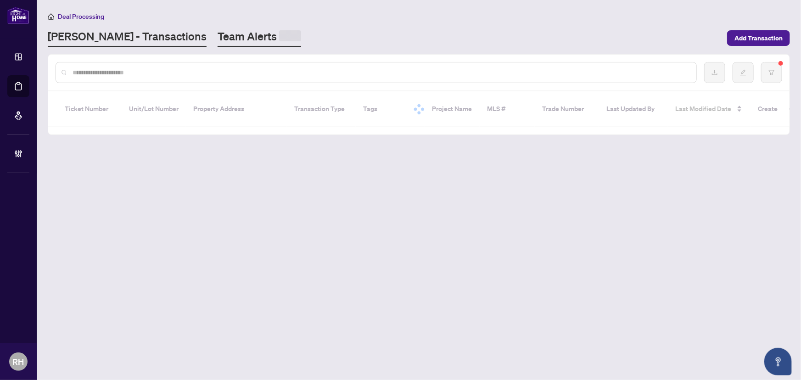
click at [218, 39] on link "Team Alerts" at bounding box center [260, 38] width 84 height 18
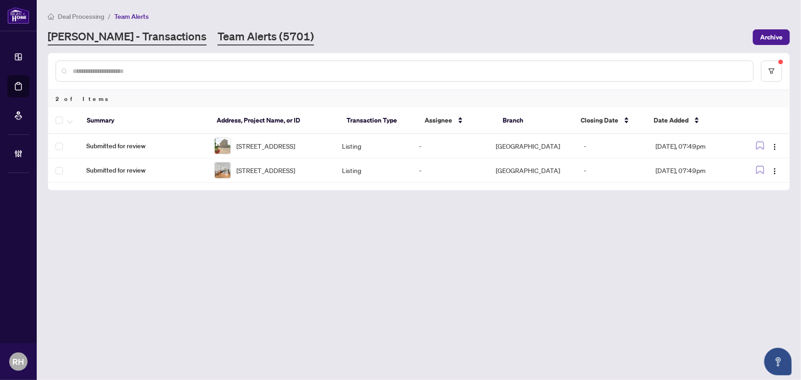
click at [119, 34] on link "RAHR - Transactions" at bounding box center [127, 37] width 159 height 17
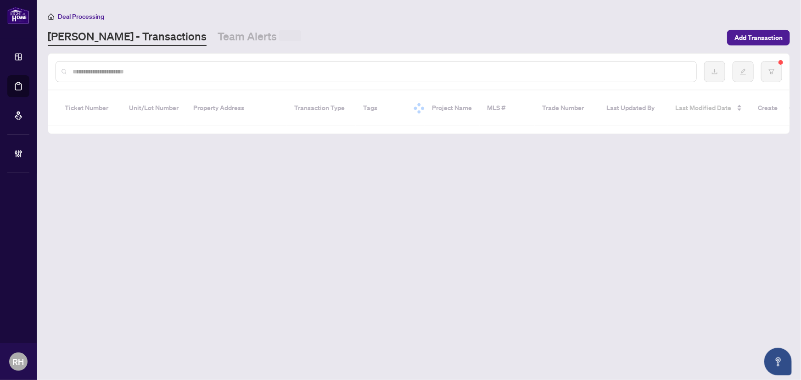
click at [218, 36] on link "Team Alerts" at bounding box center [260, 37] width 84 height 17
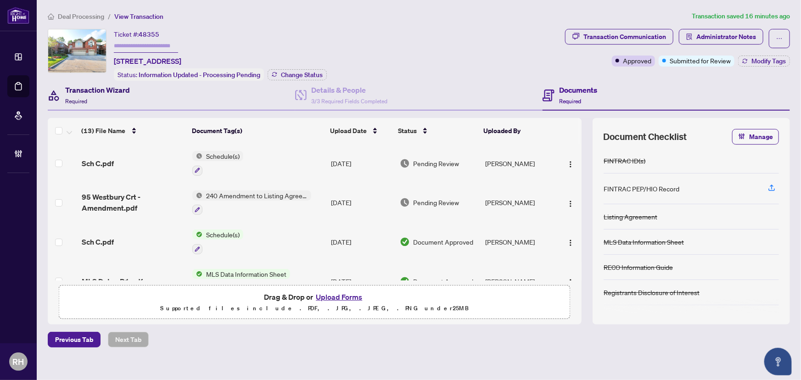
click at [112, 95] on div "Transaction Wizard Required" at bounding box center [97, 95] width 65 height 22
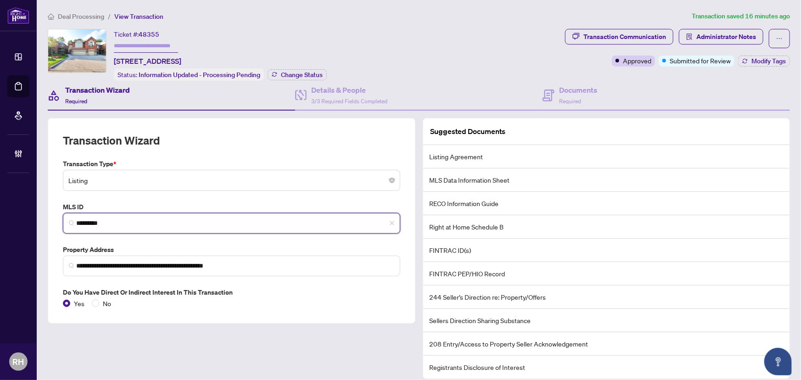
click at [110, 224] on input "*********" at bounding box center [235, 223] width 318 height 10
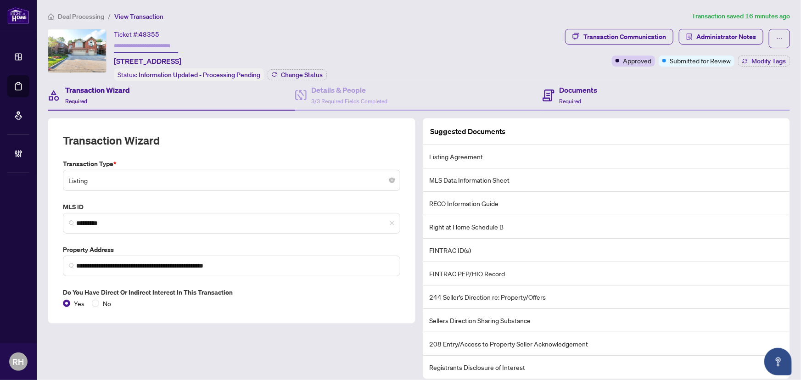
click at [615, 92] on div "Documents Required" at bounding box center [666, 96] width 247 height 30
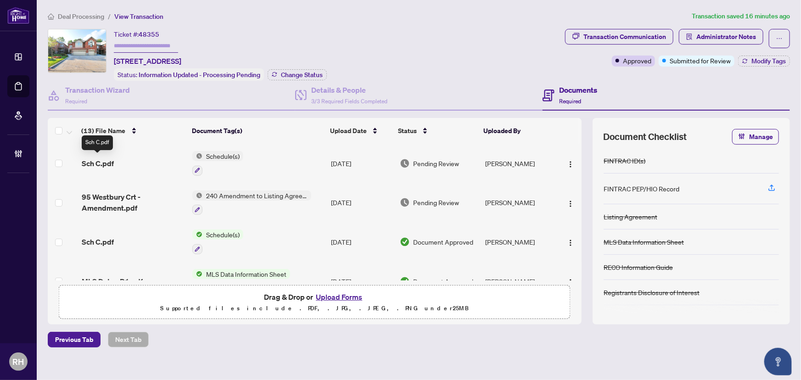
click at [103, 159] on span "Sch C.pdf" at bounding box center [98, 163] width 32 height 11
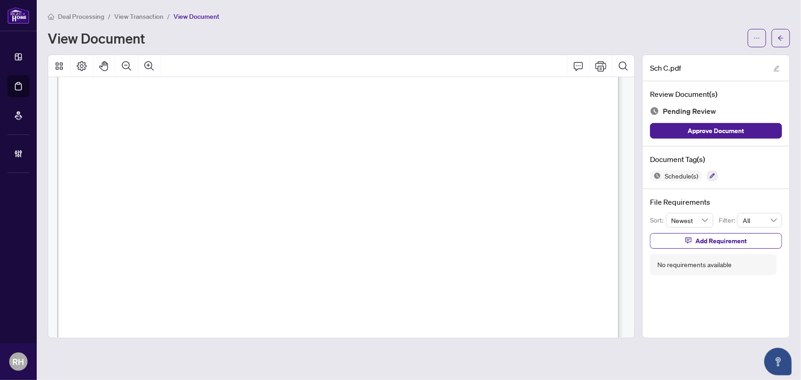
scroll to position [459, 0]
click at [711, 179] on button "button" at bounding box center [712, 176] width 10 height 10
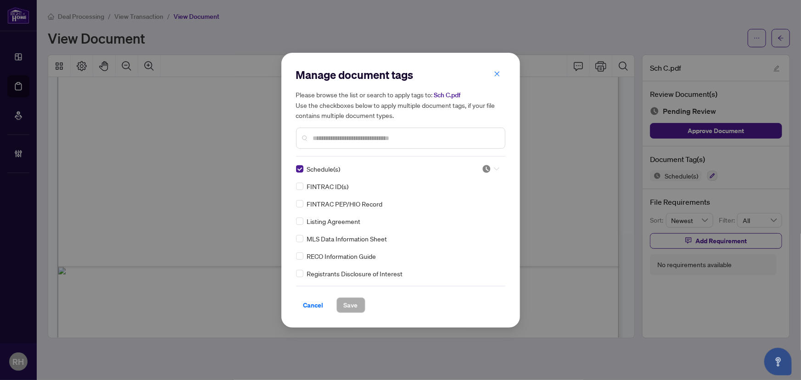
click at [483, 171] on img at bounding box center [486, 168] width 9 height 9
click at [472, 210] on div "Approved" at bounding box center [460, 213] width 59 height 10
click at [356, 302] on span "Save" at bounding box center [351, 305] width 14 height 15
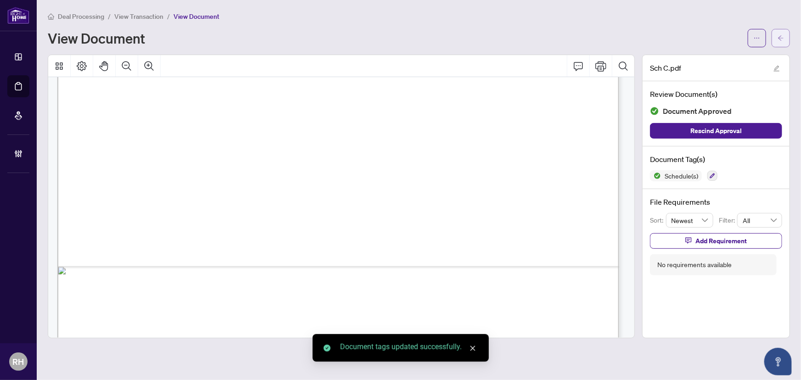
click at [777, 40] on button "button" at bounding box center [781, 38] width 18 height 18
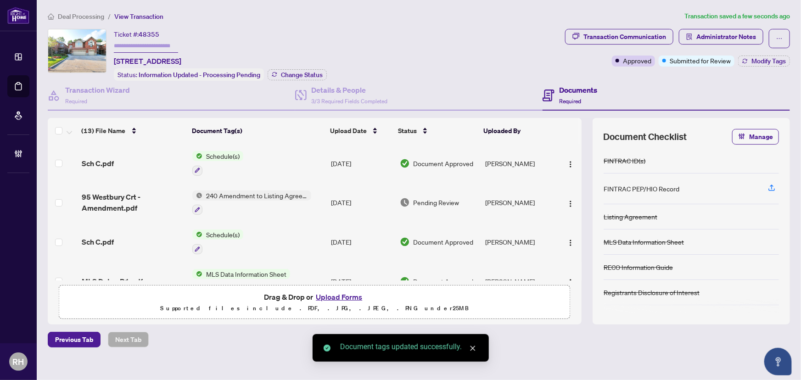
click at [110, 197] on span "95 Westbury Crt - Amendment.pdf" at bounding box center [134, 202] width 104 height 22
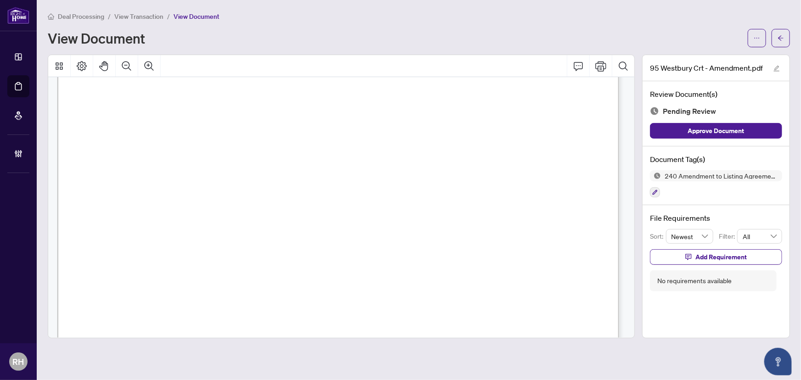
scroll to position [167, 0]
click at [651, 190] on button "button" at bounding box center [655, 192] width 10 height 10
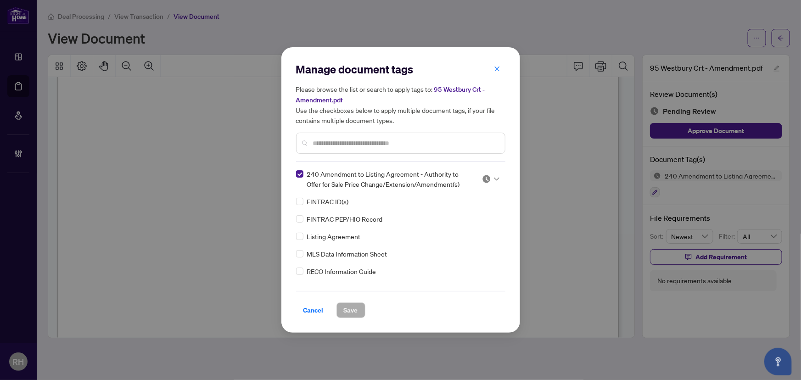
click at [494, 178] on icon at bounding box center [497, 179] width 6 height 4
click at [478, 221] on div "Approved" at bounding box center [460, 223] width 59 height 10
click at [359, 300] on div "Cancel Save" at bounding box center [400, 304] width 209 height 27
click at [363, 308] on button "Save" at bounding box center [350, 310] width 29 height 16
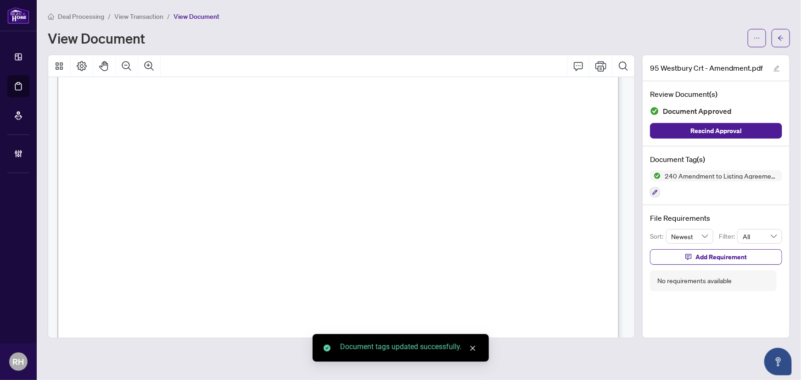
click at [785, 38] on button "button" at bounding box center [781, 38] width 18 height 18
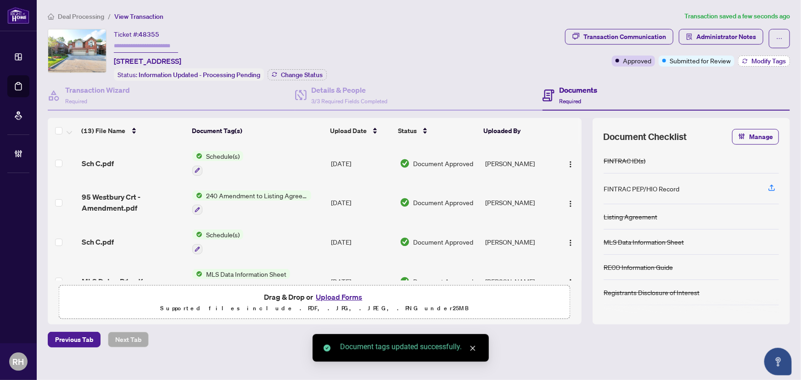
click at [755, 64] on button "Modify Tags" at bounding box center [764, 61] width 52 height 11
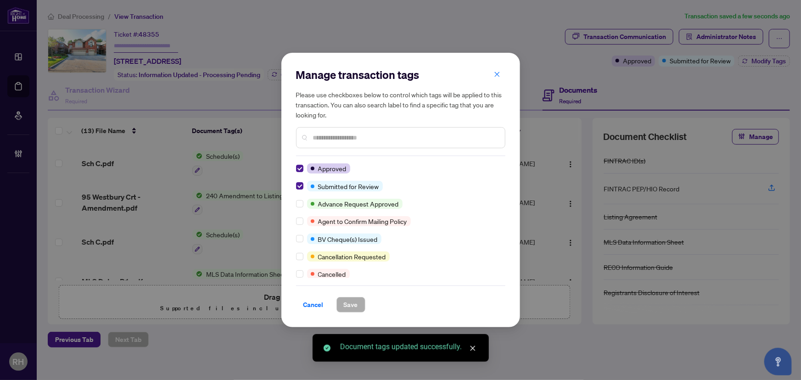
click at [291, 181] on div "Manage transaction tags Please use checkboxes below to control which tags will …" at bounding box center [400, 190] width 239 height 274
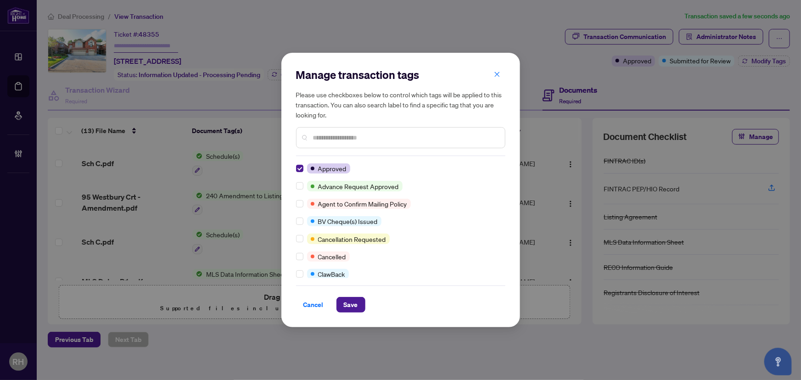
click at [342, 296] on div "Cancel Save" at bounding box center [400, 299] width 209 height 27
click at [347, 301] on span "Save" at bounding box center [351, 304] width 14 height 15
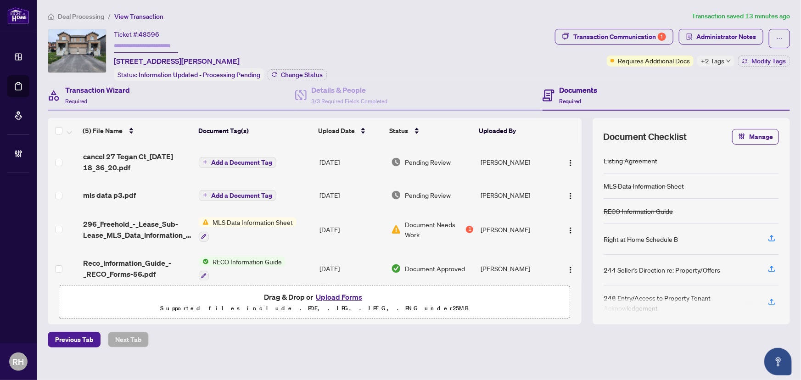
click at [162, 99] on div "Transaction Wizard Required" at bounding box center [171, 96] width 247 height 30
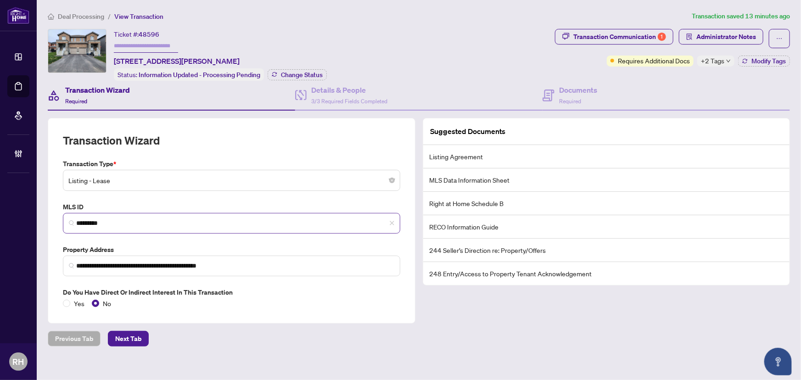
click at [109, 228] on span "*********" at bounding box center [231, 223] width 337 height 21
click at [109, 224] on input "*********" at bounding box center [235, 223] width 318 height 10
click at [585, 108] on div "Documents Required" at bounding box center [666, 96] width 247 height 30
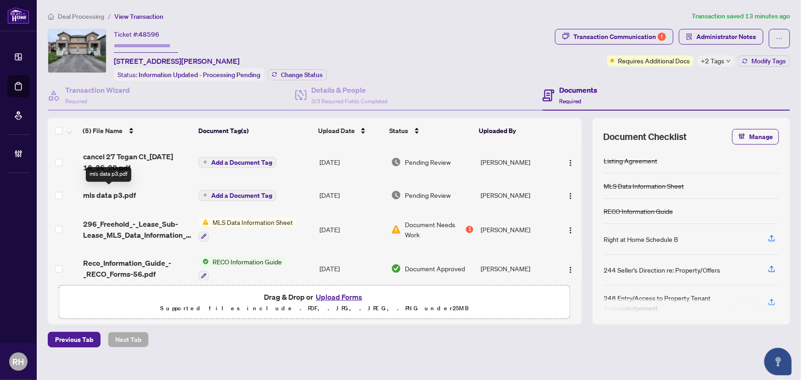
click at [100, 193] on span "mls data p3.pdf" at bounding box center [109, 195] width 53 height 11
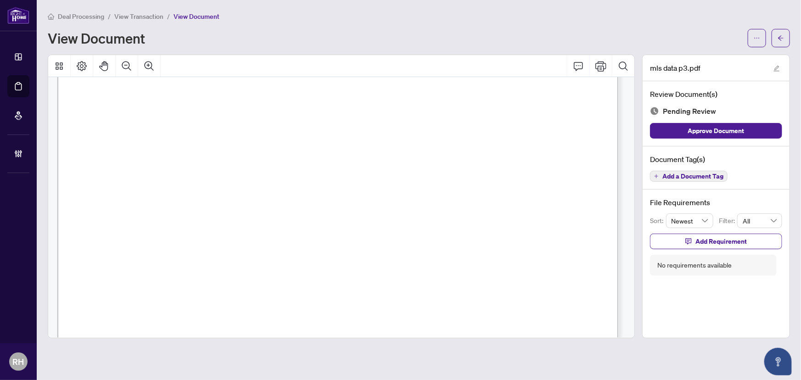
scroll to position [489, 0]
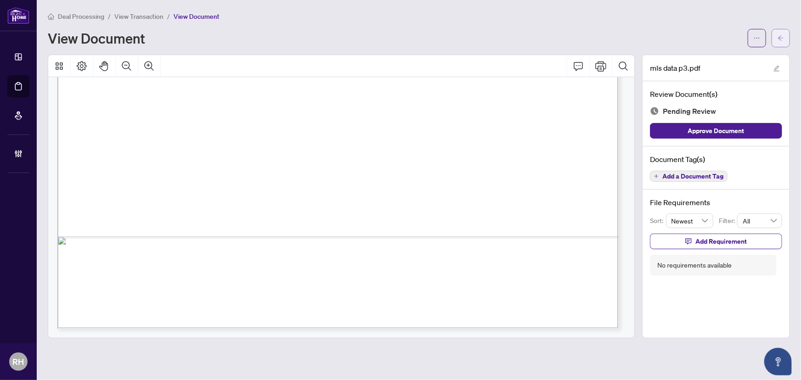
click at [785, 43] on button "button" at bounding box center [781, 38] width 18 height 18
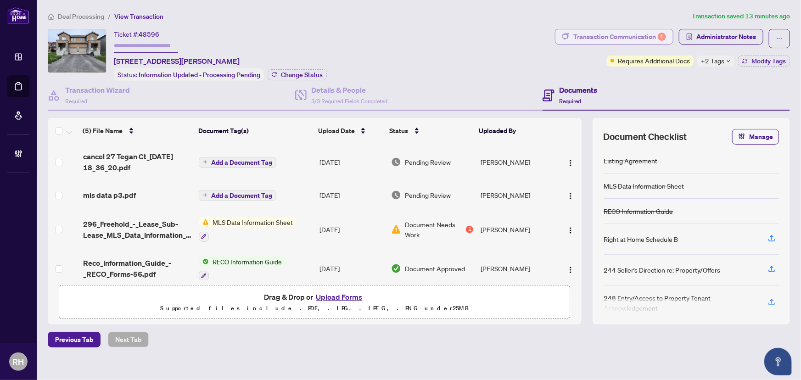
click at [616, 35] on div "Transaction Communication 1" at bounding box center [619, 36] width 93 height 15
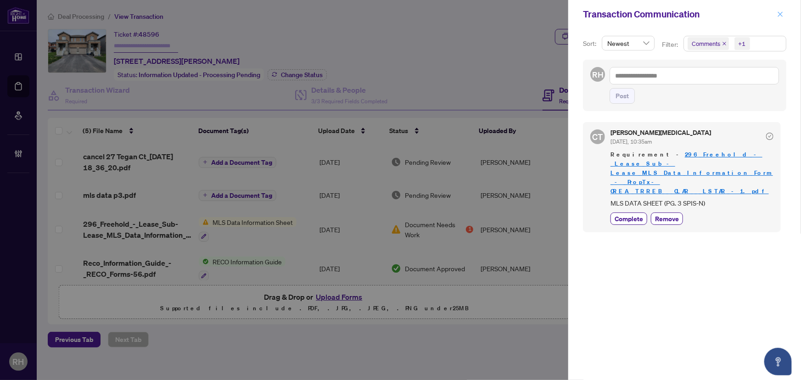
click at [778, 12] on icon "close" at bounding box center [780, 14] width 6 height 6
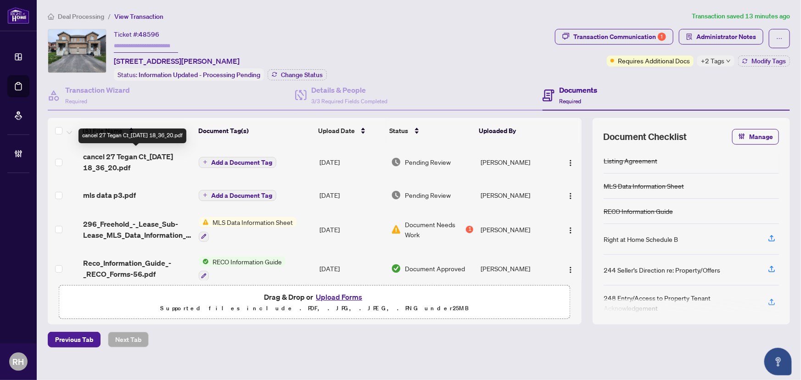
click at [128, 151] on span "cancel 27 Tegan Ct_2025-08-25 18_36_20.pdf" at bounding box center [137, 162] width 109 height 22
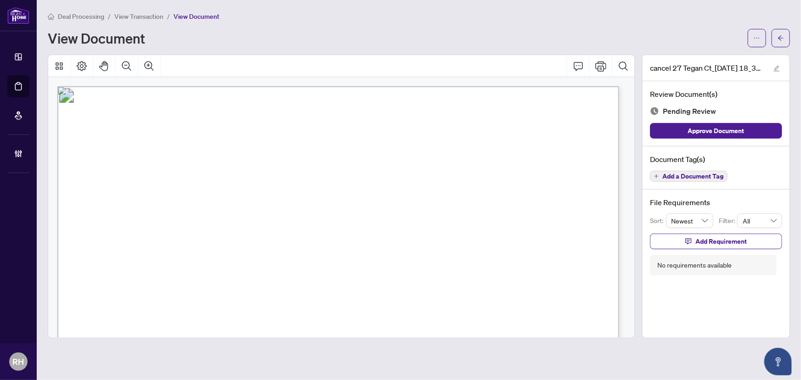
click at [169, 202] on span "PROPERTY ADDRESS:" at bounding box center [134, 198] width 79 height 10
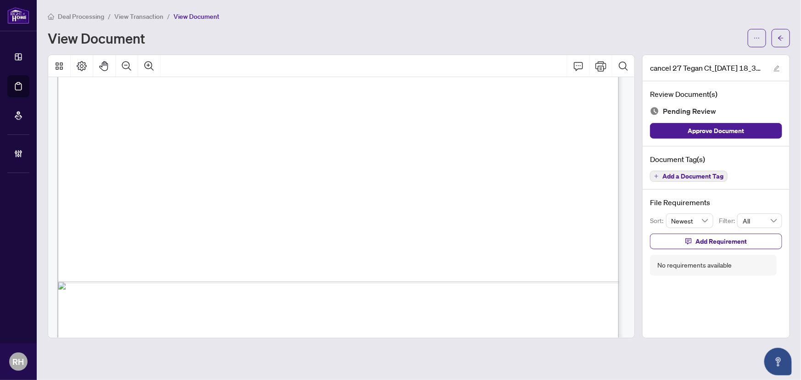
scroll to position [484, 0]
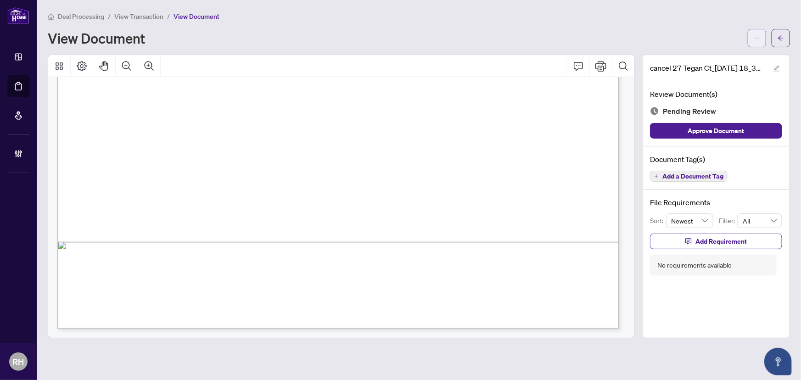
click at [754, 42] on span "button" at bounding box center [757, 38] width 6 height 15
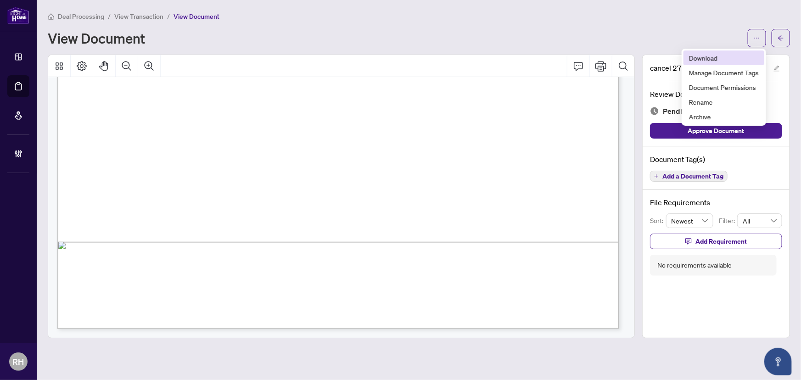
click at [734, 58] on span "Download" at bounding box center [724, 58] width 70 height 10
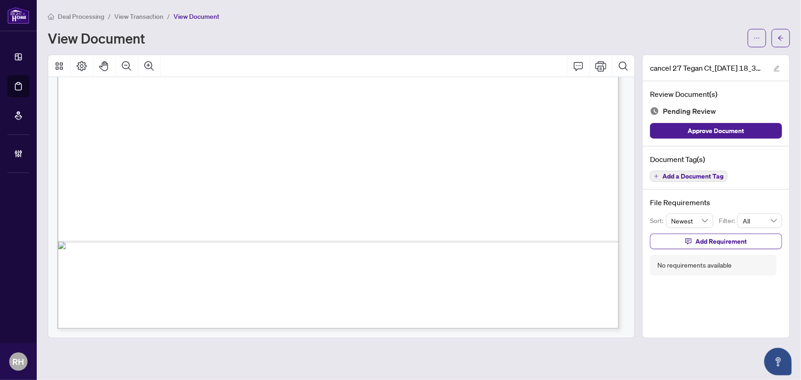
click at [689, 182] on div "Document Tag(s) Add a Document Tag" at bounding box center [716, 168] width 147 height 44
click at [689, 179] on button "Add a Document Tag" at bounding box center [689, 176] width 78 height 11
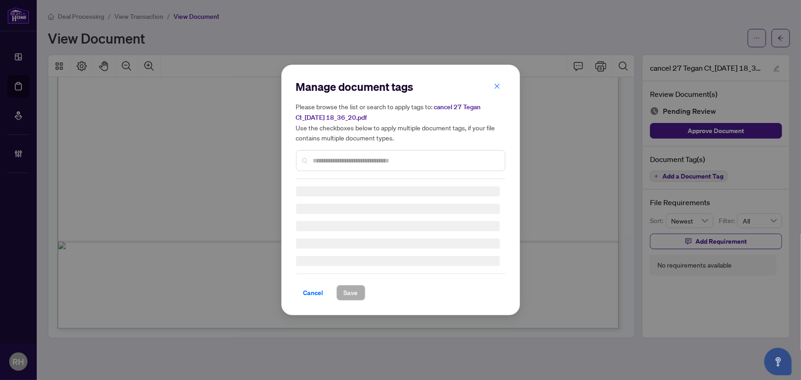
click at [380, 146] on div "Please browse the list or search to apply tags to: cancel 27 Tegan Ct_2025-08-2…" at bounding box center [400, 136] width 209 height 70
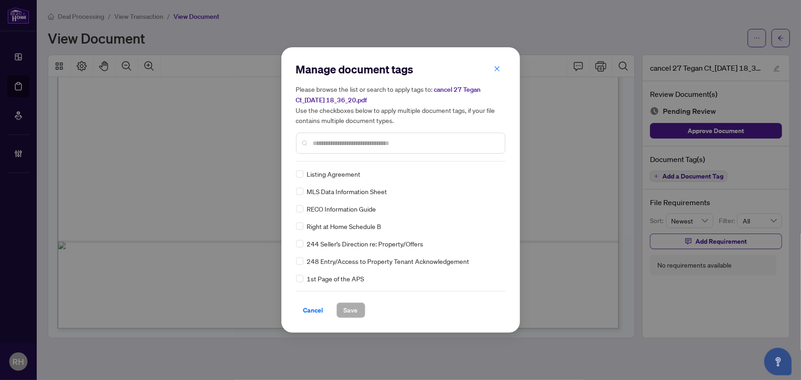
click at [350, 149] on div at bounding box center [400, 143] width 209 height 21
click at [320, 142] on input "text" at bounding box center [405, 143] width 185 height 10
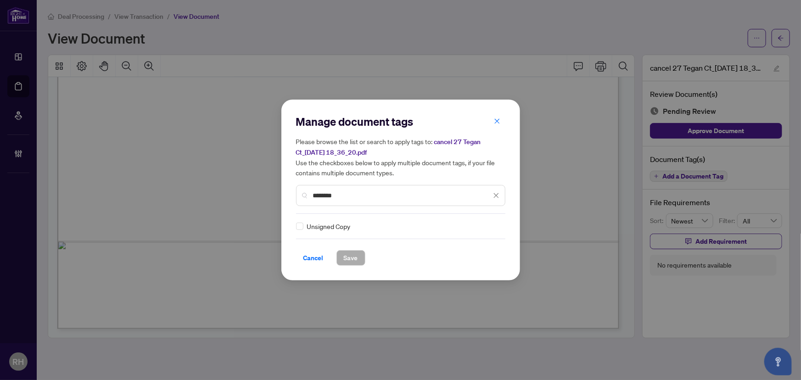
type input "********"
click at [303, 228] on div "Unsigned Copy" at bounding box center [398, 226] width 204 height 10
click at [484, 227] on img at bounding box center [486, 224] width 9 height 9
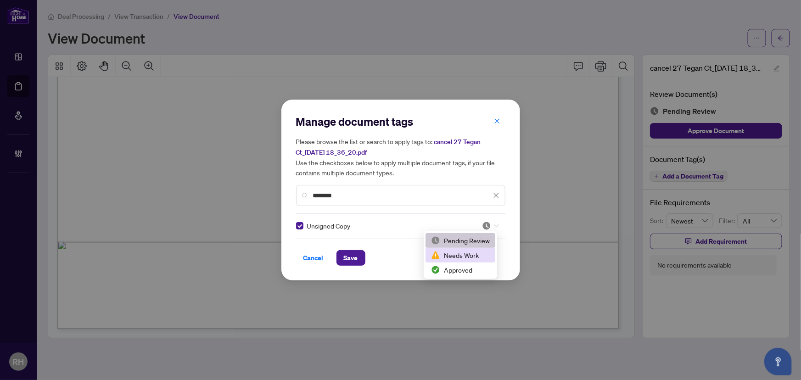
click at [476, 266] on div "Approved" at bounding box center [460, 270] width 59 height 10
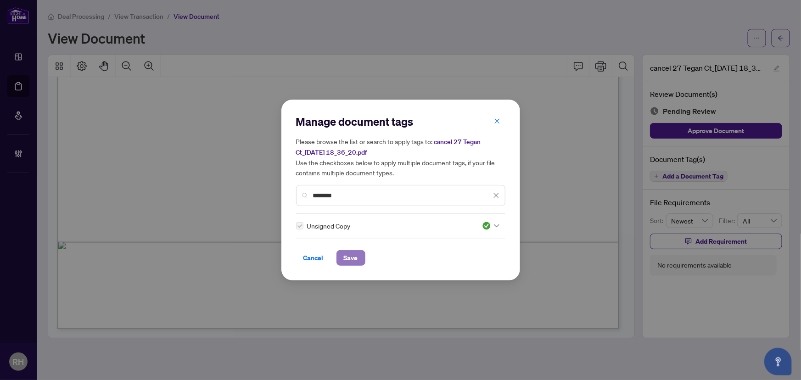
click at [361, 254] on button "Save" at bounding box center [350, 258] width 29 height 16
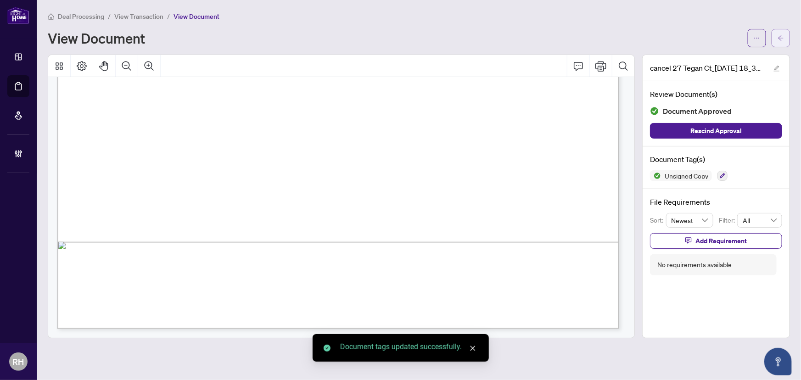
click at [783, 40] on icon "arrow-left" at bounding box center [781, 38] width 6 height 6
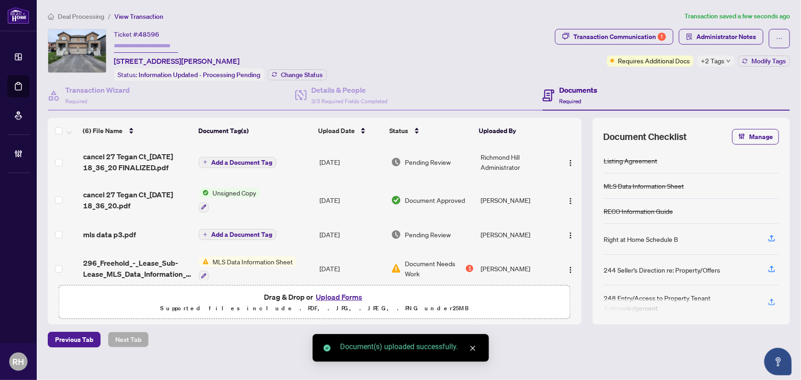
click at [230, 162] on span "Add a Document Tag" at bounding box center [241, 162] width 61 height 6
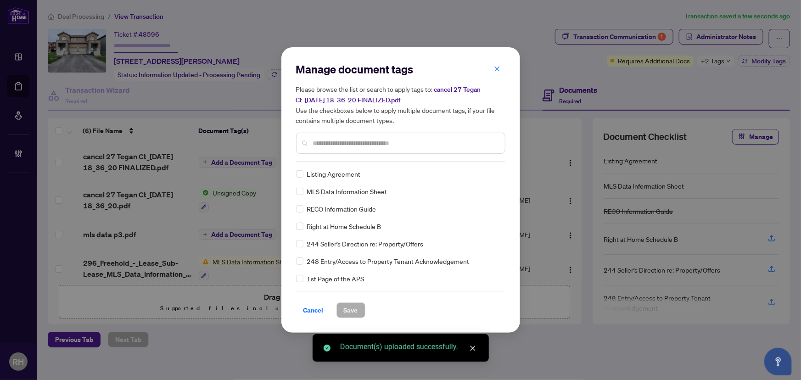
click at [381, 155] on div "Manage document tags Please browse the list or search to apply tags to: cancel …" at bounding box center [400, 112] width 209 height 100
click at [368, 144] on input "text" at bounding box center [405, 143] width 185 height 10
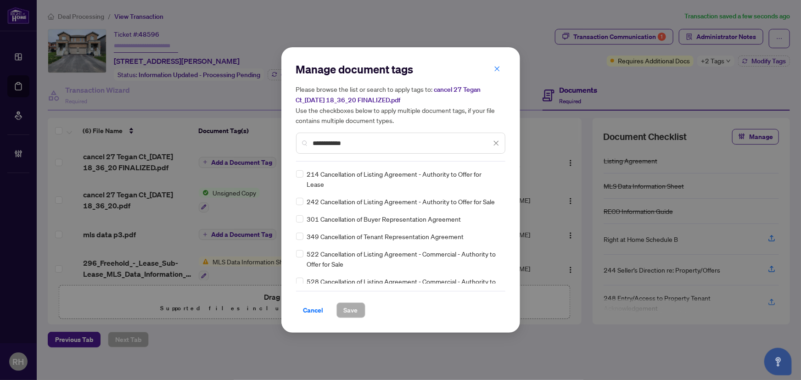
type input "**********"
click at [487, 184] on input "search" at bounding box center [486, 179] width 9 height 14
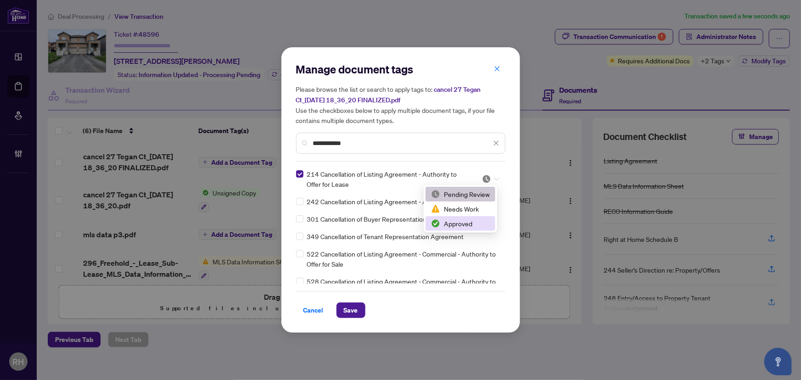
click at [463, 223] on div "Approved" at bounding box center [460, 223] width 59 height 10
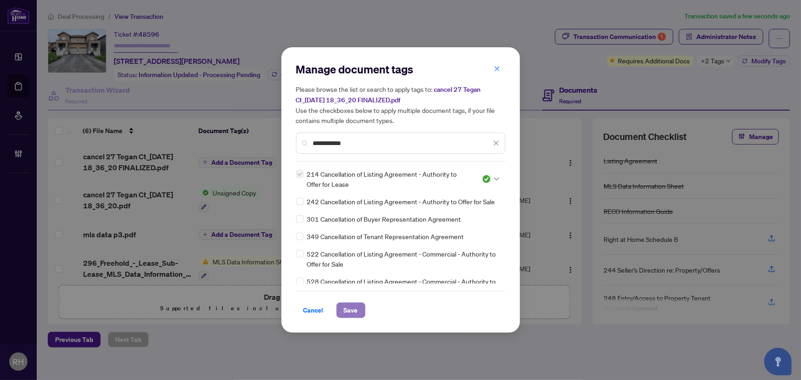
click at [348, 307] on span "Save" at bounding box center [351, 310] width 14 height 15
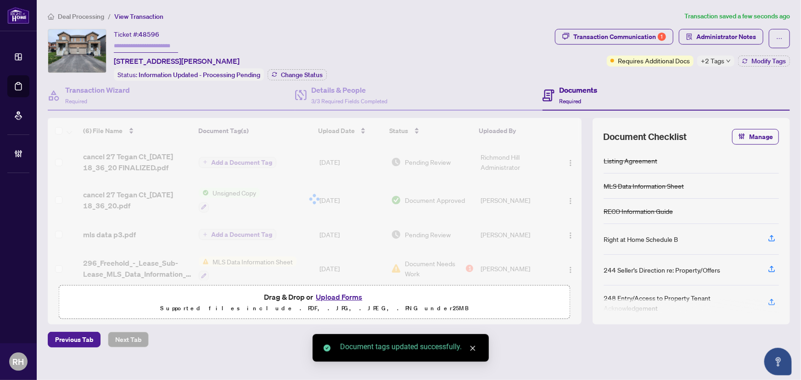
click at [562, 159] on div at bounding box center [315, 199] width 534 height 162
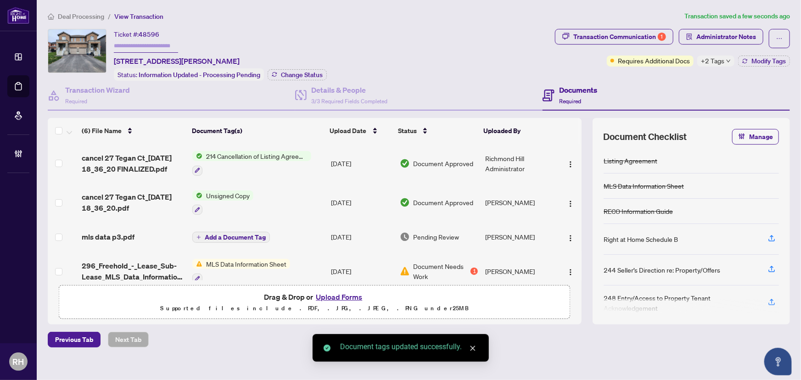
click at [567, 161] on img "button" at bounding box center [570, 164] width 7 height 7
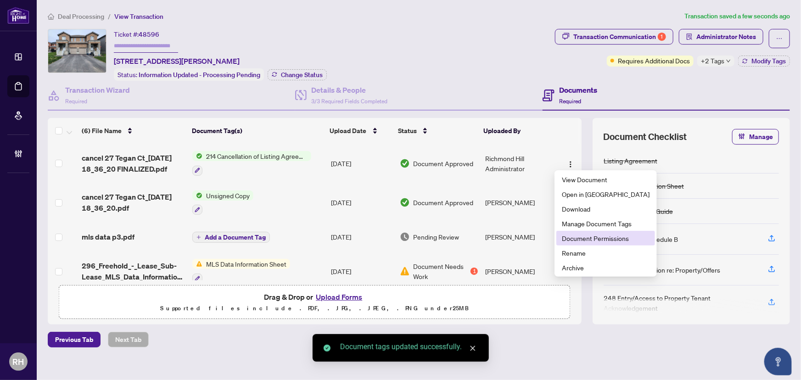
click at [614, 243] on span "Document Permissions" at bounding box center [606, 238] width 88 height 10
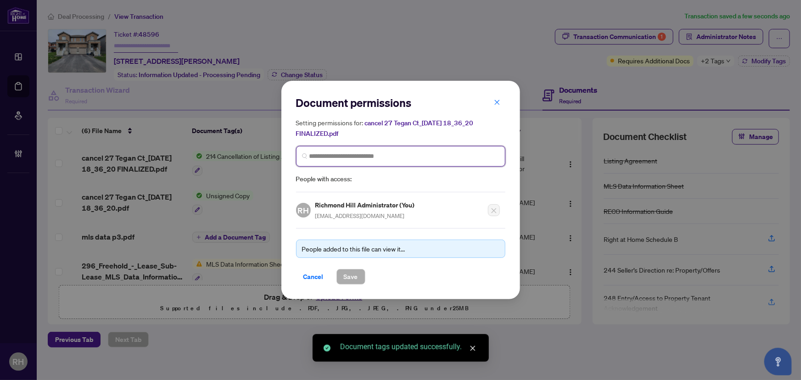
click at [386, 161] on input "search" at bounding box center [404, 156] width 190 height 10
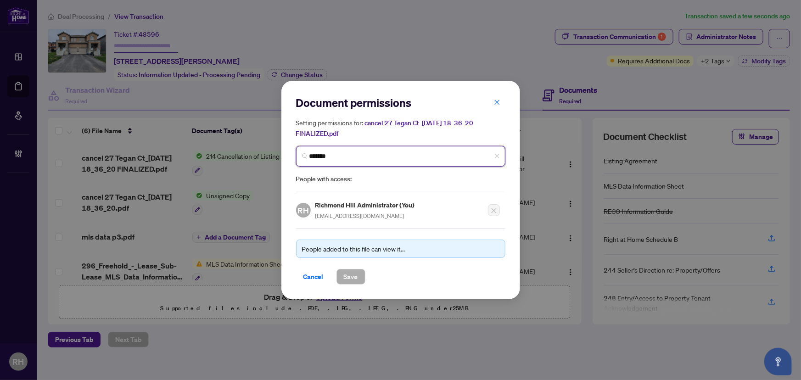
type input "********"
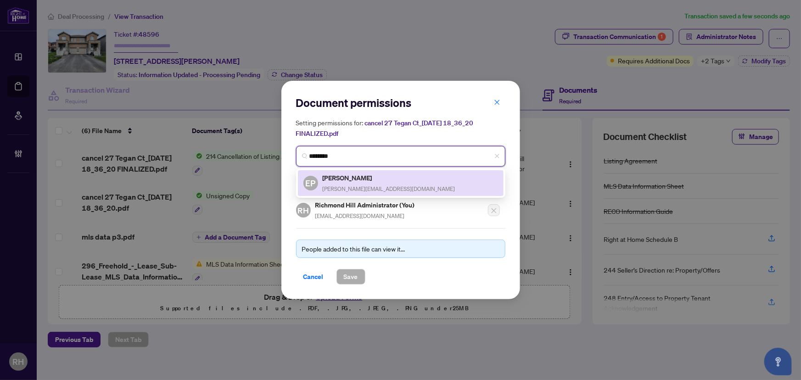
click at [420, 179] on div "EP Elena Petrishcheva elena.petrishcheva@gmail.com" at bounding box center [400, 183] width 195 height 21
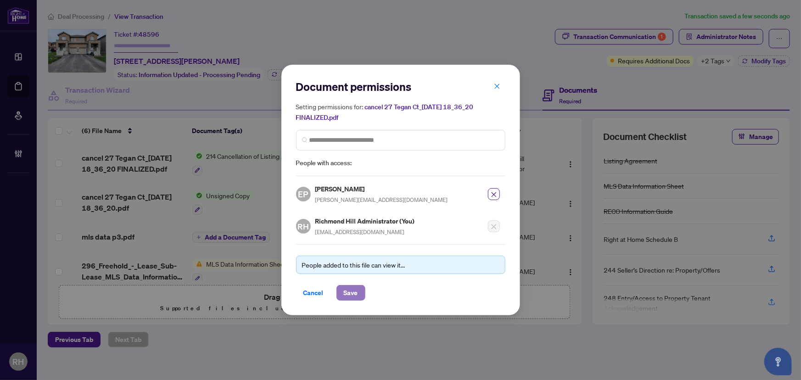
click at [353, 286] on span "Save" at bounding box center [351, 293] width 14 height 15
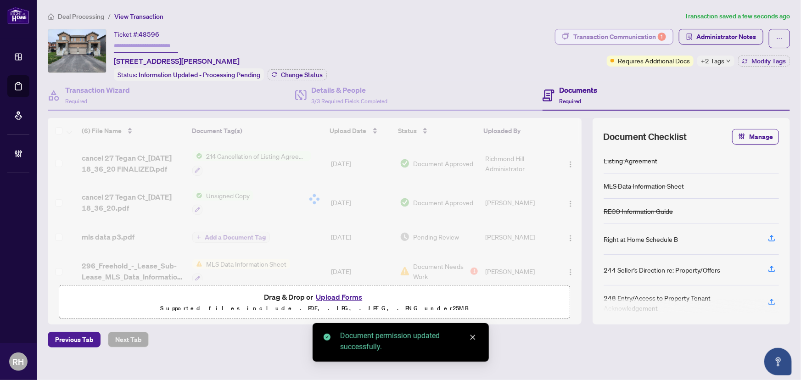
click at [623, 39] on div "Transaction Communication 1" at bounding box center [619, 36] width 93 height 15
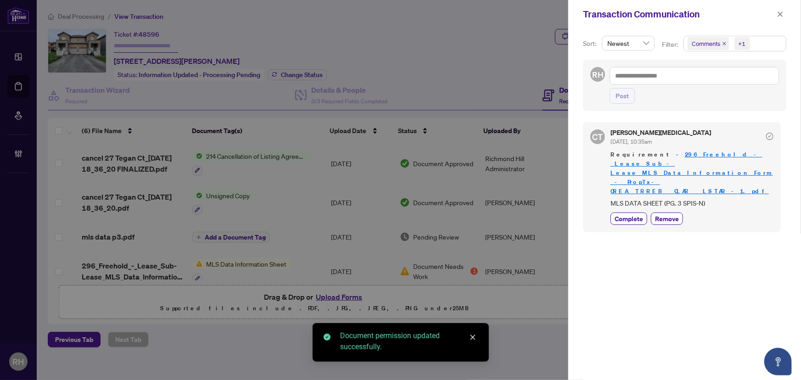
drag, startPoint x: 629, startPoint y: 200, endPoint x: 649, endPoint y: 175, distance: 31.3
click at [629, 214] on span "Complete" at bounding box center [629, 219] width 28 height 10
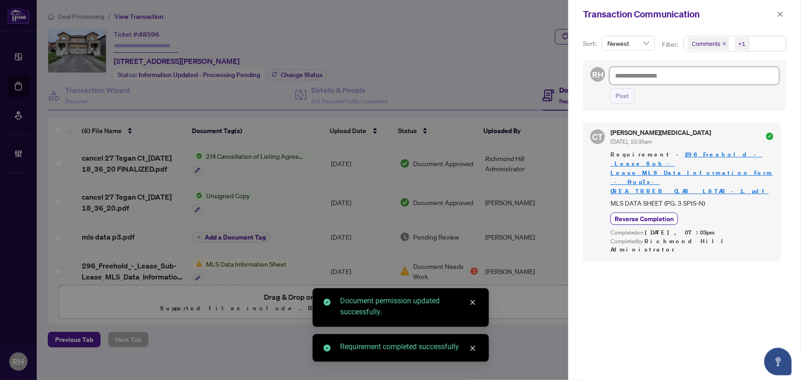
click at [645, 74] on textarea at bounding box center [694, 75] width 169 height 17
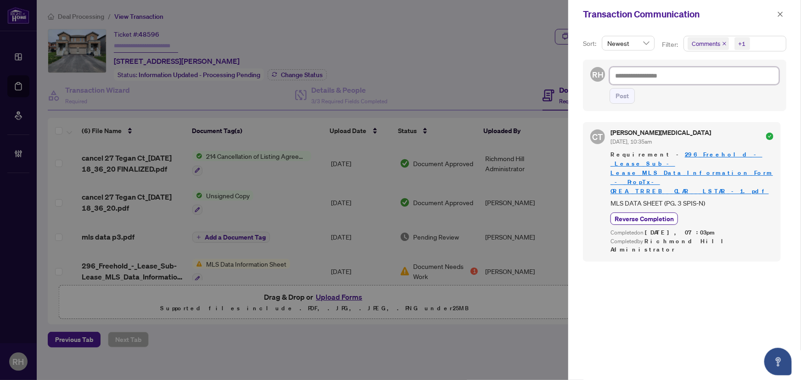
paste textarea "**********"
type textarea "**********"
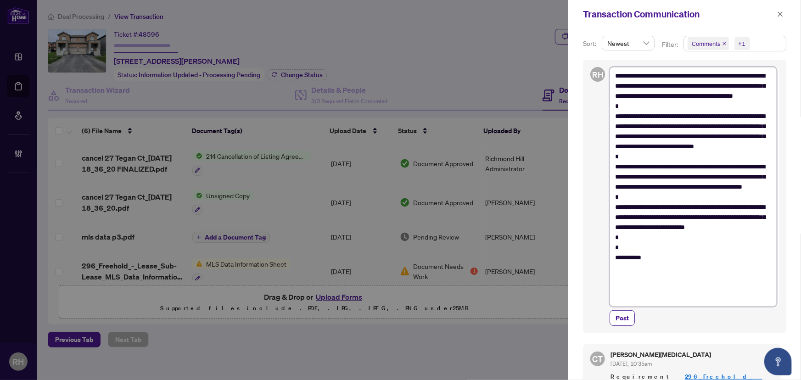
click at [668, 239] on textarea "**********" at bounding box center [693, 187] width 167 height 240
type textarea "**********"
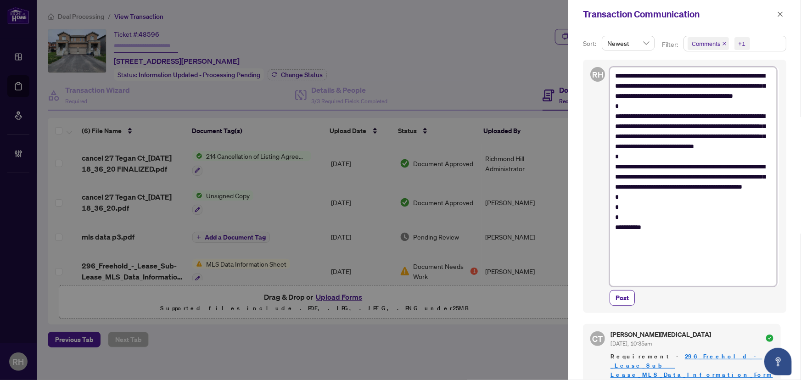
type textarea "**********"
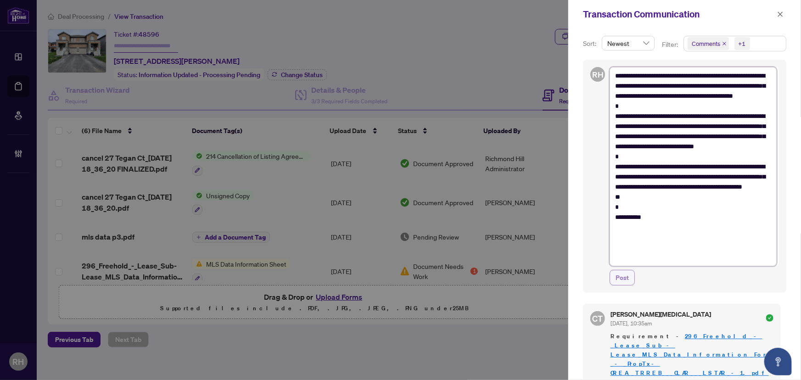
type textarea "**********"
click at [626, 277] on span "Post" at bounding box center [622, 277] width 13 height 15
type textarea "**********"
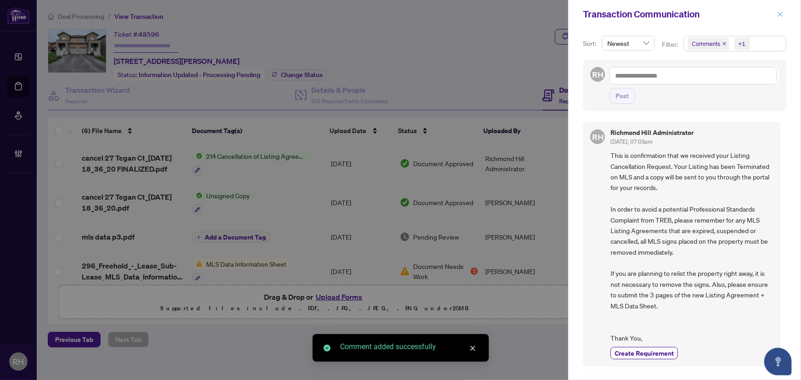
click at [780, 15] on icon "close" at bounding box center [780, 14] width 6 height 6
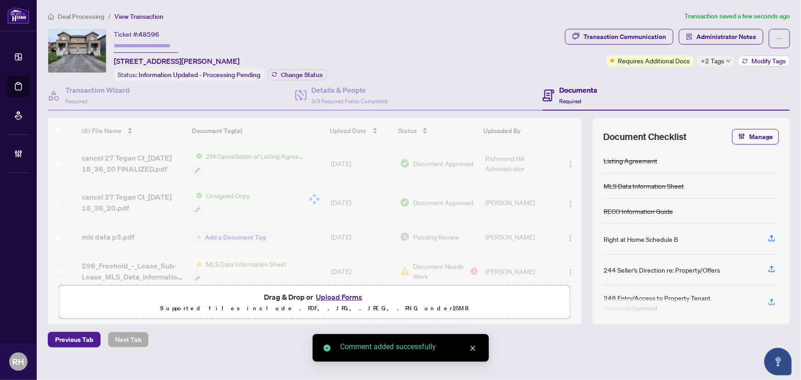
click at [739, 63] on button "Modify Tags" at bounding box center [764, 61] width 52 height 11
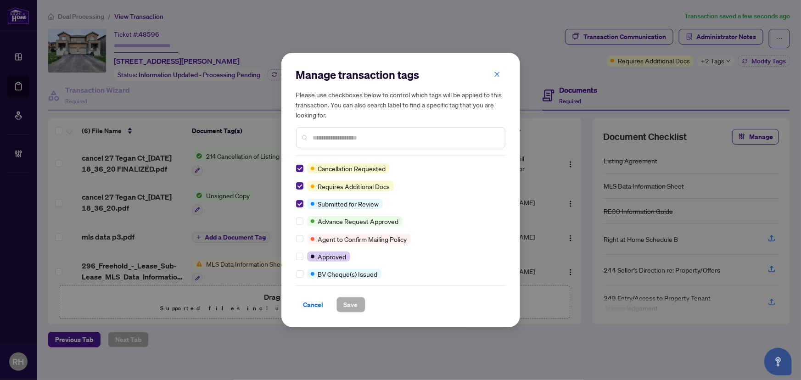
click at [295, 166] on div "Manage transaction tags Please use checkboxes below to control which tags will …" at bounding box center [400, 190] width 239 height 274
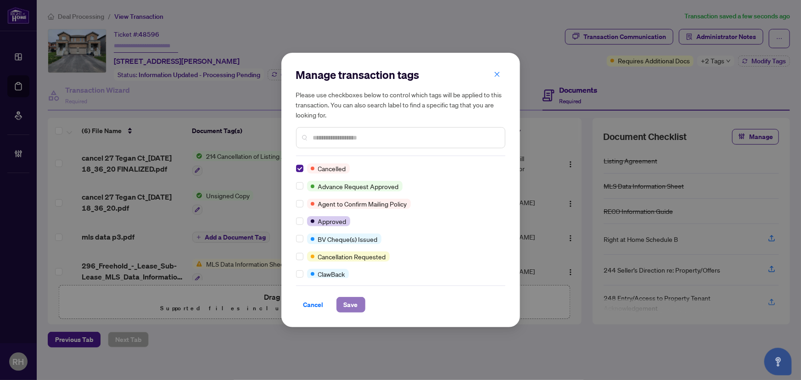
click at [354, 305] on span "Save" at bounding box center [351, 304] width 14 height 15
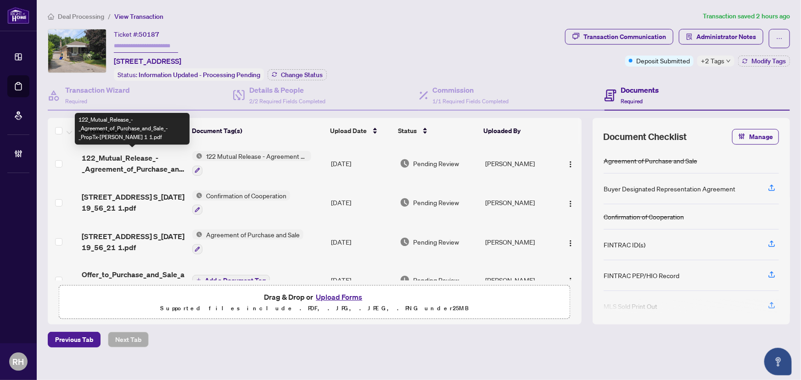
click at [107, 157] on span "122_Mutual_Release_-_Agreement_of_Purchase_and_Sale_-_PropTx-[PERSON_NAME] 1 1.…" at bounding box center [134, 163] width 104 height 22
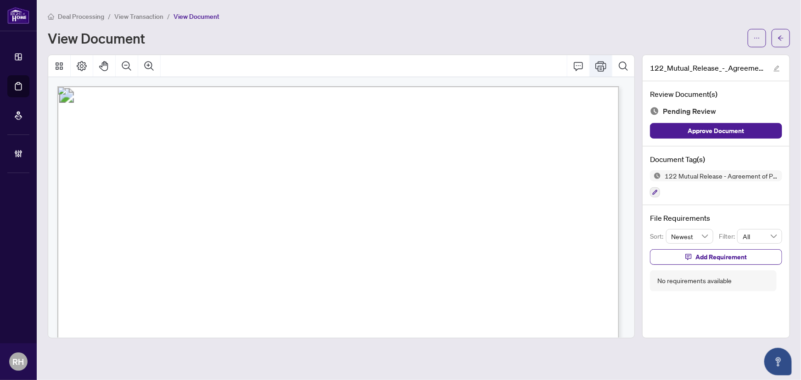
click at [604, 68] on icon "Print" at bounding box center [600, 66] width 11 height 10
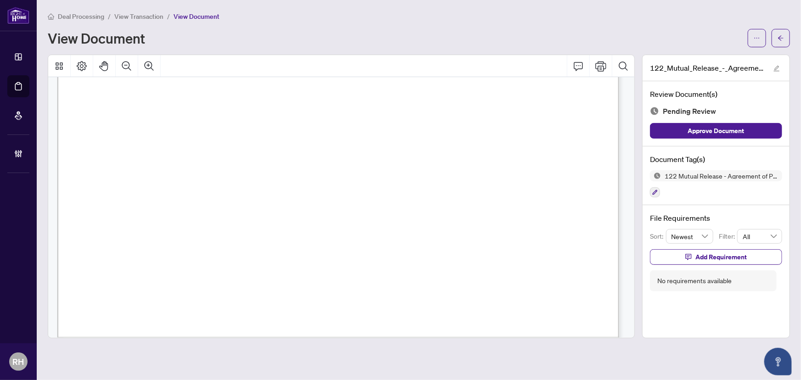
scroll to position [484, 0]
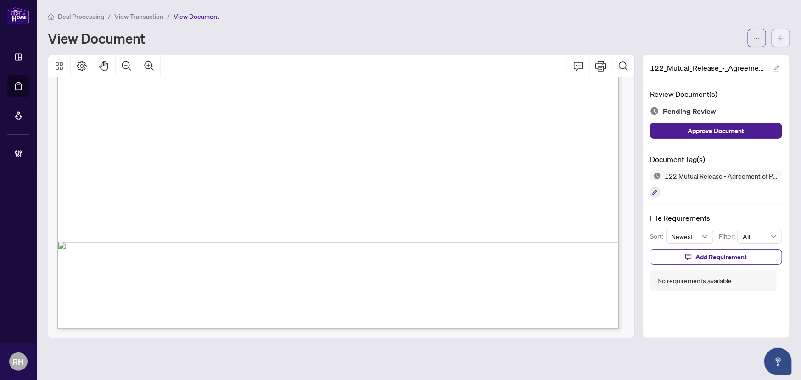
click at [775, 38] on button "button" at bounding box center [781, 38] width 18 height 18
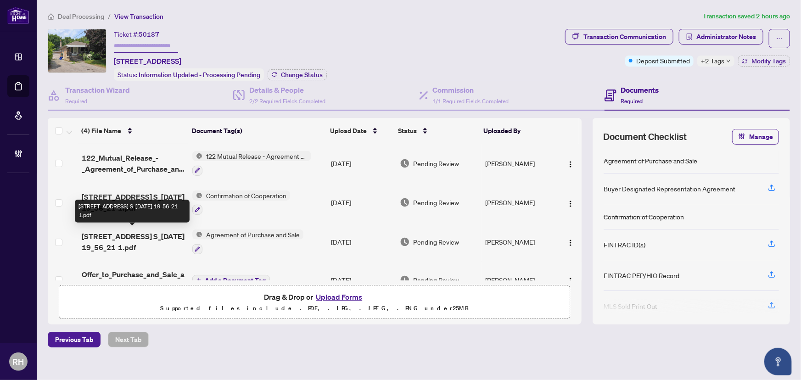
click at [117, 235] on span "[STREET_ADDRESS] S_[DATE] 19_56_21 1.pdf" at bounding box center [134, 242] width 104 height 22
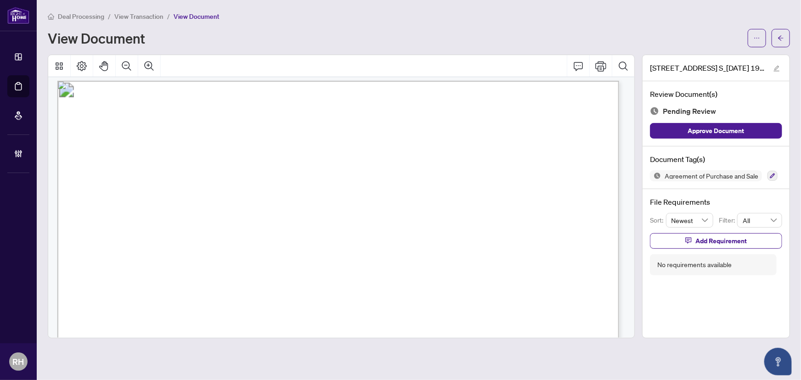
scroll to position [959, 0]
click at [783, 36] on icon "arrow-left" at bounding box center [781, 38] width 6 height 6
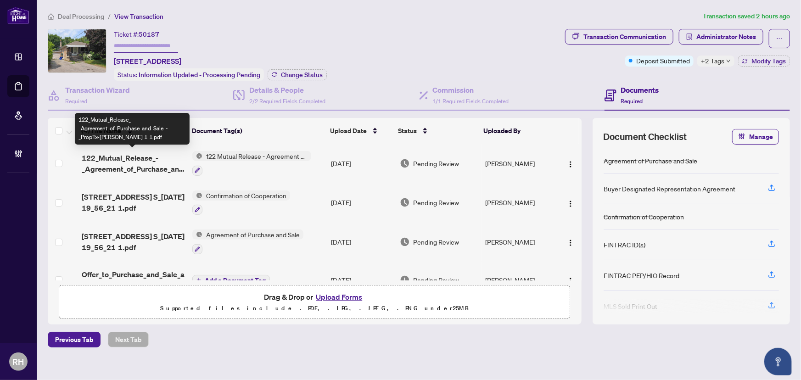
click at [118, 157] on span "122_Mutual_Release_-_Agreement_of_Purchase_and_Sale_-_PropTx-[PERSON_NAME] 1 1.…" at bounding box center [134, 163] width 104 height 22
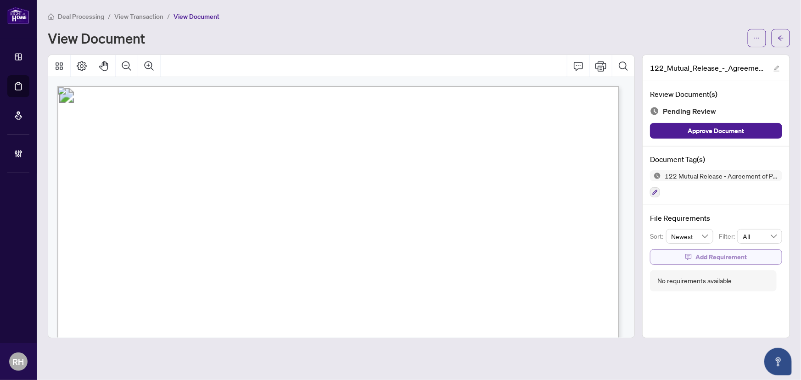
click at [705, 256] on span "Add Requirement" at bounding box center [720, 257] width 51 height 15
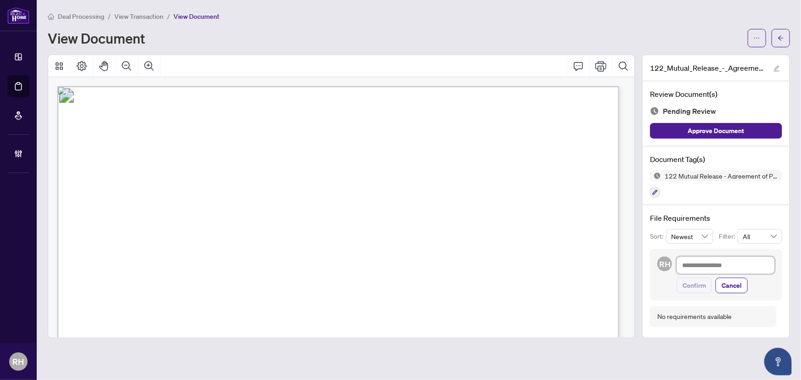
click at [705, 265] on textarea at bounding box center [726, 265] width 98 height 17
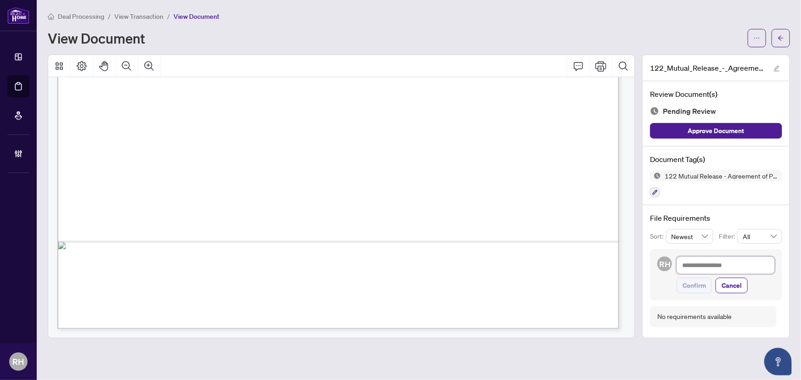
scroll to position [275, 0]
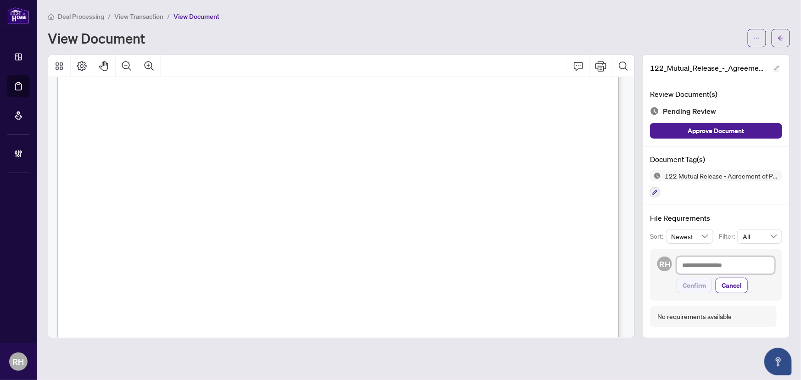
type textarea "*"
type textarea "**"
type textarea "***"
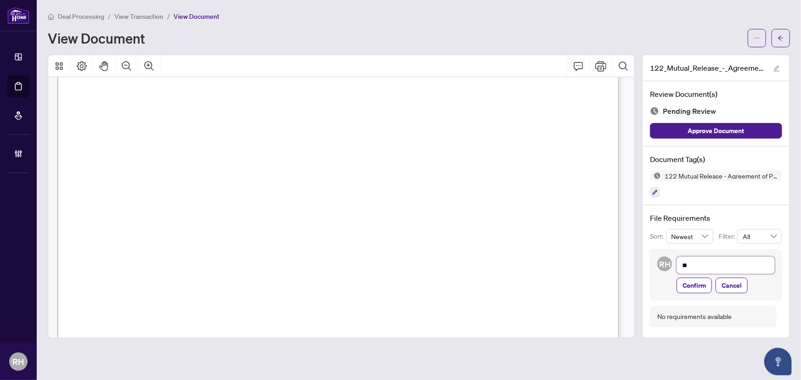
type textarea "***"
type textarea "****"
type textarea "*****"
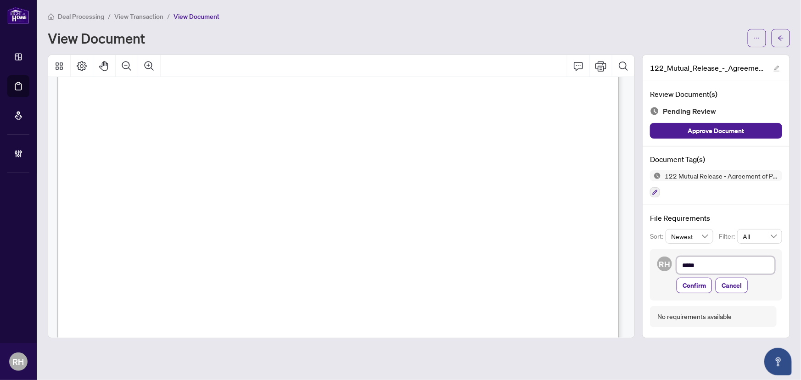
type textarea "******"
type textarea "********"
type textarea "*********"
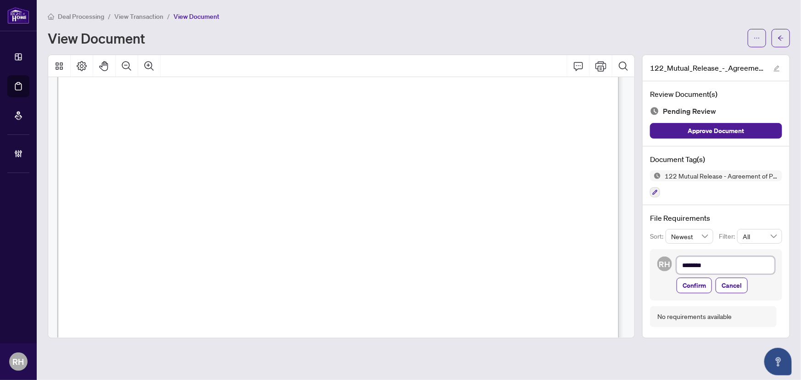
type textarea "*********"
type textarea "**********"
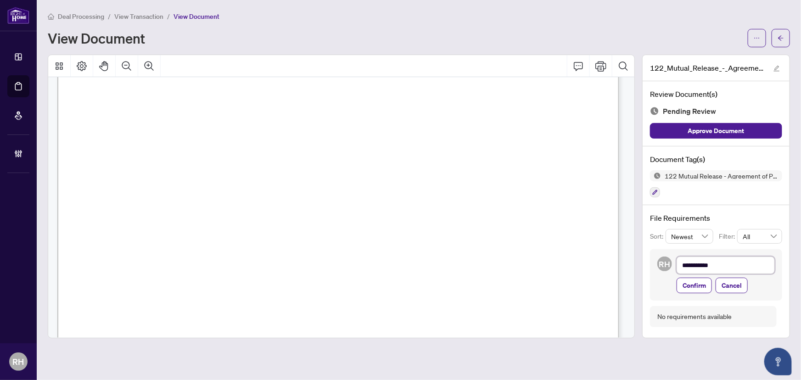
type textarea "**********"
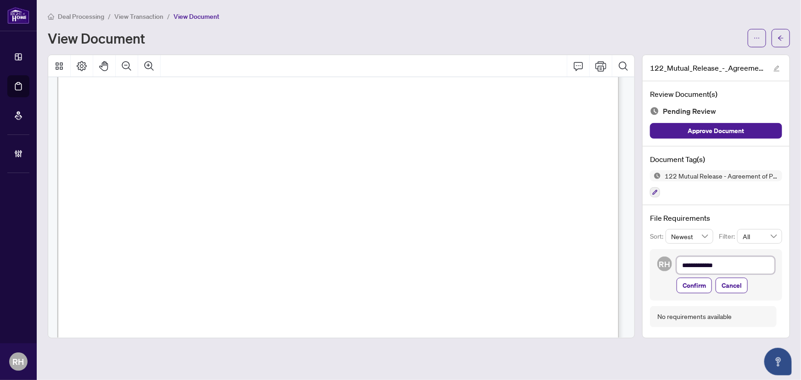
type textarea "**********"
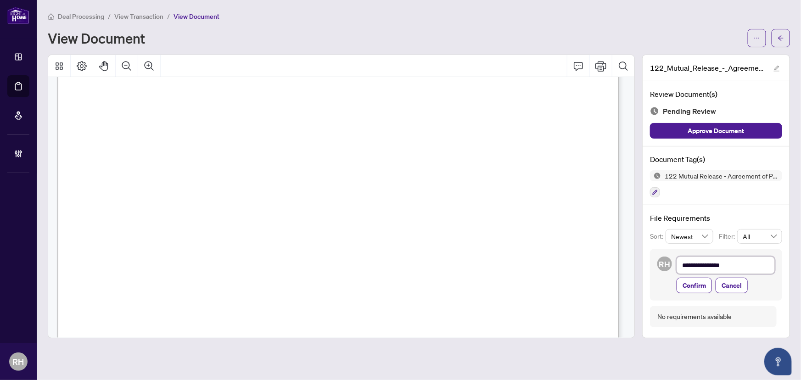
type textarea "**********"
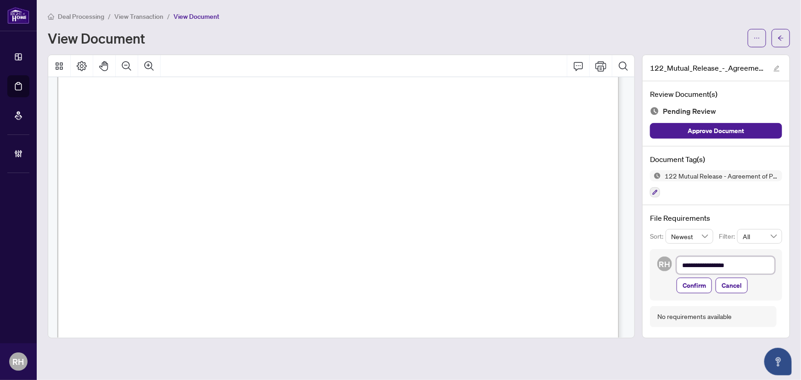
type textarea "**********"
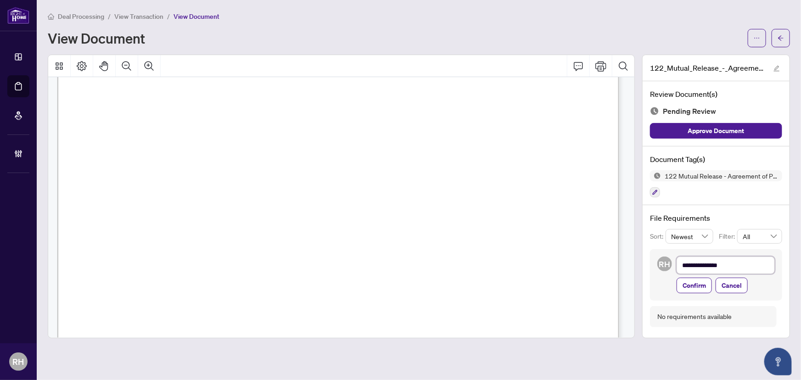
type textarea "**********"
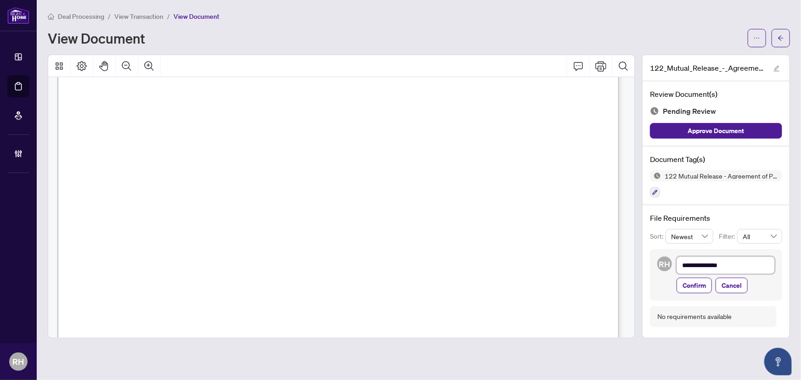
type textarea "**********"
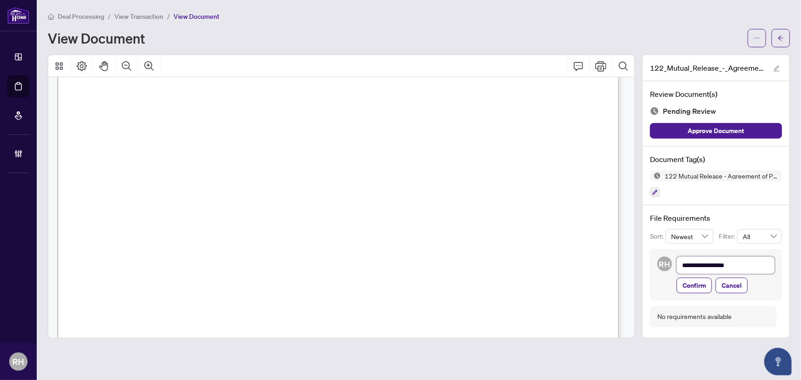
type textarea "**********"
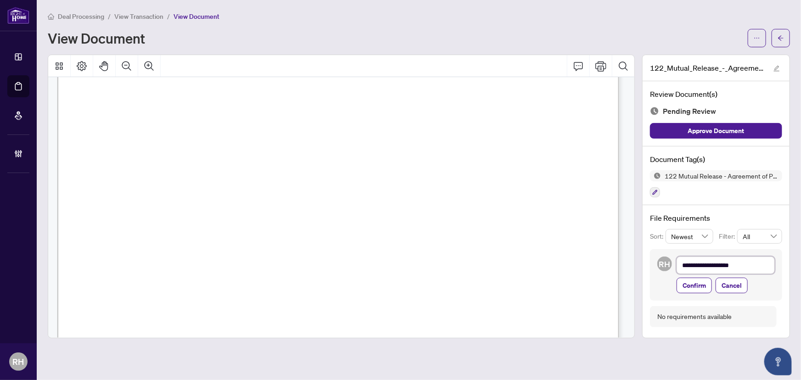
type textarea "**********"
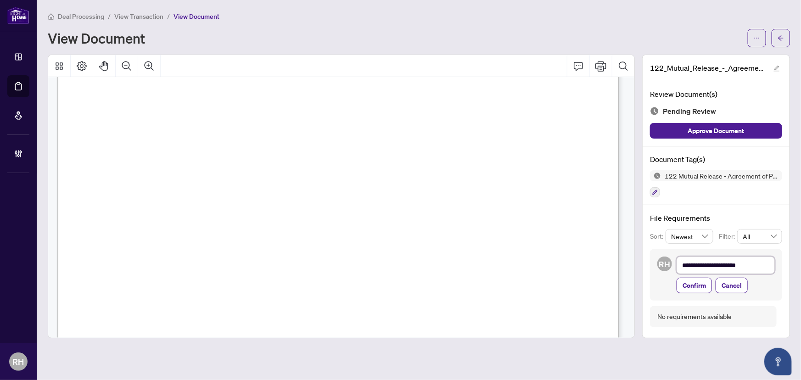
type textarea "**********"
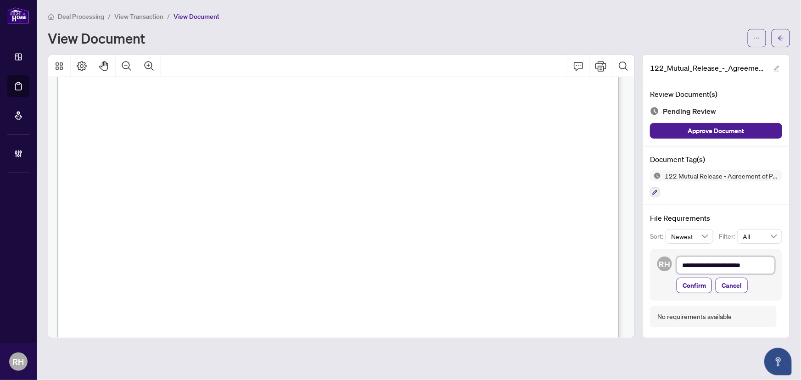
type textarea "**********"
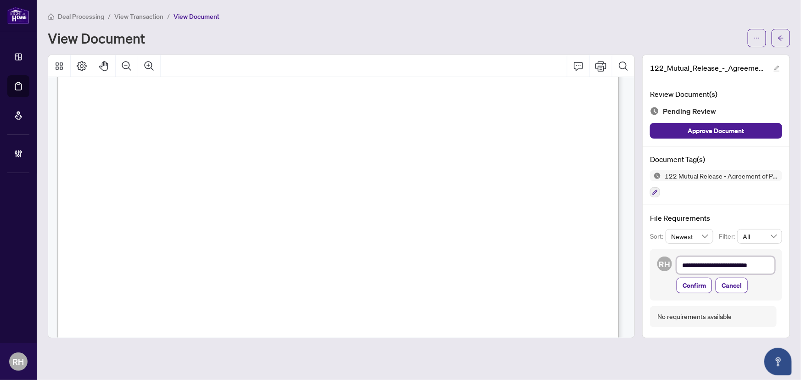
type textarea "**********"
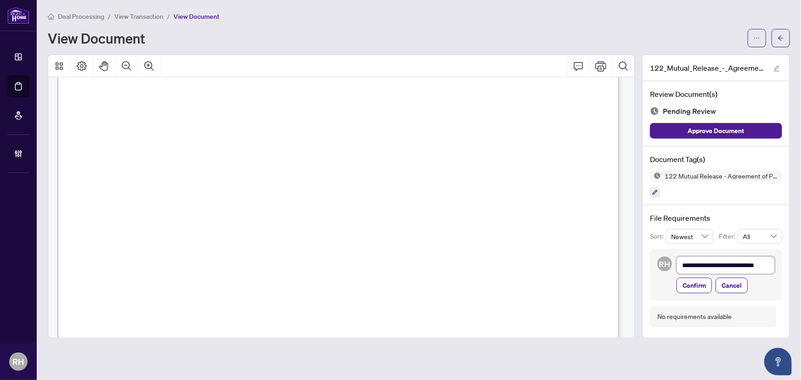
type textarea "**********"
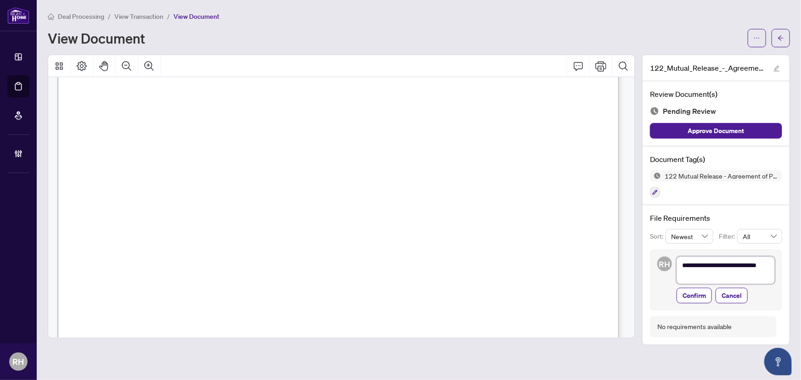
type textarea "**********"
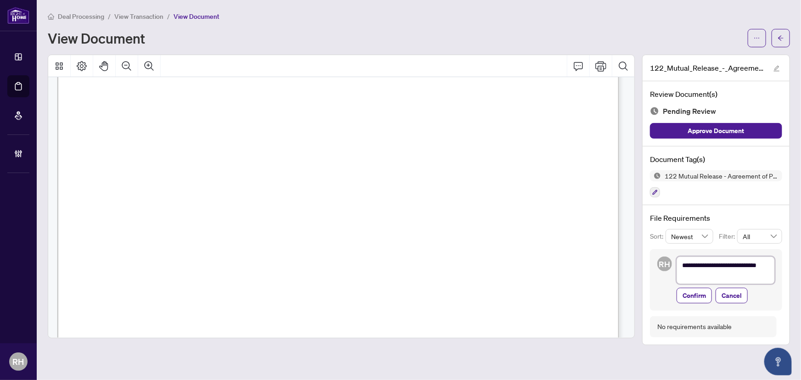
type textarea "**********"
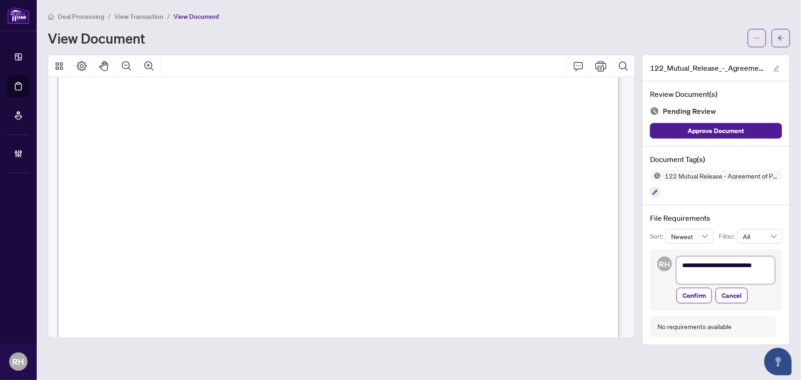
type textarea "**********"
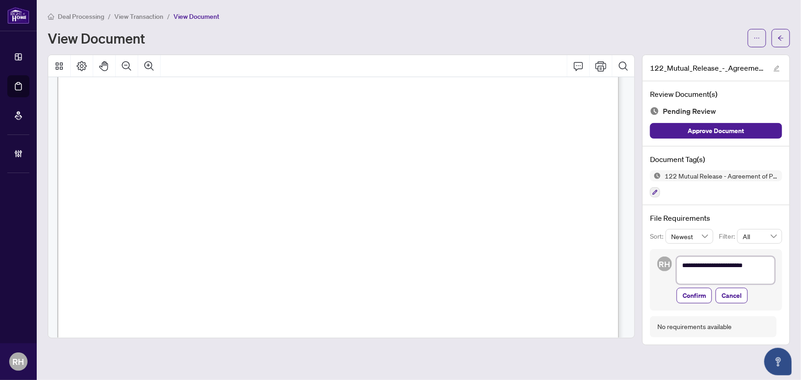
type textarea "**********"
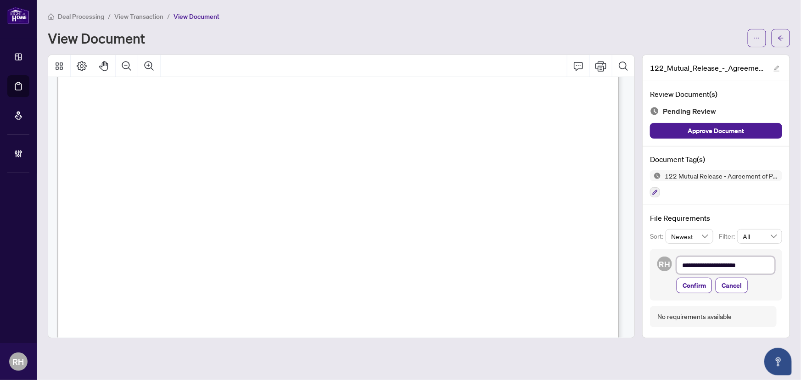
type textarea "**********"
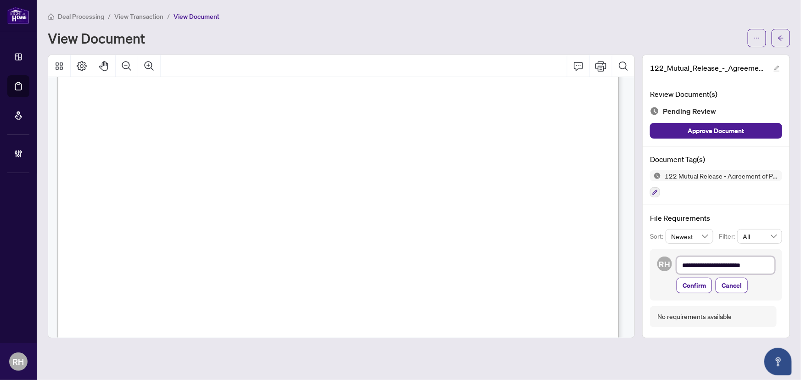
type textarea "**********"
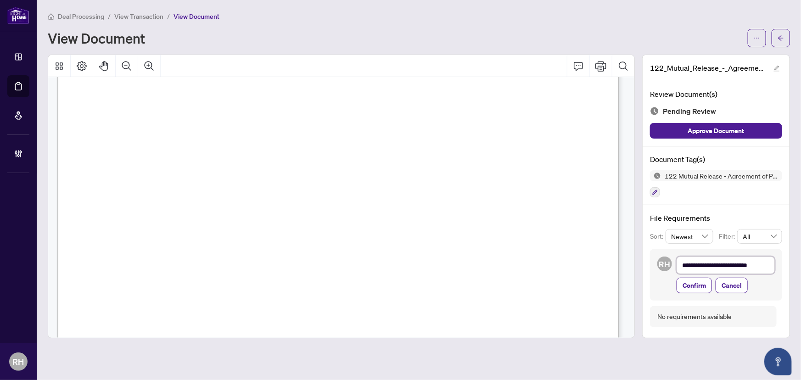
type textarea "**********"
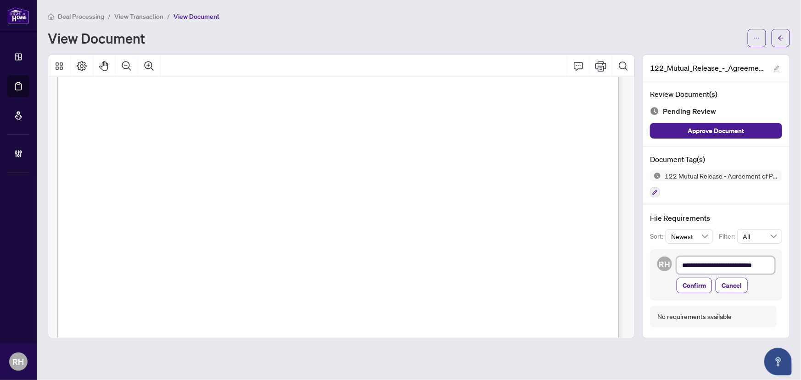
type textarea "**********"
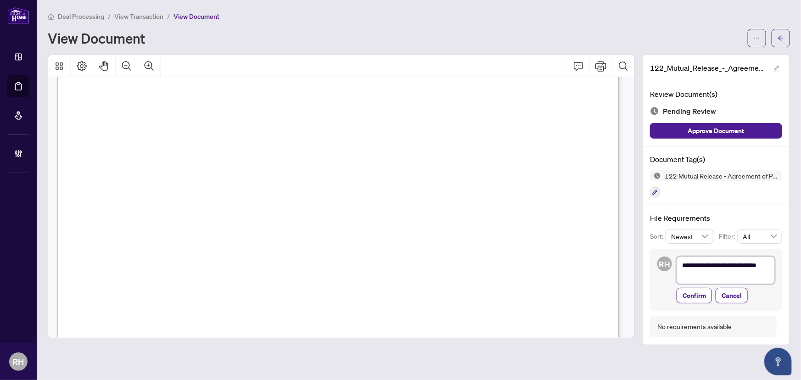
scroll to position [0, 0]
type textarea "**********"
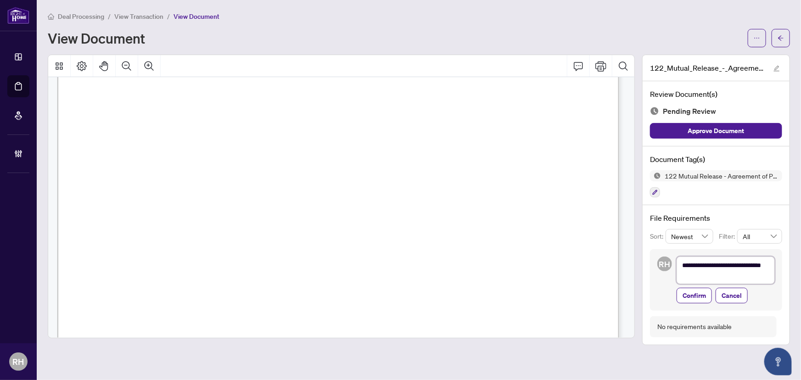
type textarea "**********"
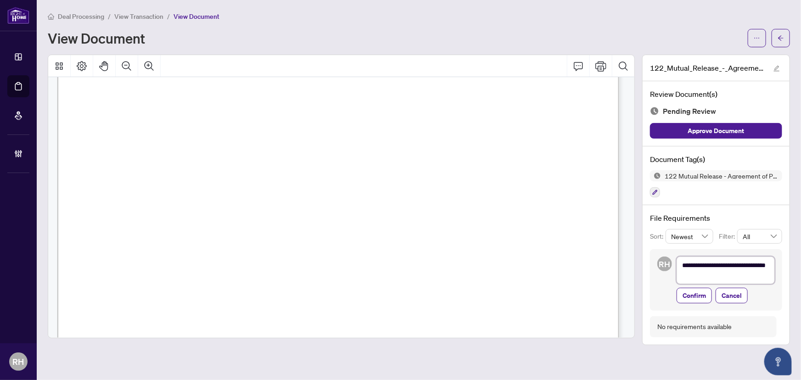
type textarea "**********"
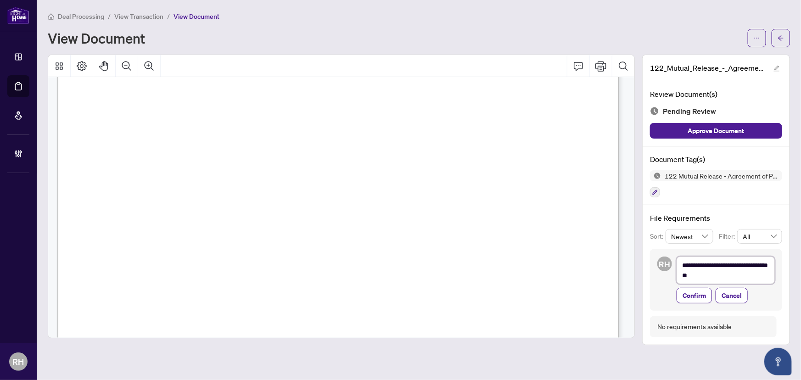
type textarea "**********"
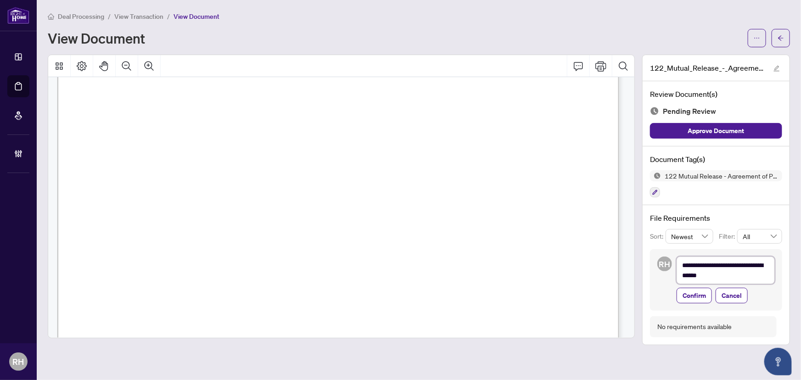
type textarea "**********"
click at [756, 266] on textarea "**********" at bounding box center [726, 271] width 98 height 28
type textarea "**********"
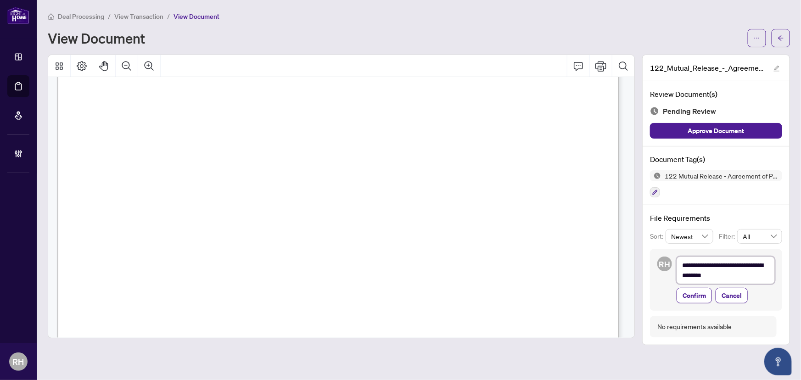
type textarea "**********"
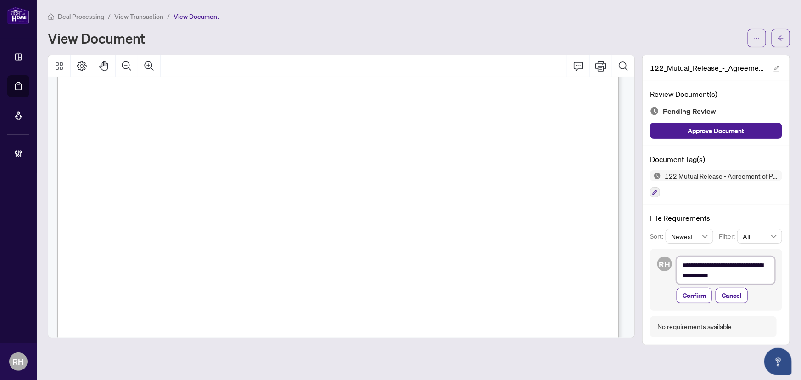
type textarea "**********"
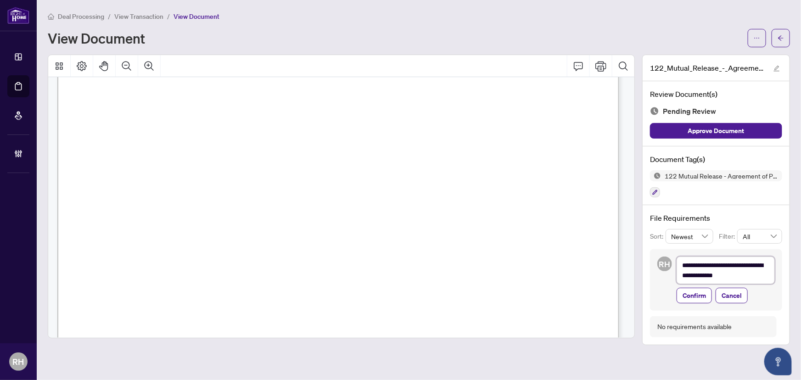
type textarea "**********"
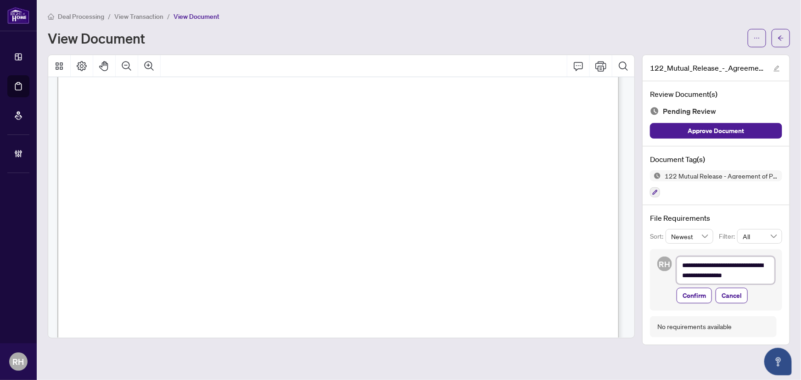
type textarea "**********"
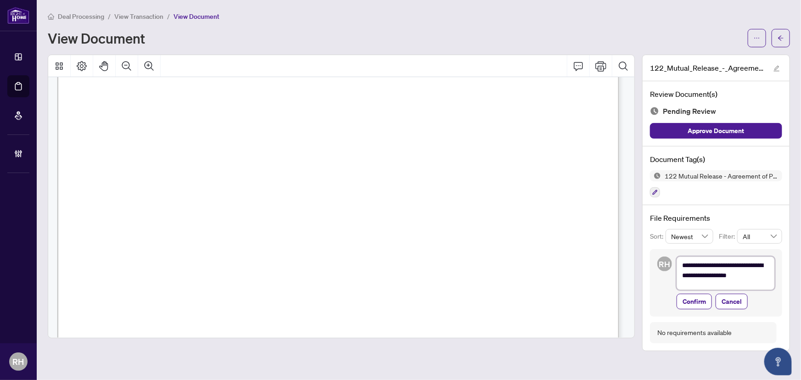
type textarea "**********"
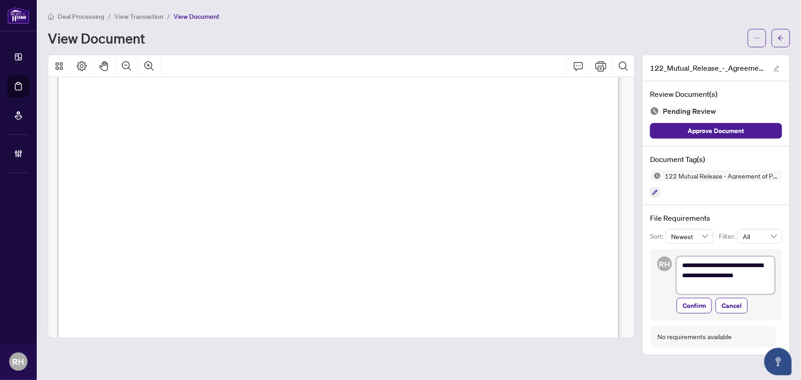
type textarea "**********"
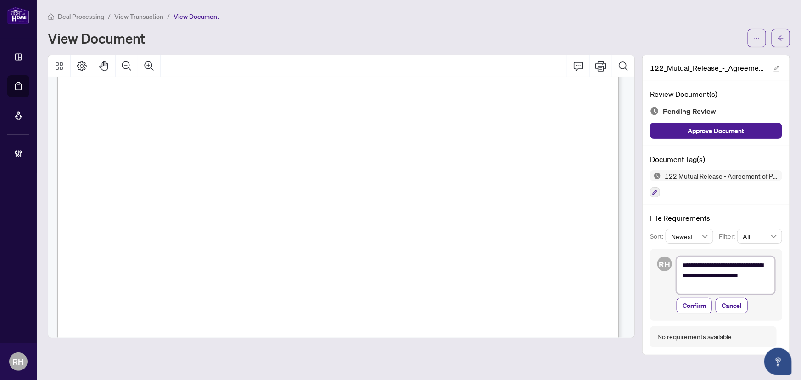
type textarea "**********"
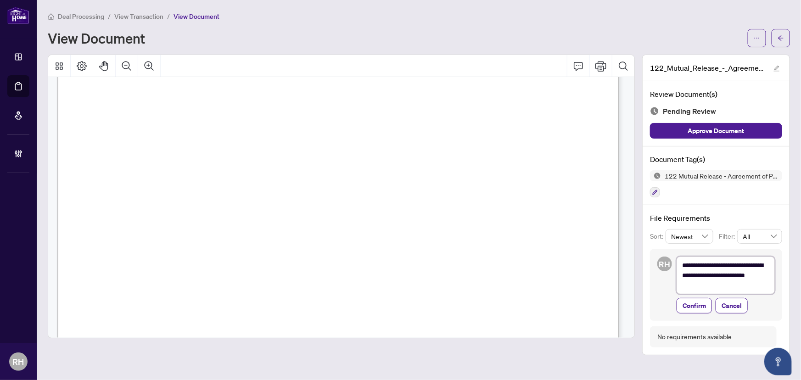
type textarea "**********"
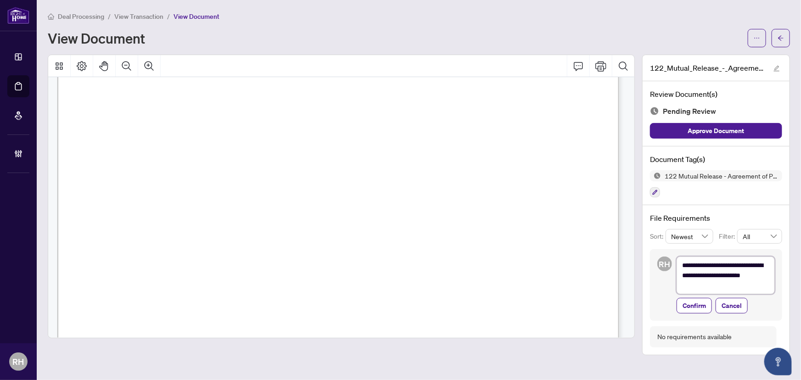
type textarea "**********"
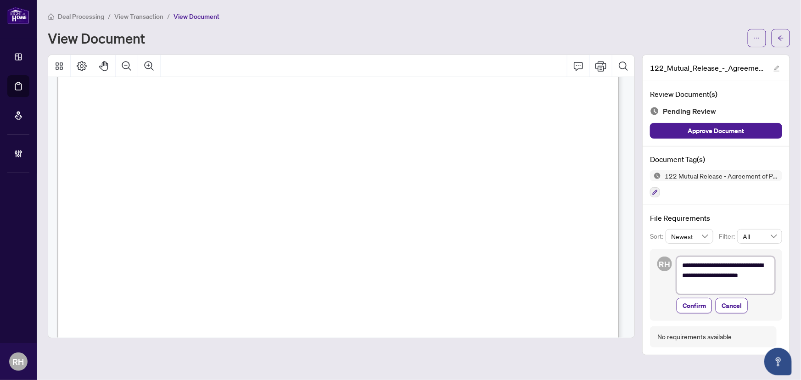
type textarea "**********"
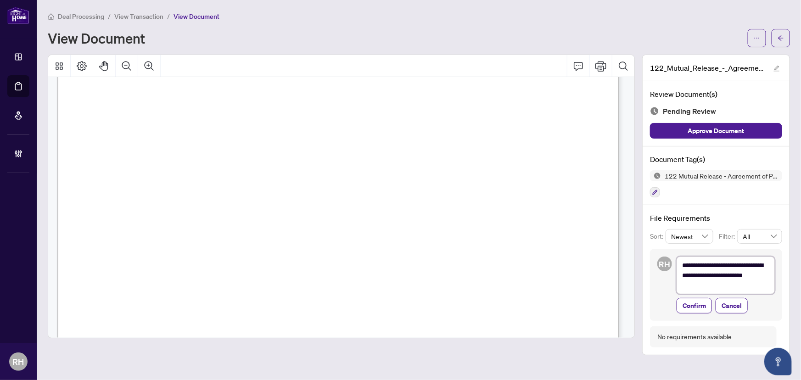
type textarea "**********"
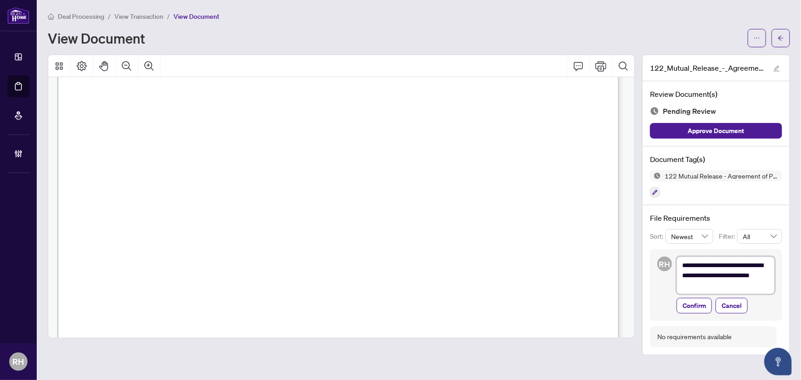
type textarea "**********"
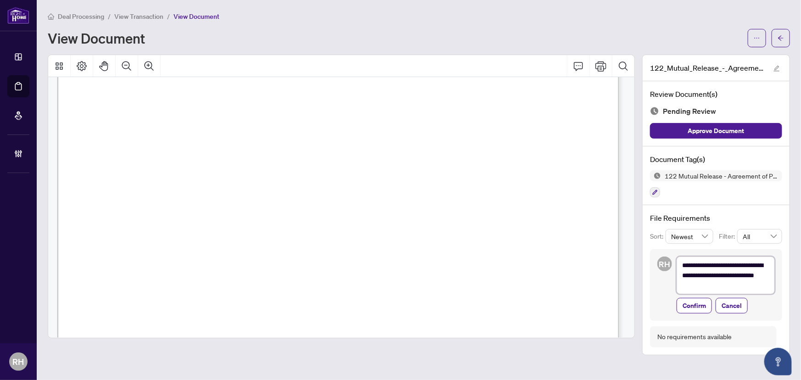
type textarea "**********"
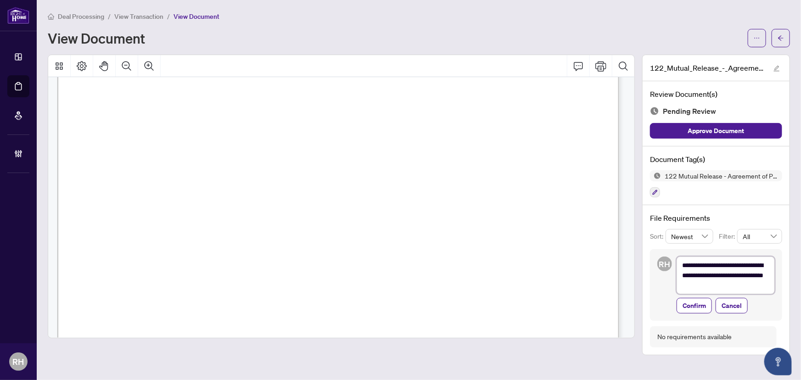
click at [749, 289] on textarea "**********" at bounding box center [726, 276] width 98 height 38
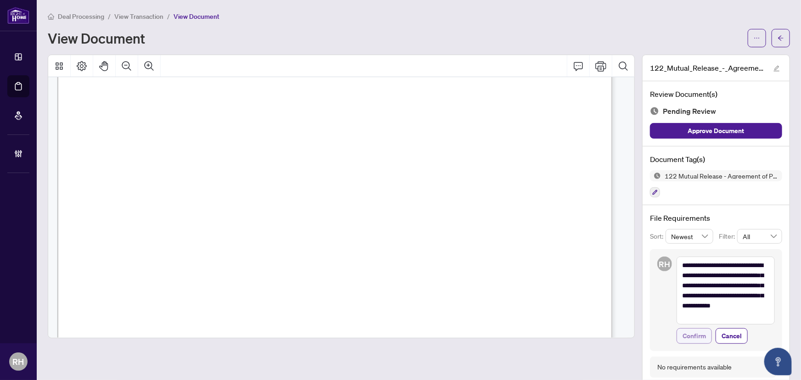
click at [691, 334] on span "Confirm" at bounding box center [694, 336] width 23 height 15
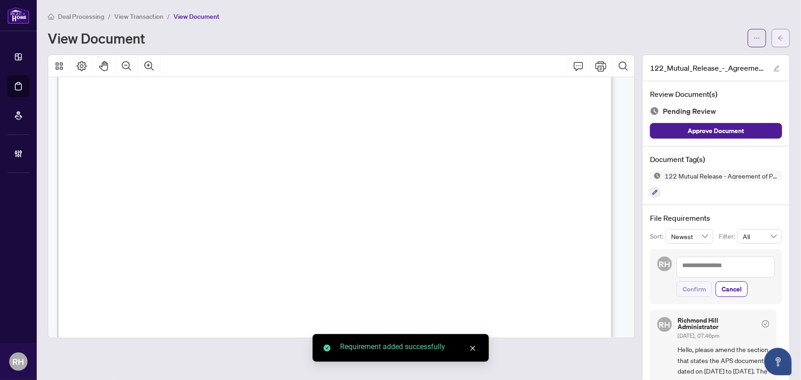
click at [778, 39] on icon "arrow-left" at bounding box center [781, 38] width 6 height 6
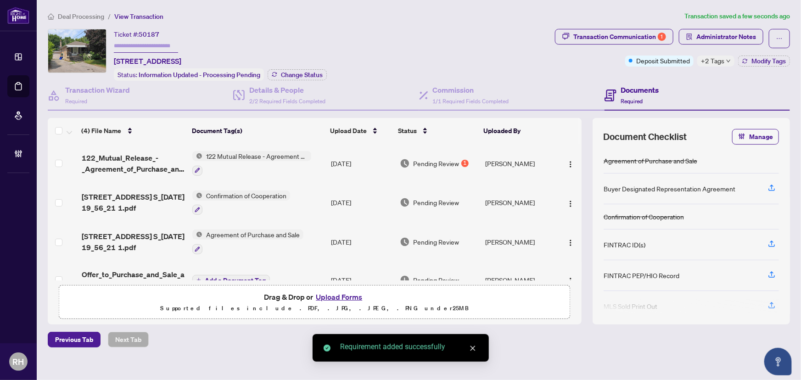
click at [128, 227] on td "433 Fernleigh Cir S_2025-08-12 19_56_21 1.pdf" at bounding box center [133, 241] width 111 height 39
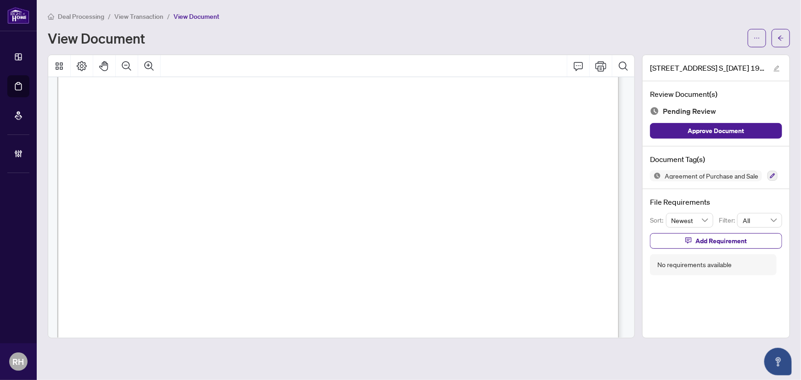
scroll to position [793, 0]
click at [784, 31] on button "button" at bounding box center [781, 38] width 18 height 18
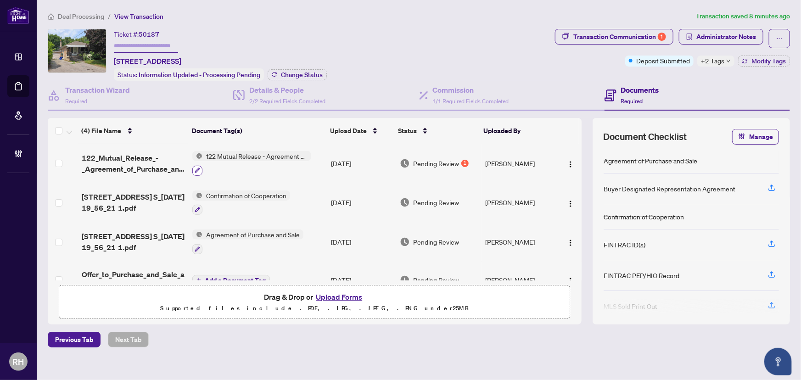
click at [197, 166] on button "button" at bounding box center [197, 171] width 10 height 10
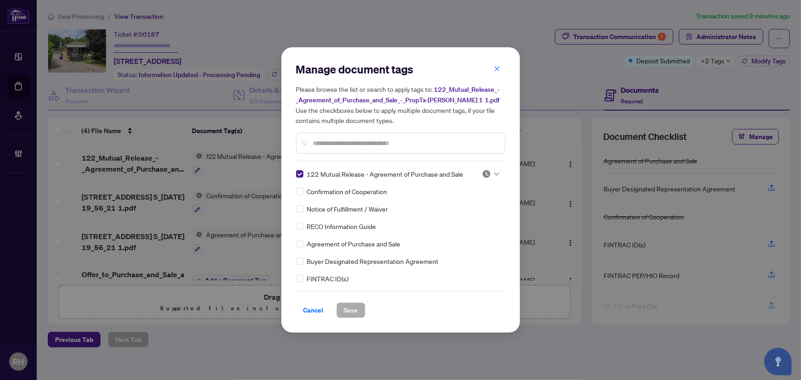
click at [487, 179] on input "search" at bounding box center [486, 174] width 9 height 14
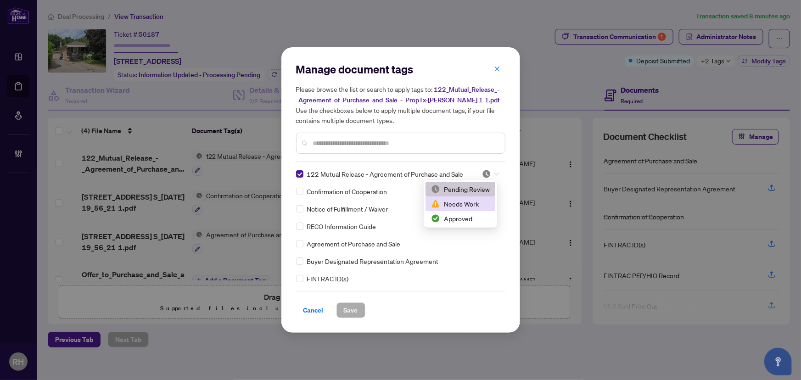
click at [474, 200] on div "Needs Work" at bounding box center [460, 204] width 59 height 10
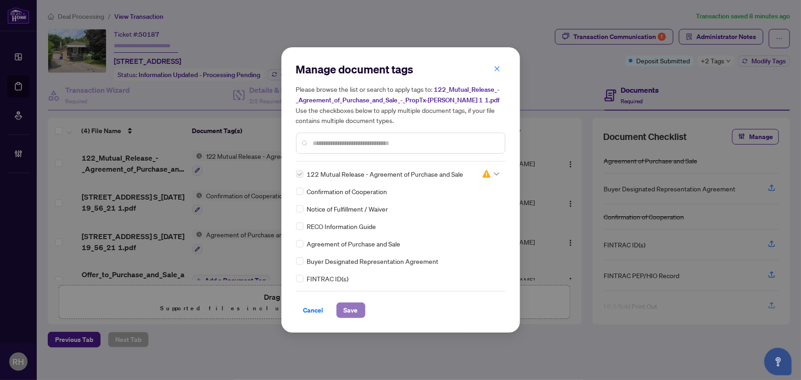
click at [353, 313] on span "Save" at bounding box center [351, 310] width 14 height 15
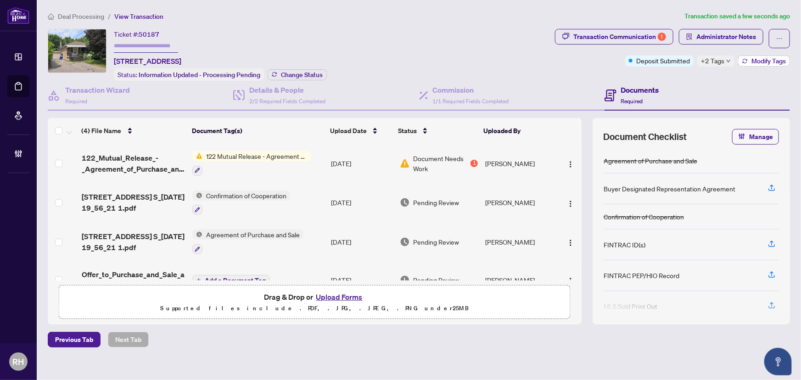
click at [753, 59] on span "Modify Tags" at bounding box center [768, 61] width 34 height 6
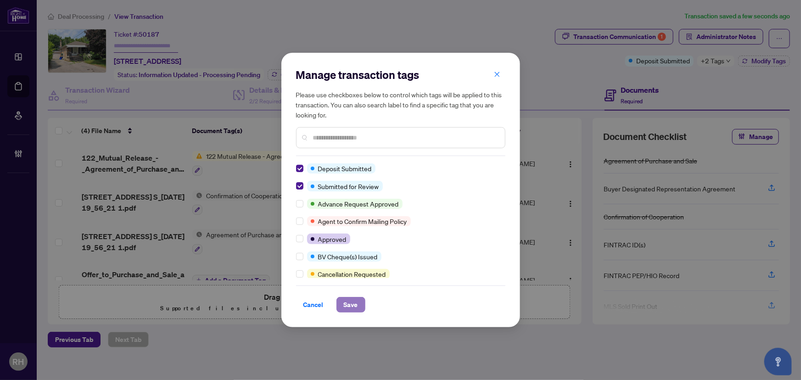
click at [360, 308] on button "Save" at bounding box center [350, 305] width 29 height 16
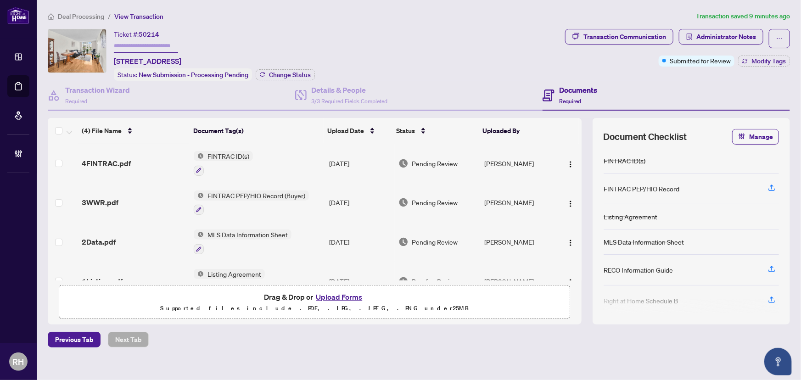
scroll to position [22, 0]
